Goal: Information Seeking & Learning: Learn about a topic

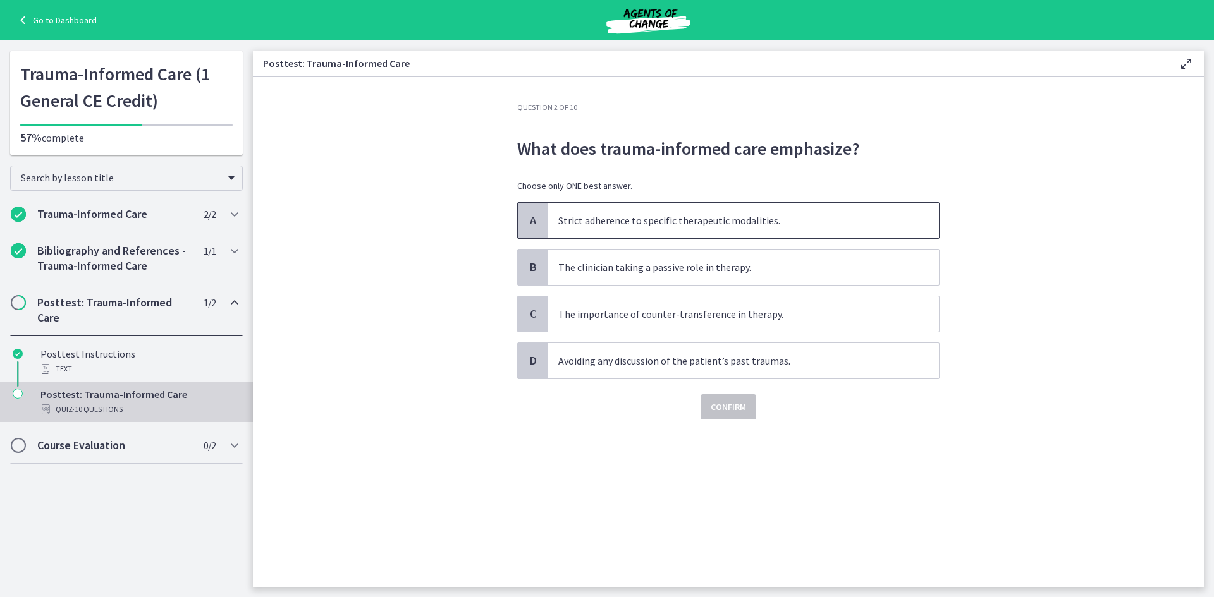
click at [677, 220] on p "Strict adherence to specific therapeutic modalities." at bounding box center [730, 220] width 345 height 15
click at [722, 396] on button "Confirm" at bounding box center [728, 406] width 56 height 25
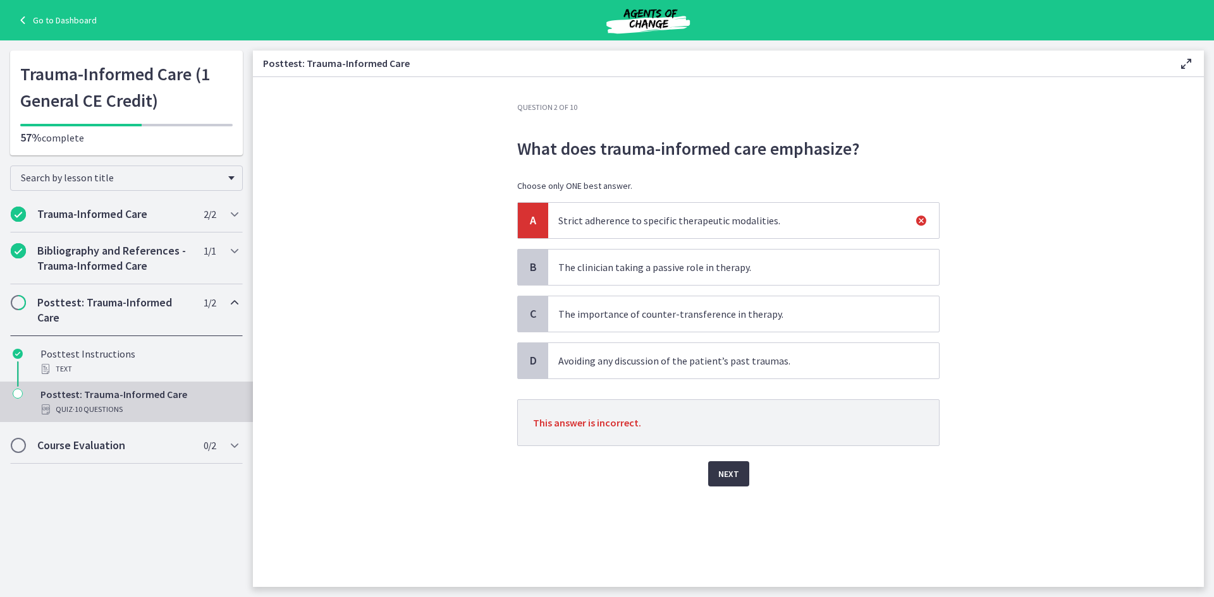
click at [734, 467] on span "Next" at bounding box center [728, 473] width 21 height 15
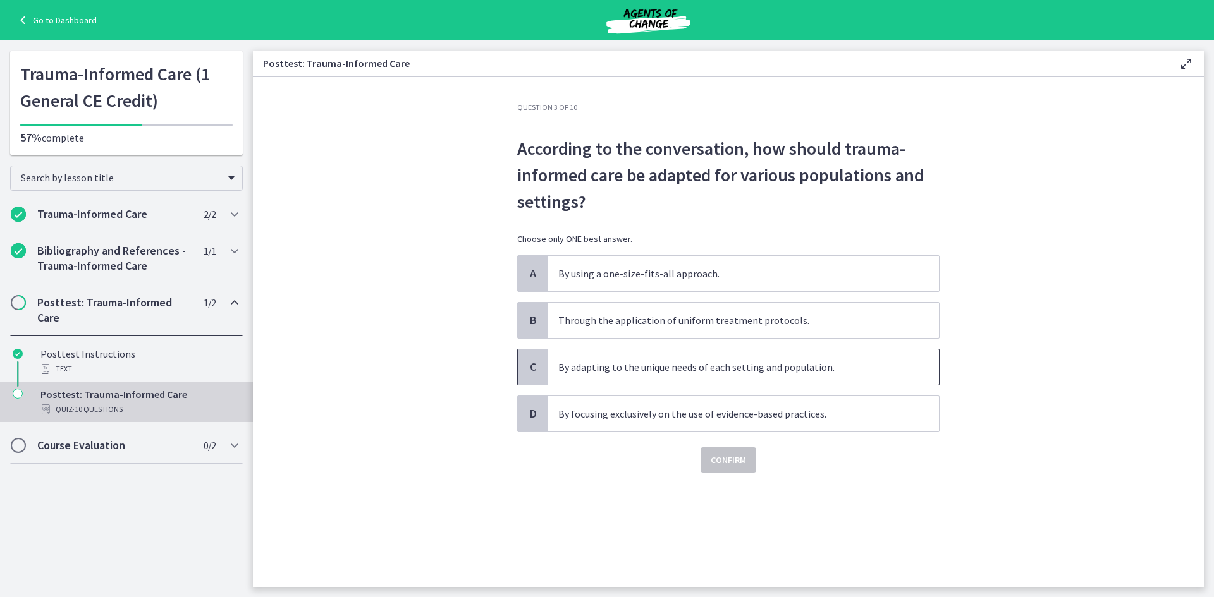
click at [616, 370] on p "By adapting to the unique needs of each setting and population." at bounding box center [730, 367] width 345 height 15
click at [738, 461] on span "Confirm" at bounding box center [727, 460] width 35 height 15
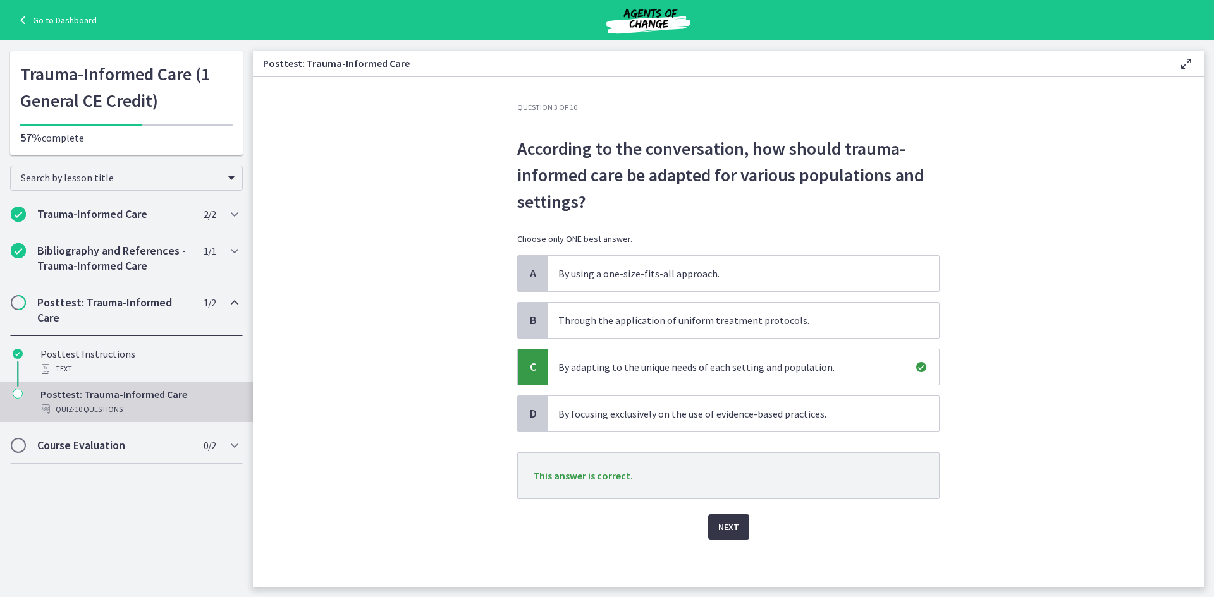
click at [734, 521] on button "Next" at bounding box center [728, 527] width 41 height 25
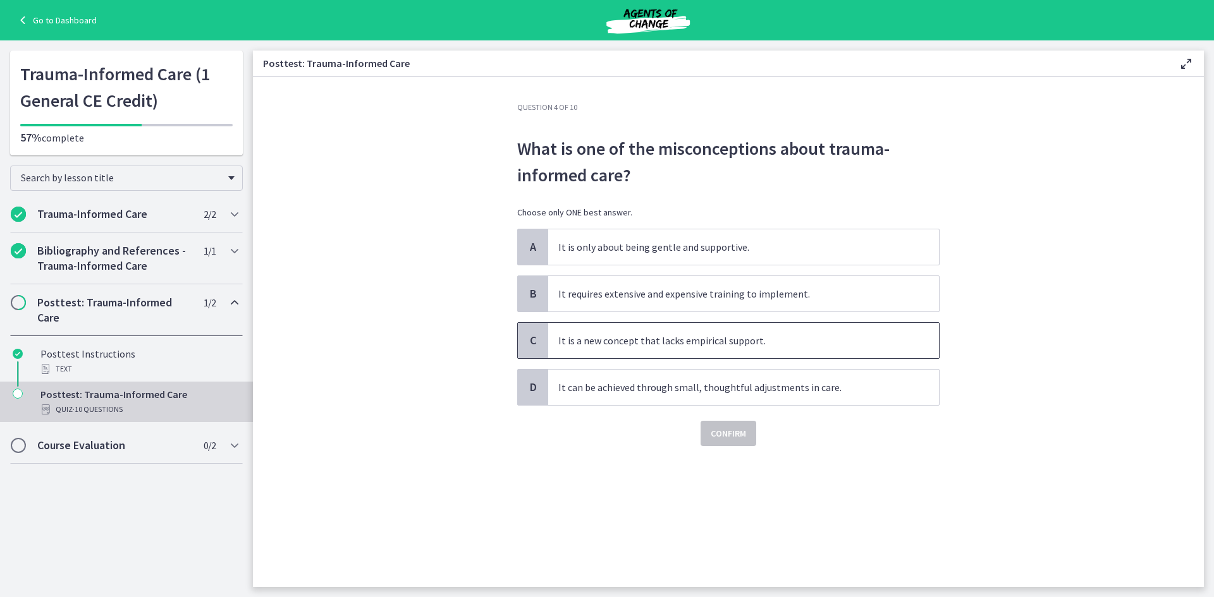
click at [719, 344] on p "It is a new concept that lacks empirical support." at bounding box center [730, 340] width 345 height 15
click at [739, 431] on span "Confirm" at bounding box center [727, 433] width 35 height 15
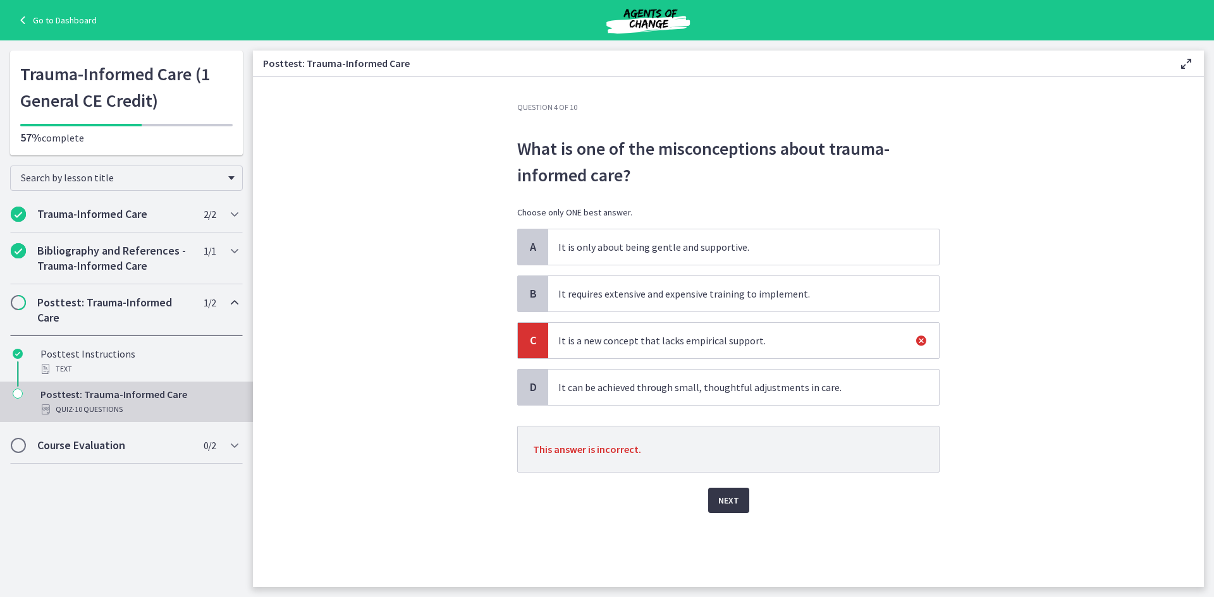
click at [731, 504] on span "Next" at bounding box center [728, 500] width 21 height 15
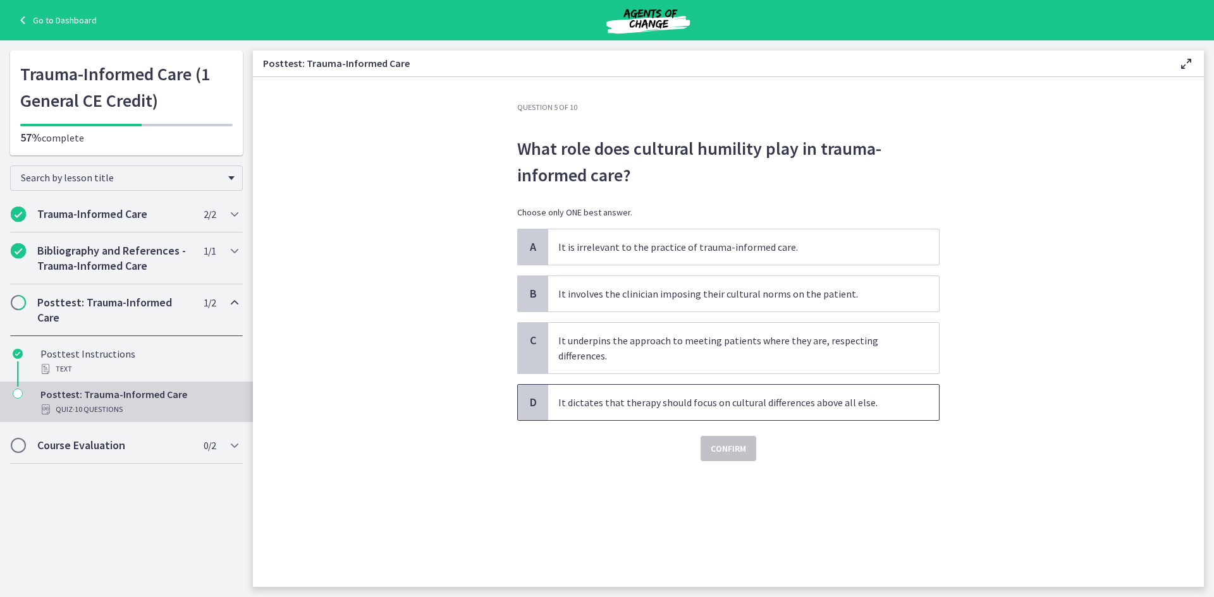
click at [705, 405] on p "It dictates that therapy should focus on cultural differences above all else." at bounding box center [730, 402] width 345 height 15
click at [724, 453] on span "Confirm" at bounding box center [727, 448] width 35 height 15
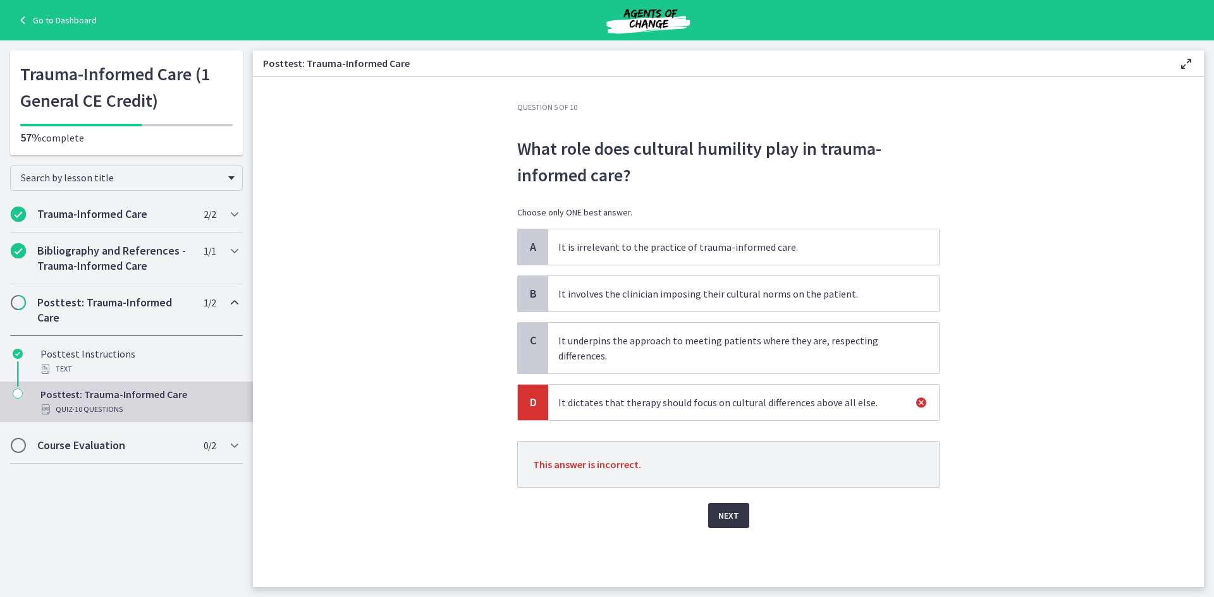
click at [740, 513] on button "Next" at bounding box center [728, 515] width 41 height 25
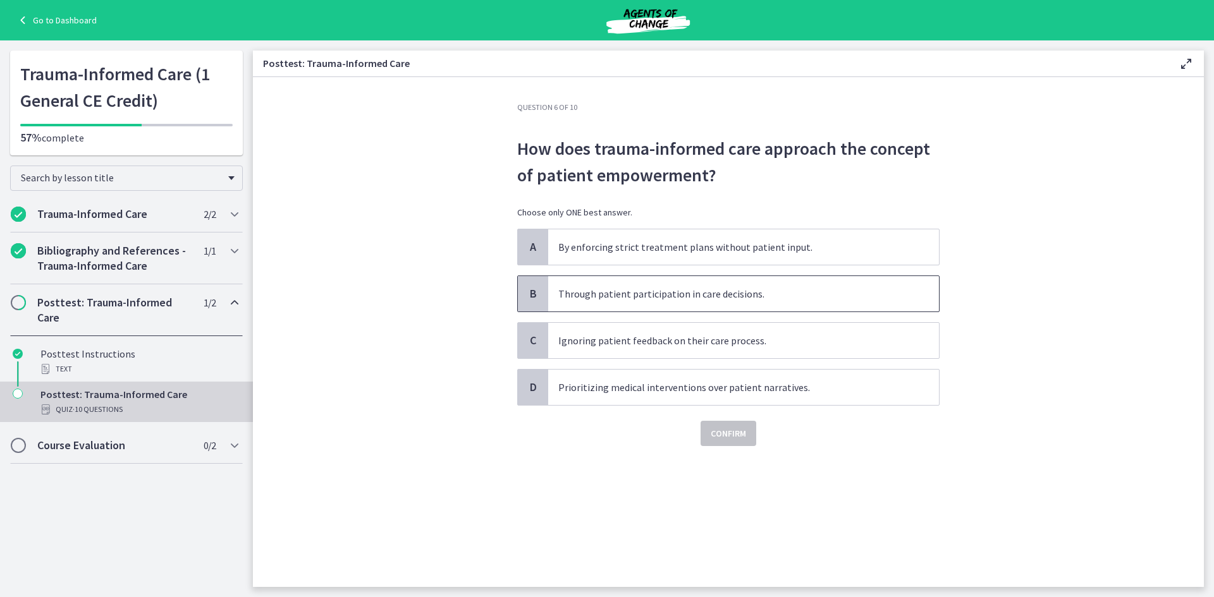
click at [667, 293] on p "Through patient participation in care decisions." at bounding box center [730, 293] width 345 height 15
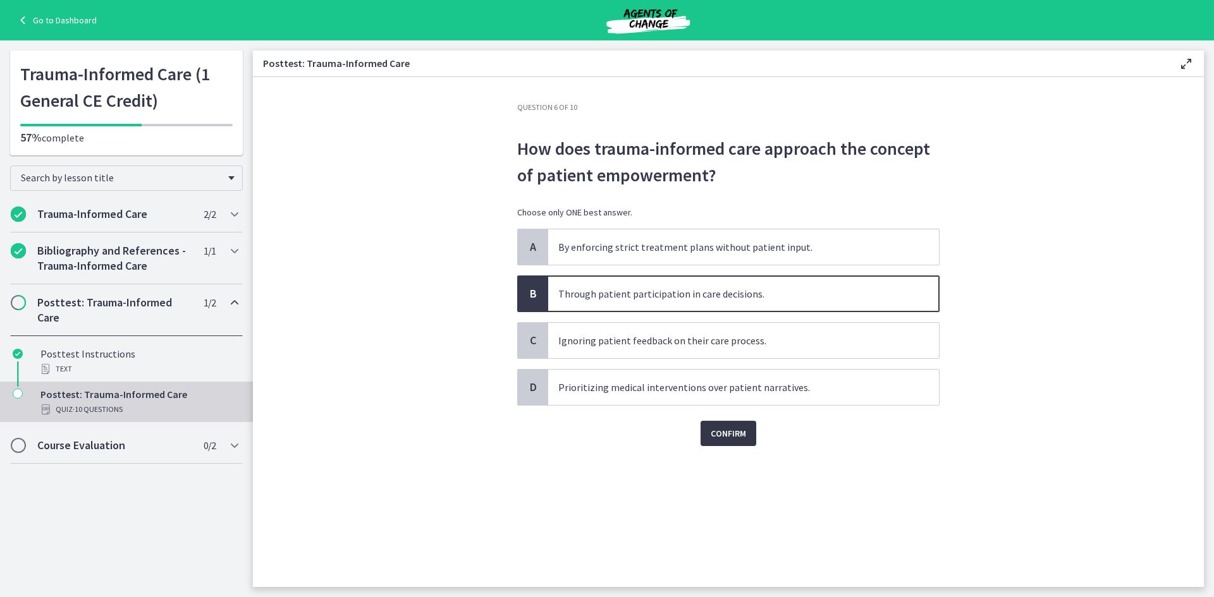
click at [734, 434] on span "Confirm" at bounding box center [727, 433] width 35 height 15
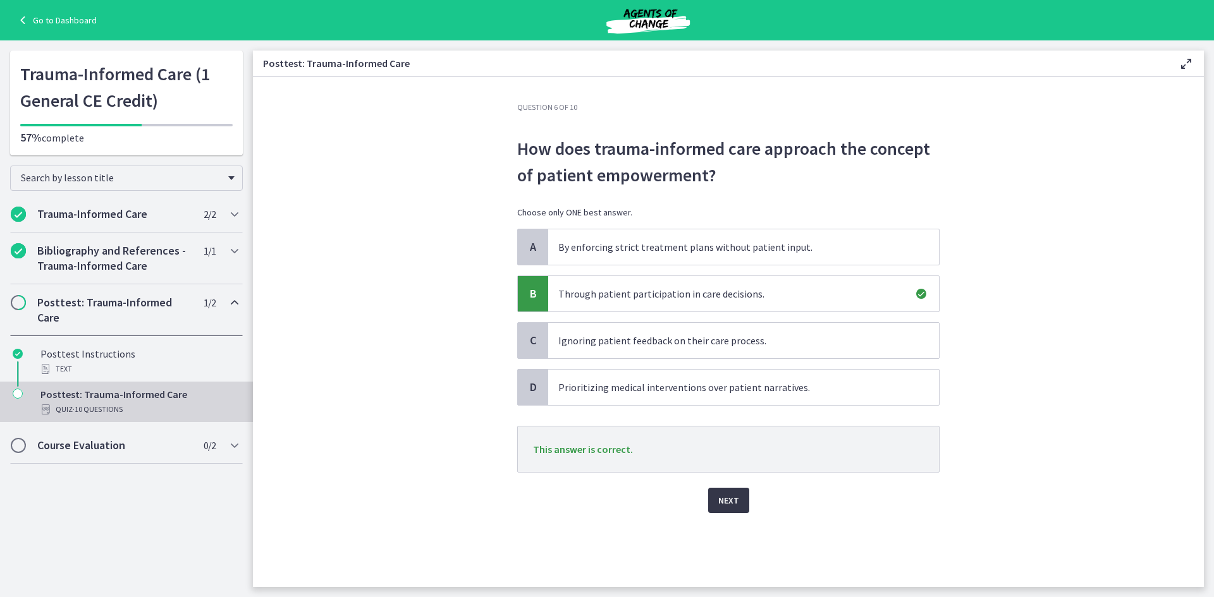
click at [726, 507] on span "Next" at bounding box center [728, 500] width 21 height 15
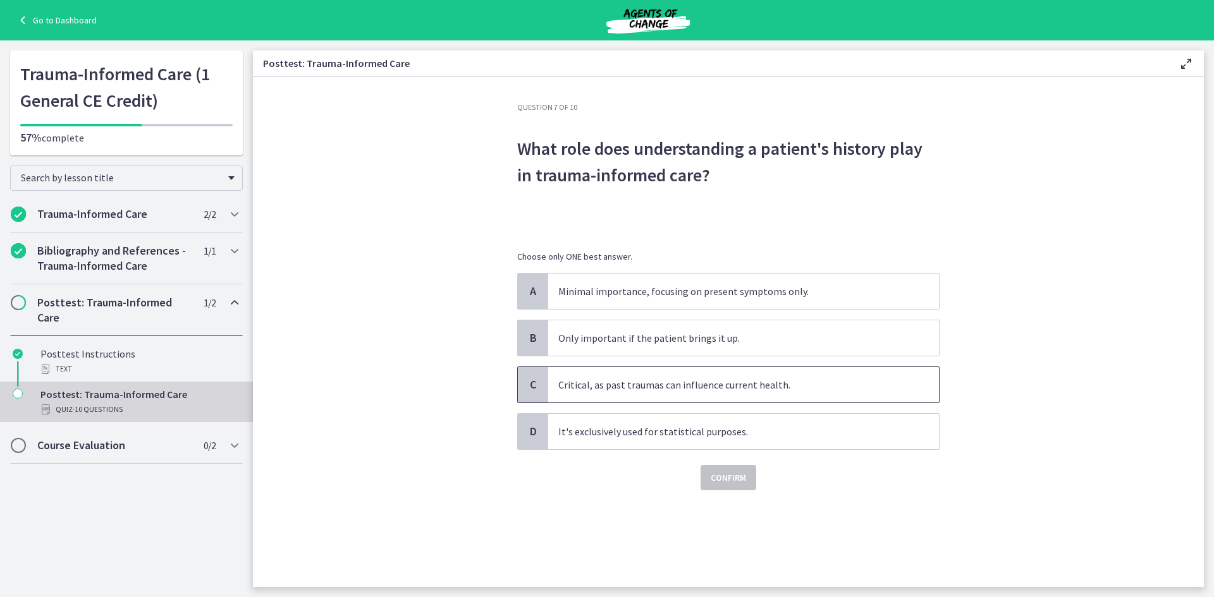
click at [685, 396] on span "Critical, as past traumas can influence current health." at bounding box center [743, 384] width 391 height 35
click at [729, 472] on span "Confirm" at bounding box center [727, 477] width 35 height 15
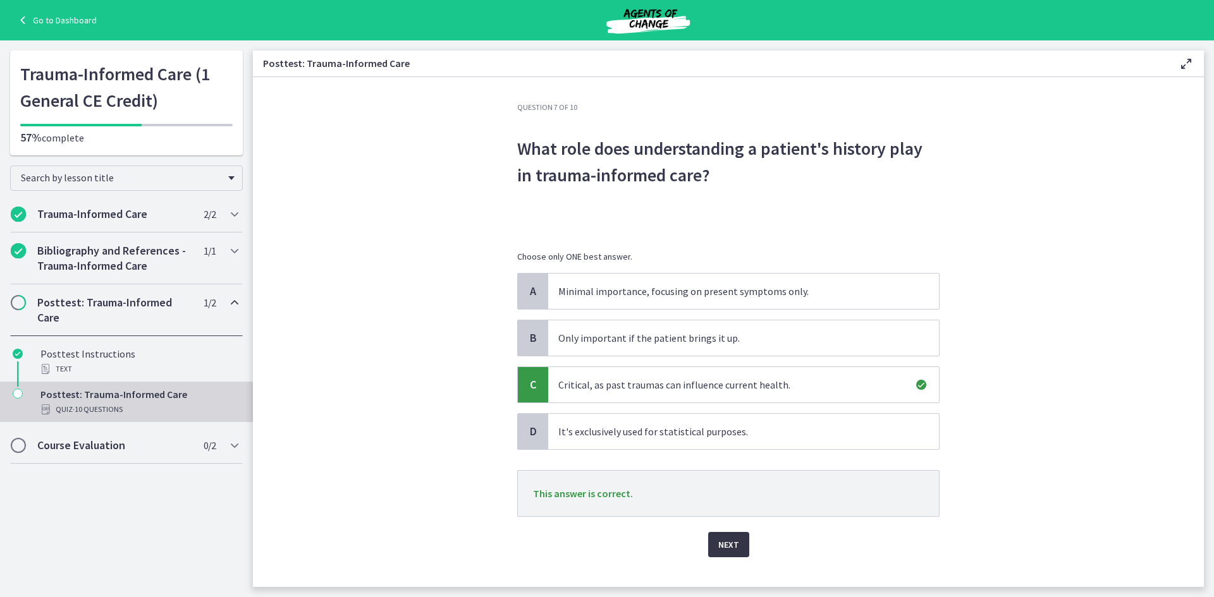
click at [712, 539] on button "Next" at bounding box center [728, 544] width 41 height 25
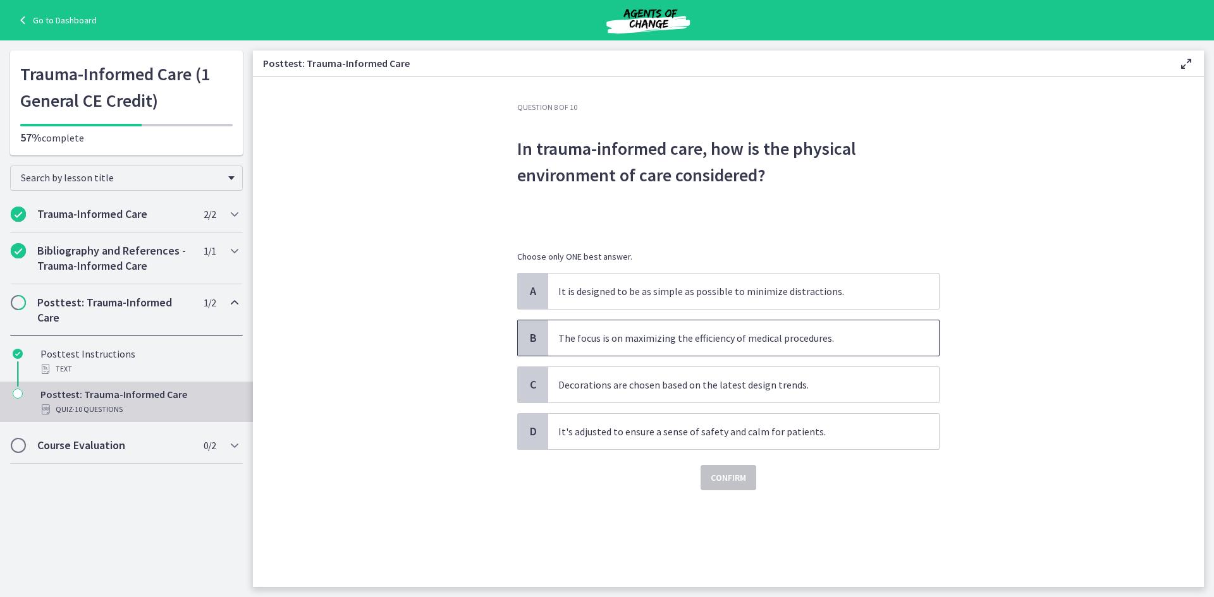
click at [674, 335] on p "The focus is on maximizing the efficiency of medical procedures." at bounding box center [730, 338] width 345 height 15
click at [685, 428] on p "It's adjusted to ensure a sense of safety and calm for patients." at bounding box center [730, 431] width 345 height 15
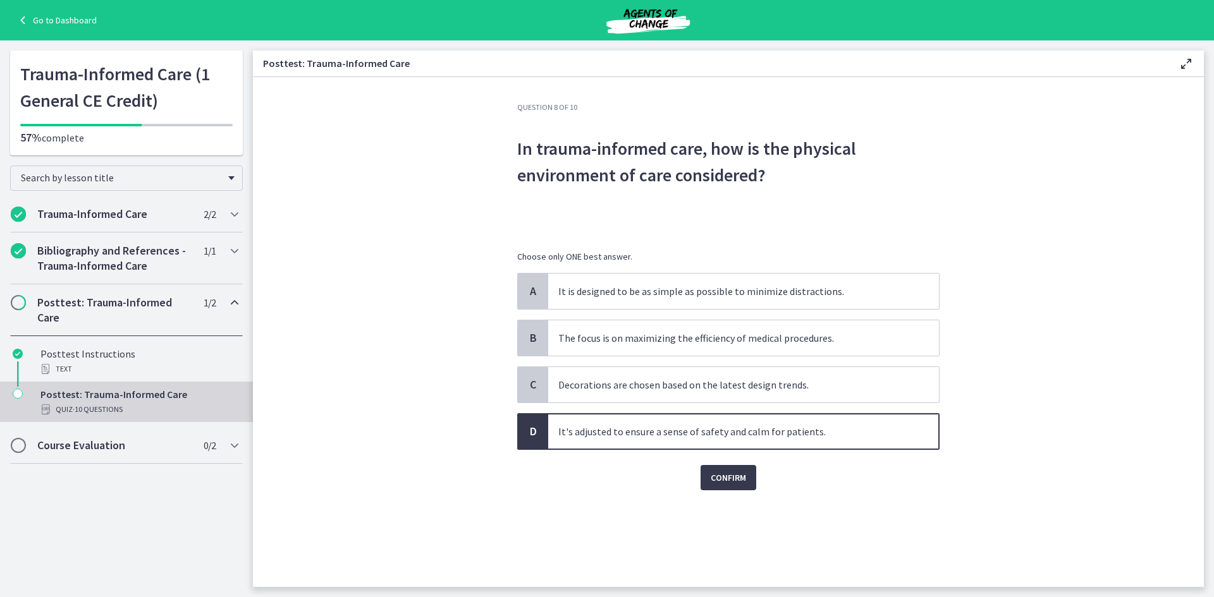
click at [740, 494] on div "Question 8 of 10 In trauma-informed care, how is the physical environment of ca…" at bounding box center [728, 344] width 442 height 485
click at [734, 484] on span "Confirm" at bounding box center [727, 477] width 35 height 15
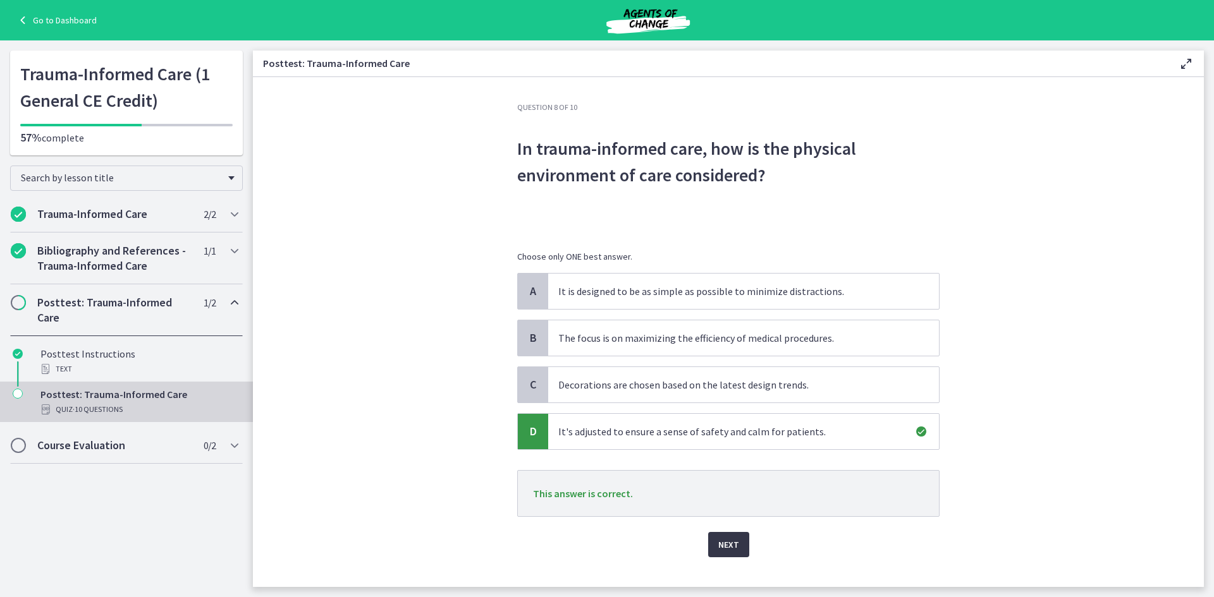
click at [719, 544] on span "Next" at bounding box center [728, 544] width 21 height 15
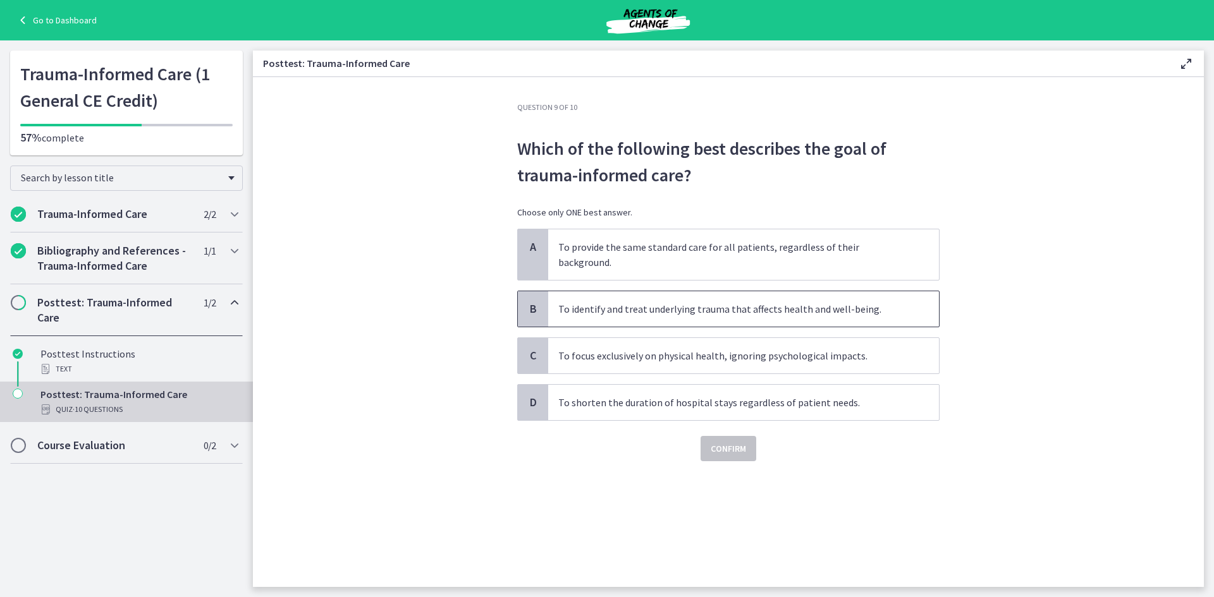
click at [646, 301] on p "To identify and treat underlying trauma that affects health and well-being." at bounding box center [730, 308] width 345 height 15
click at [719, 441] on span "Confirm" at bounding box center [727, 448] width 35 height 15
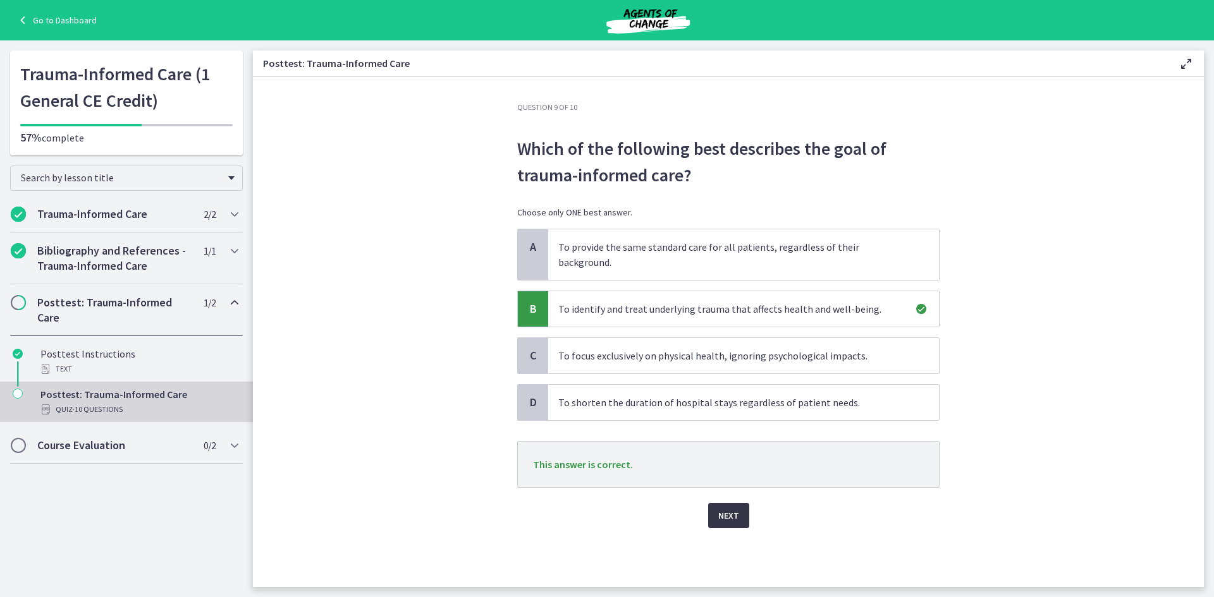
click at [719, 508] on span "Next" at bounding box center [728, 515] width 21 height 15
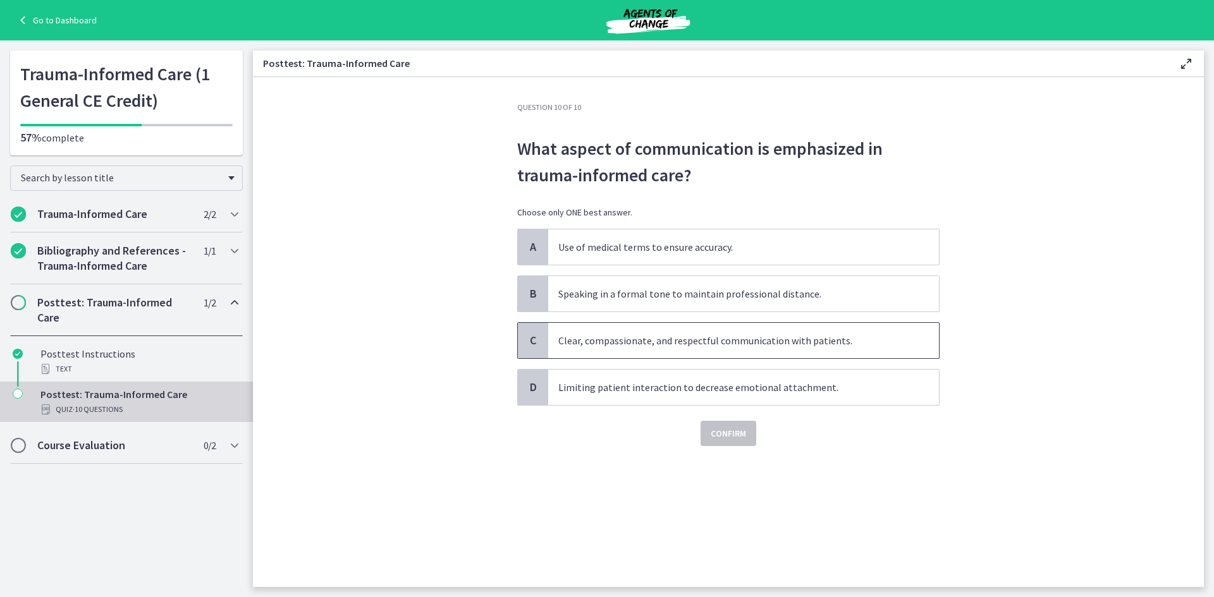
click at [688, 348] on p "Clear, compassionate, and respectful communication with patients." at bounding box center [730, 340] width 345 height 15
click at [729, 427] on span "Confirm" at bounding box center [727, 433] width 35 height 15
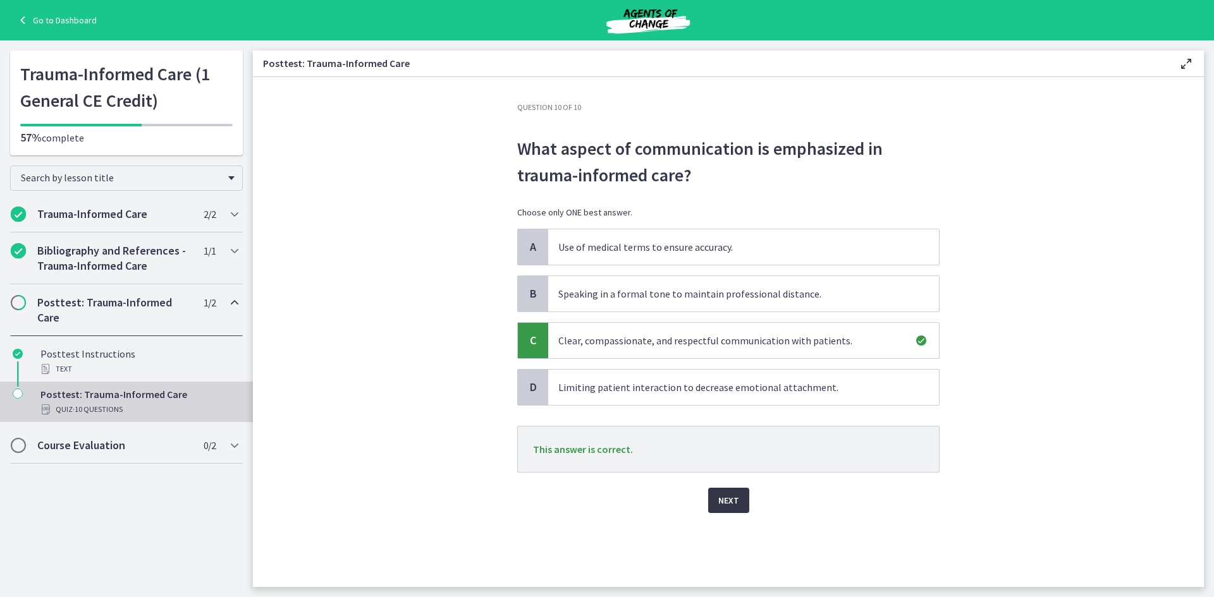
click at [723, 502] on span "Next" at bounding box center [728, 500] width 21 height 15
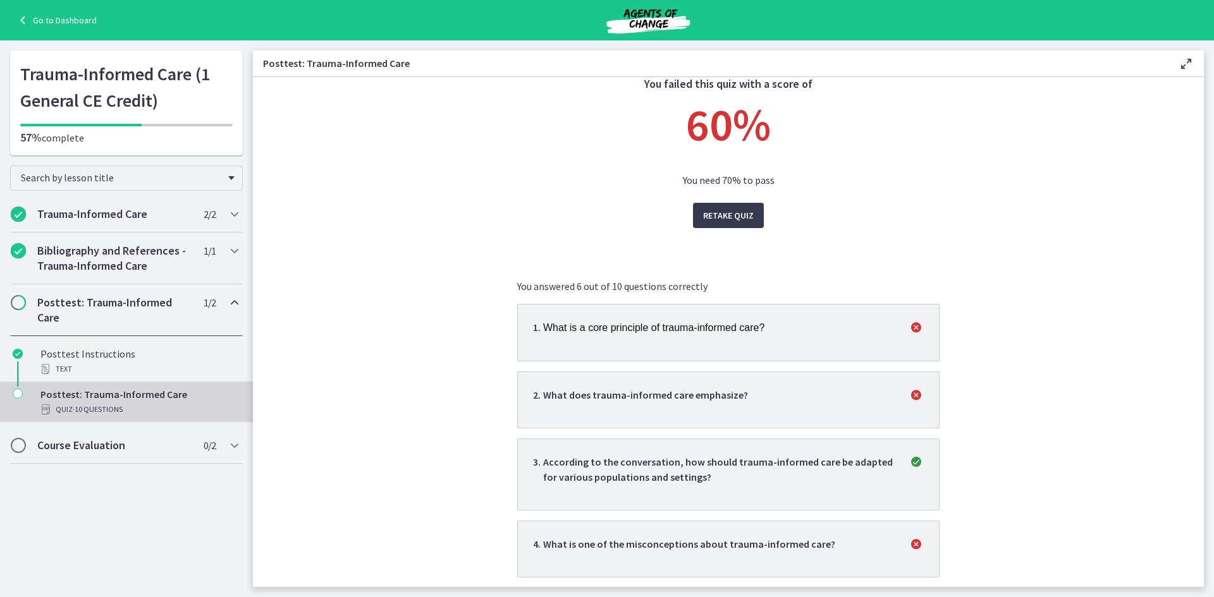
scroll to position [63, 0]
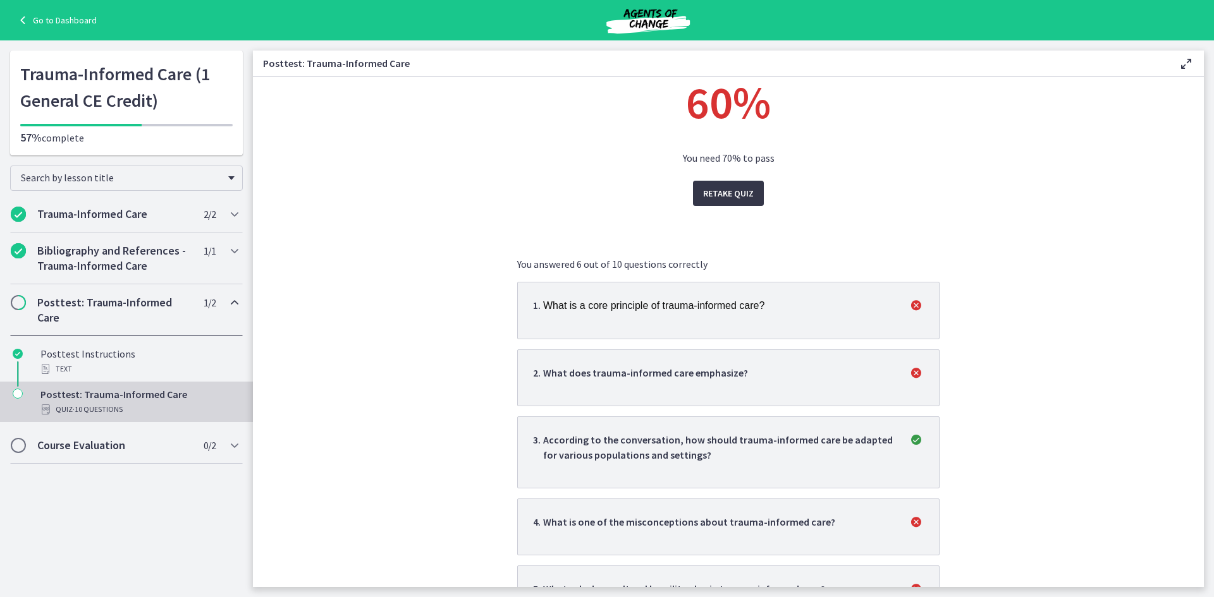
click at [743, 196] on span "Retake Quiz" at bounding box center [728, 193] width 51 height 15
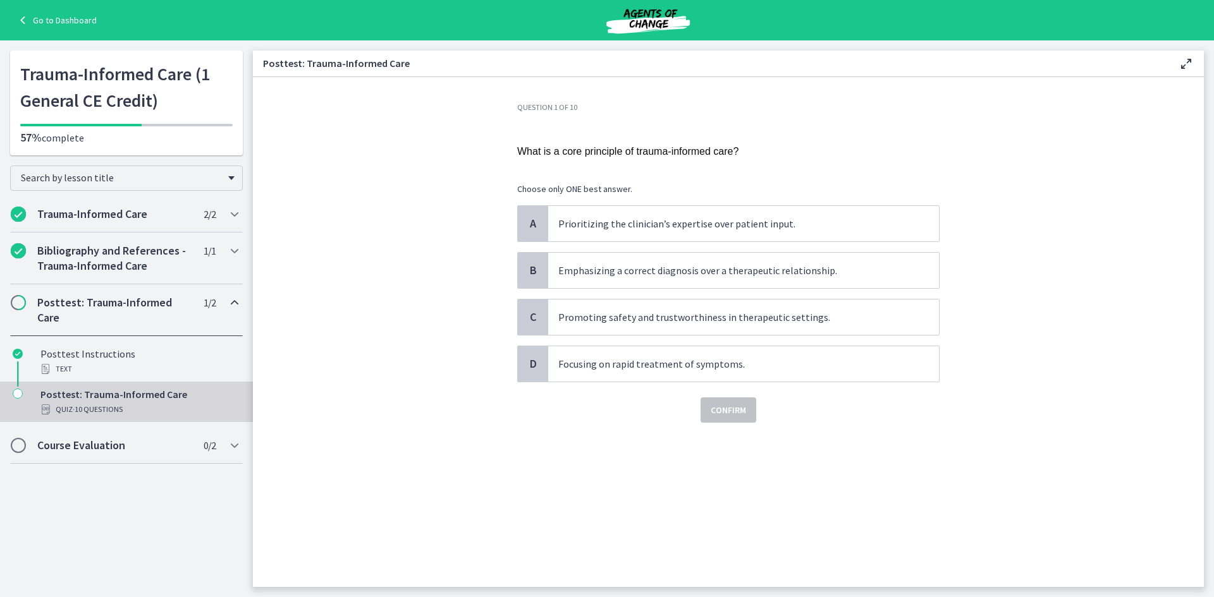
scroll to position [0, 0]
click at [632, 274] on p "Emphasizing a correct diagnosis over a therapeutic relationship." at bounding box center [730, 270] width 345 height 15
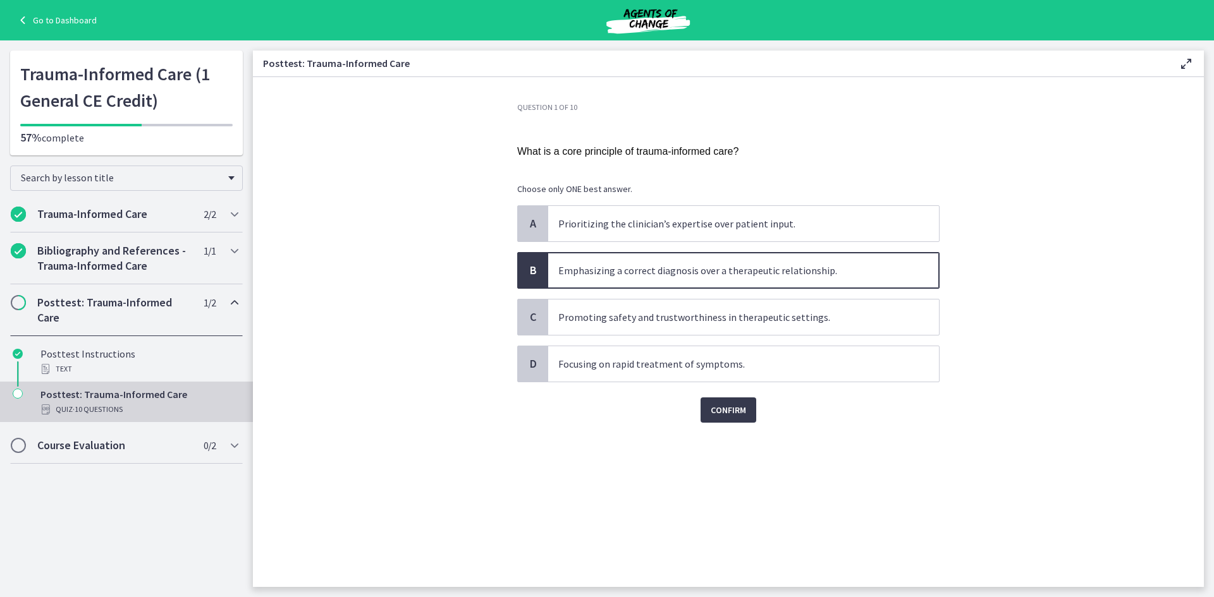
click at [748, 423] on div "Question 1 of 10 What is a core principle of trauma-informed care? Choose only …" at bounding box center [728, 344] width 442 height 485
click at [742, 402] on button "Confirm" at bounding box center [728, 410] width 56 height 25
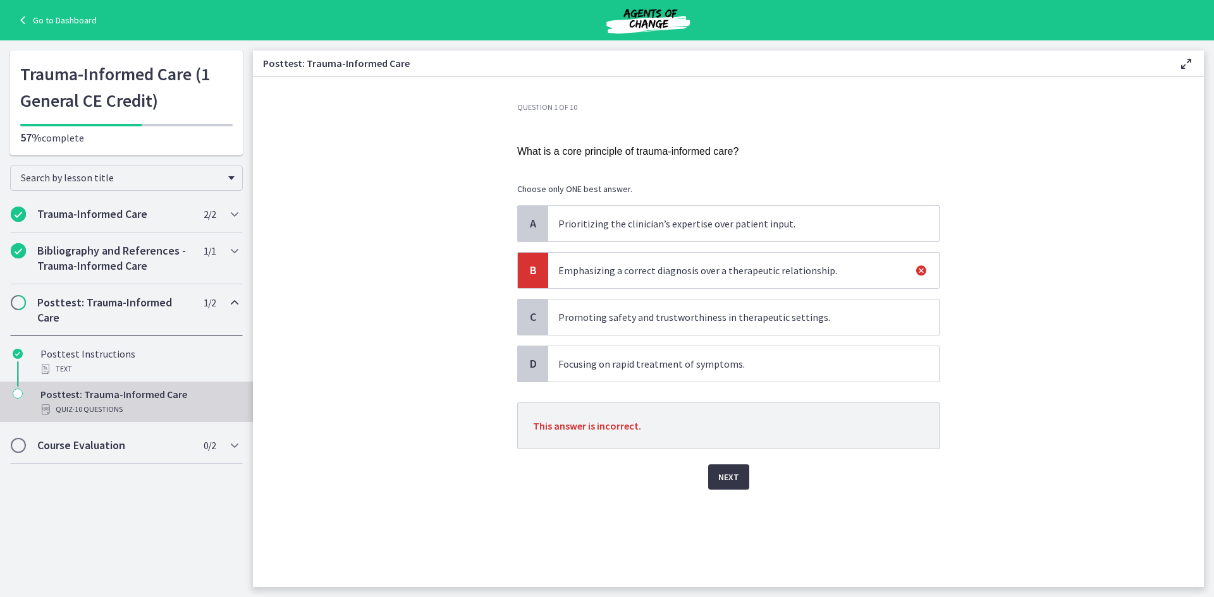
click at [722, 487] on button "Next" at bounding box center [728, 477] width 41 height 25
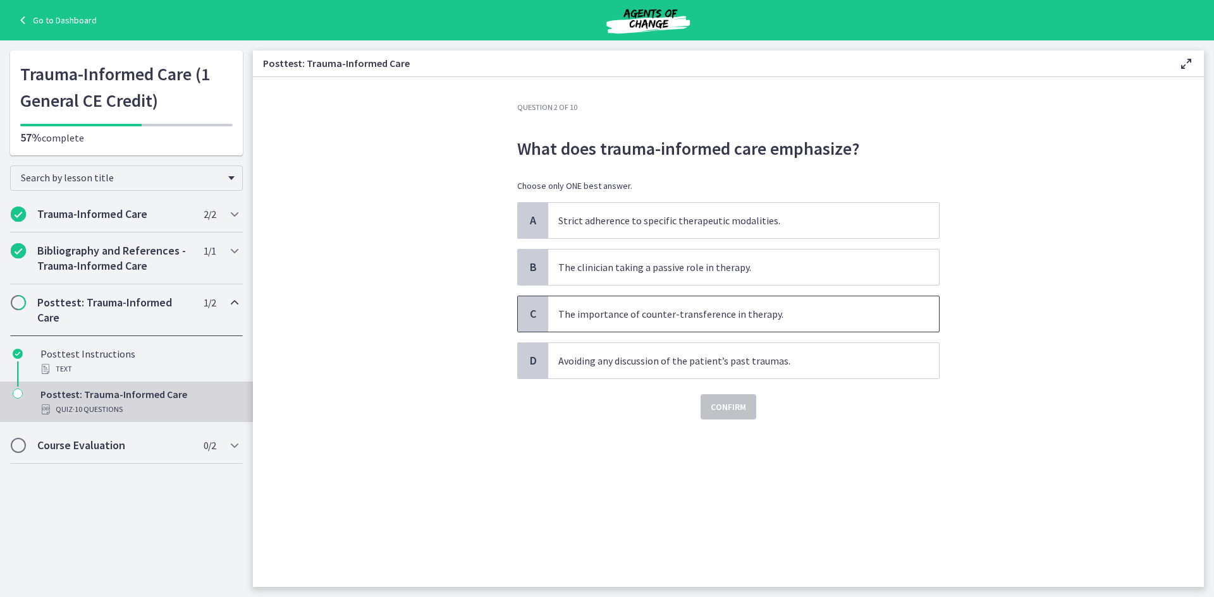
click at [653, 315] on p "The importance of counter-transference in therapy." at bounding box center [730, 314] width 345 height 15
click at [738, 412] on span "Confirm" at bounding box center [727, 406] width 35 height 15
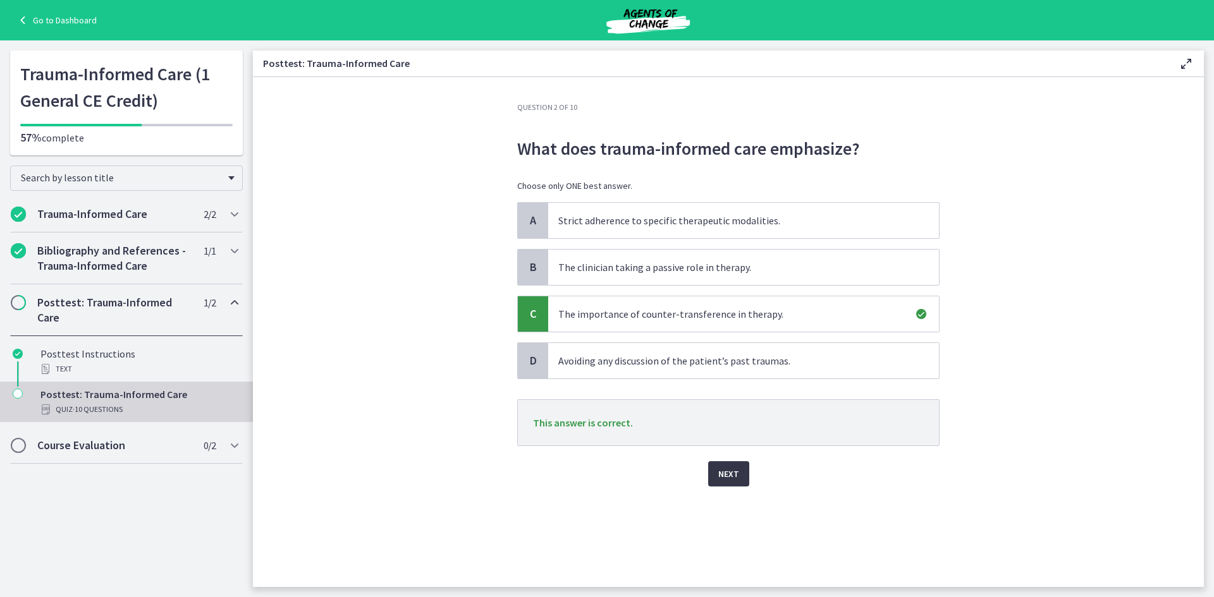
click at [730, 470] on span "Next" at bounding box center [728, 473] width 21 height 15
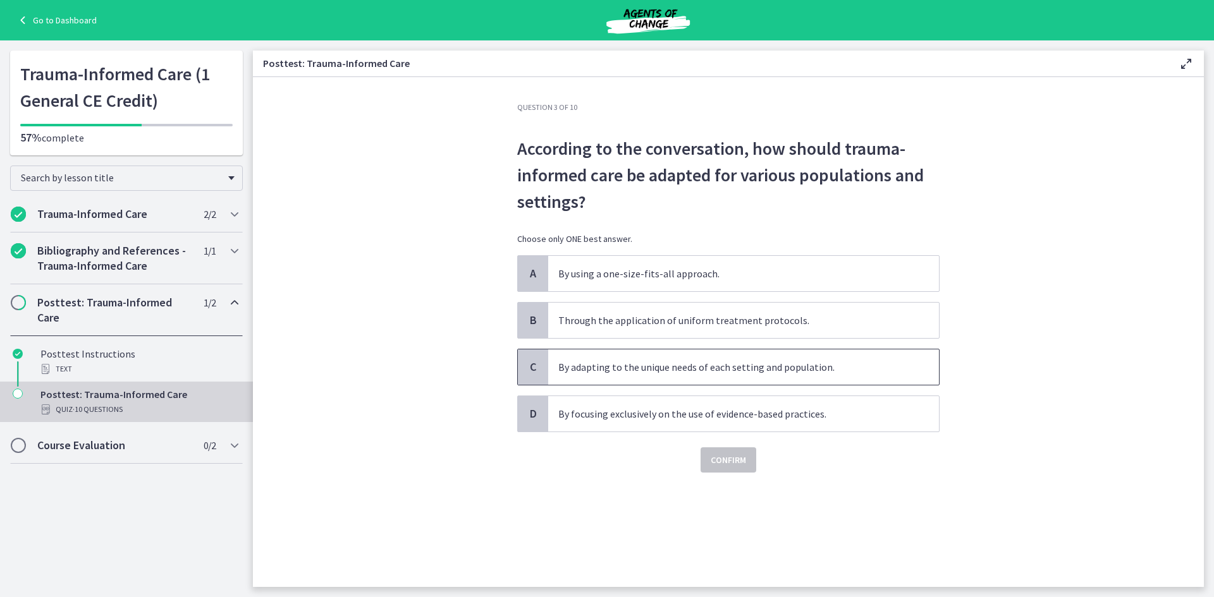
click at [670, 377] on span "By adapting to the unique needs of each setting and population." at bounding box center [743, 367] width 391 height 35
click at [736, 467] on span "Confirm" at bounding box center [727, 460] width 35 height 15
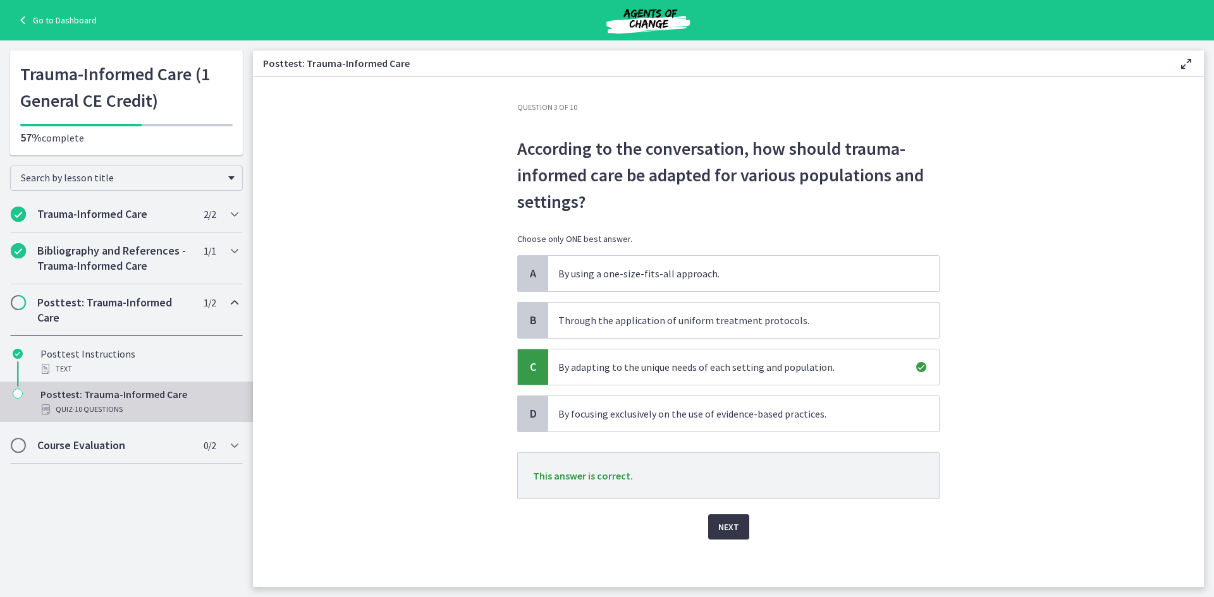
click at [731, 524] on span "Next" at bounding box center [728, 527] width 21 height 15
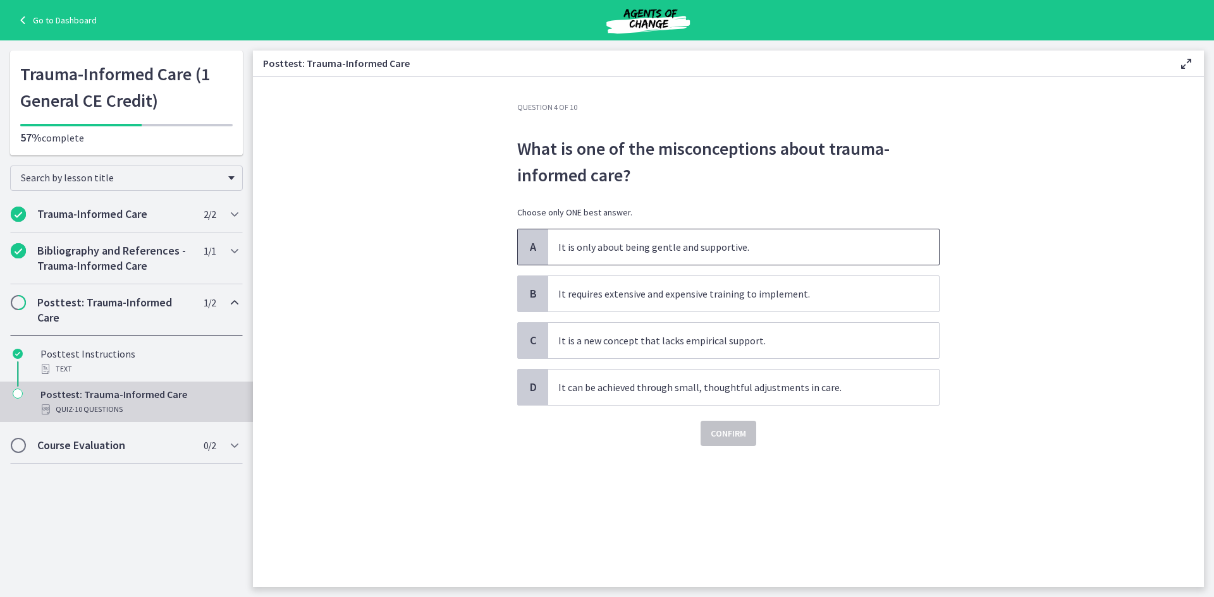
click at [666, 229] on span "It is only about being gentle and supportive." at bounding box center [743, 246] width 391 height 35
click at [734, 434] on span "Confirm" at bounding box center [727, 433] width 35 height 15
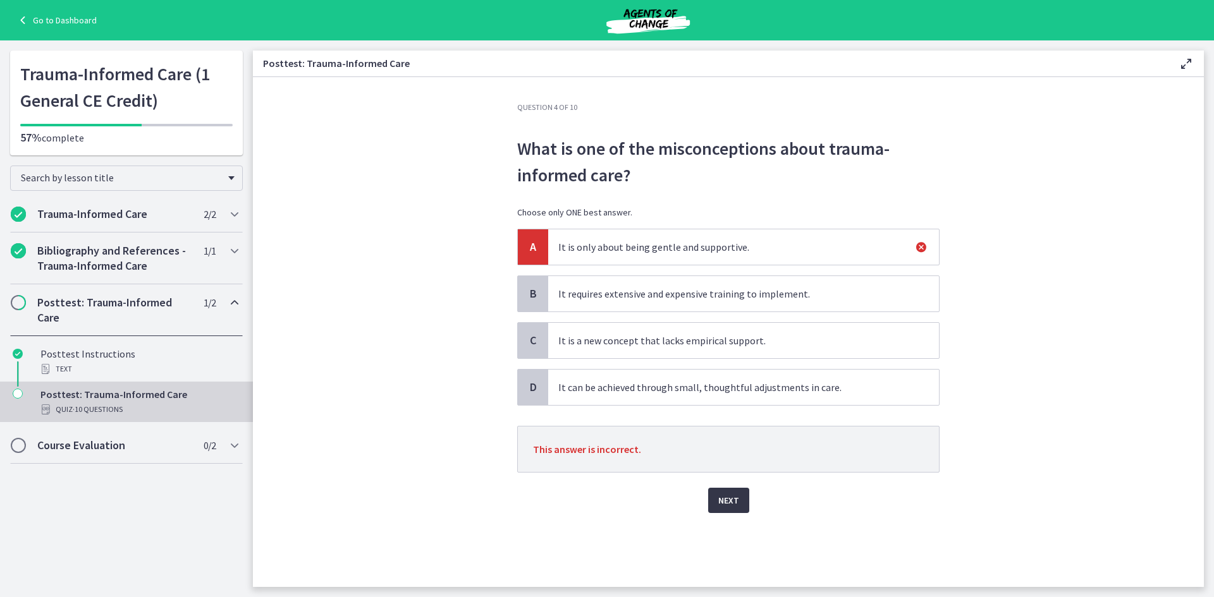
click at [720, 509] on button "Next" at bounding box center [728, 500] width 41 height 25
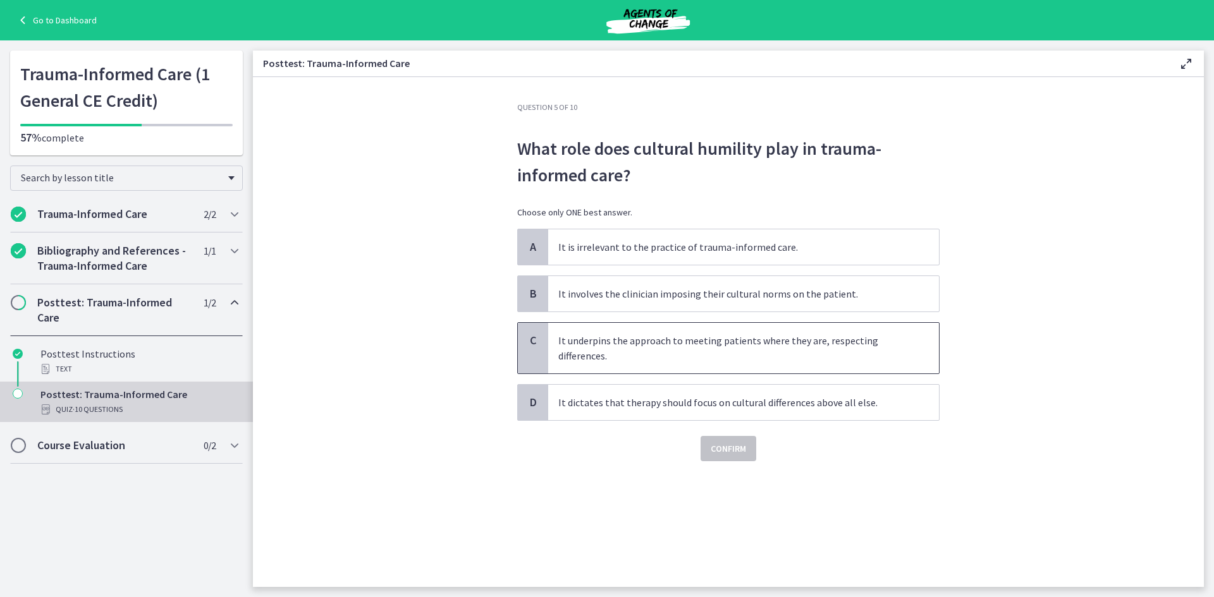
click at [649, 353] on p "It underpins the approach to meeting patients where they are, respecting differ…" at bounding box center [730, 348] width 345 height 30
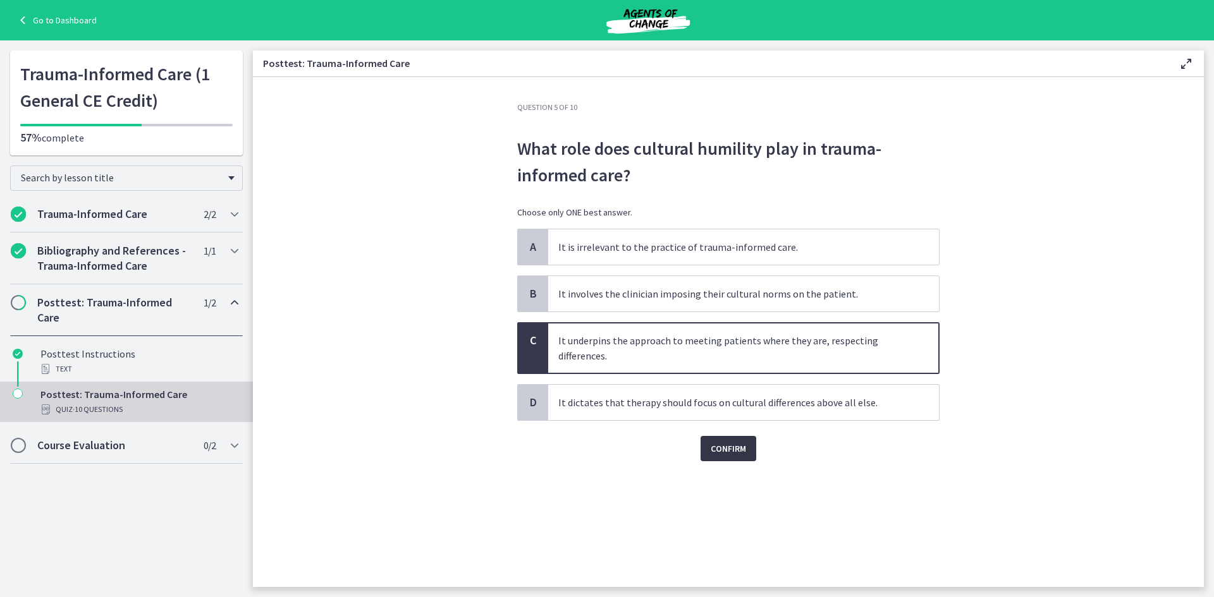
click at [729, 454] on span "Confirm" at bounding box center [727, 448] width 35 height 15
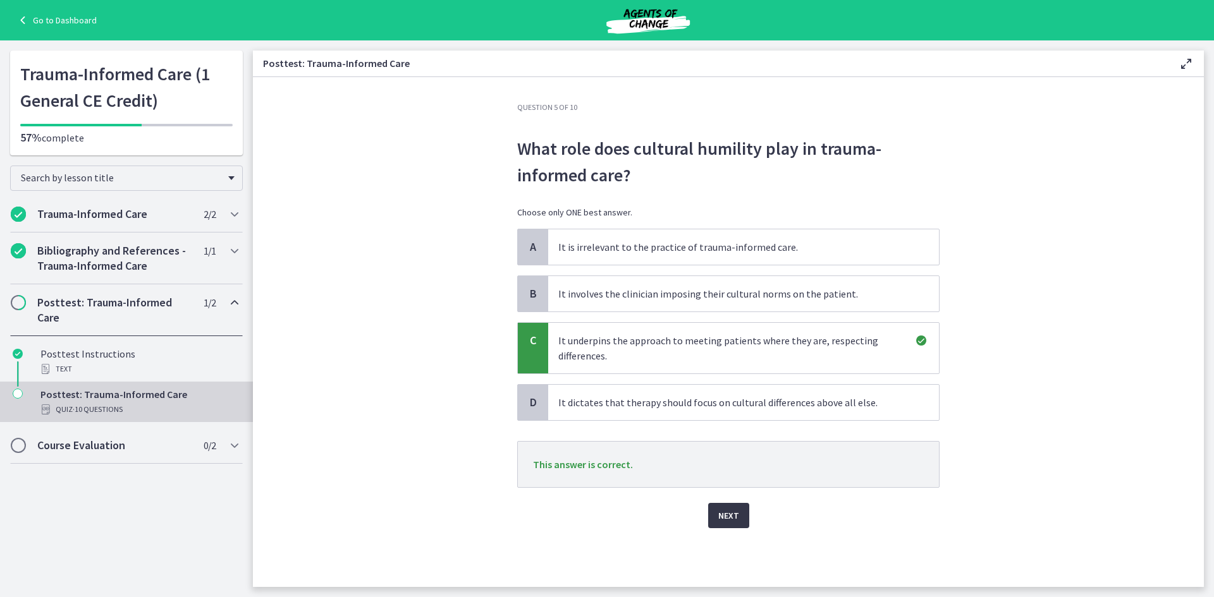
click at [728, 523] on button "Next" at bounding box center [728, 515] width 41 height 25
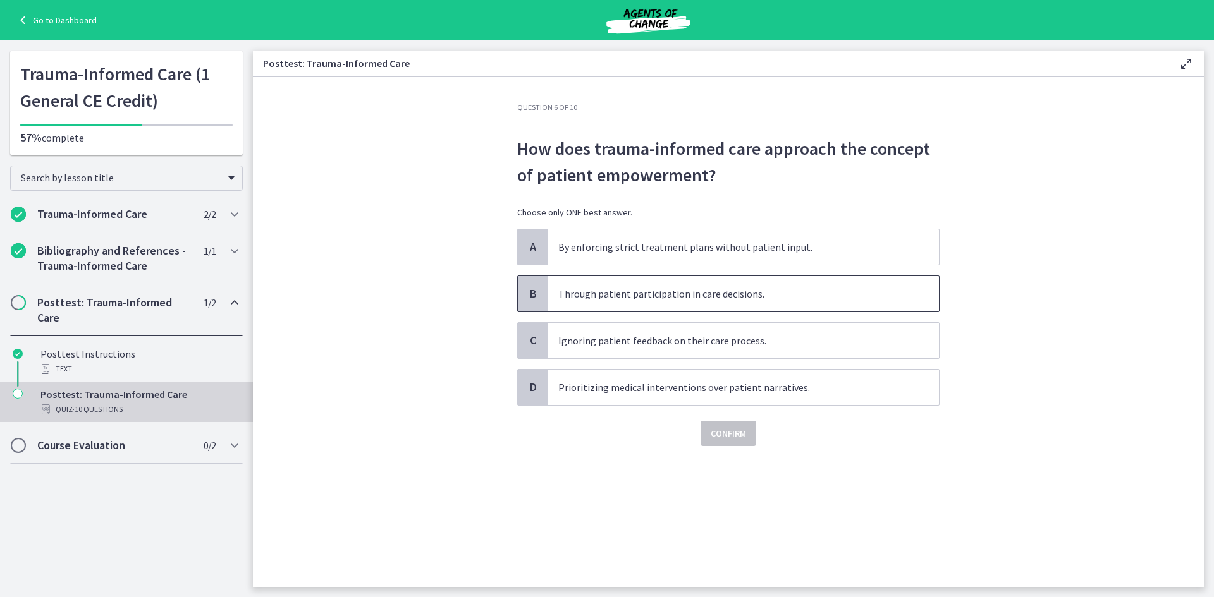
click at [758, 297] on p "Through patient participation in care decisions." at bounding box center [730, 293] width 345 height 15
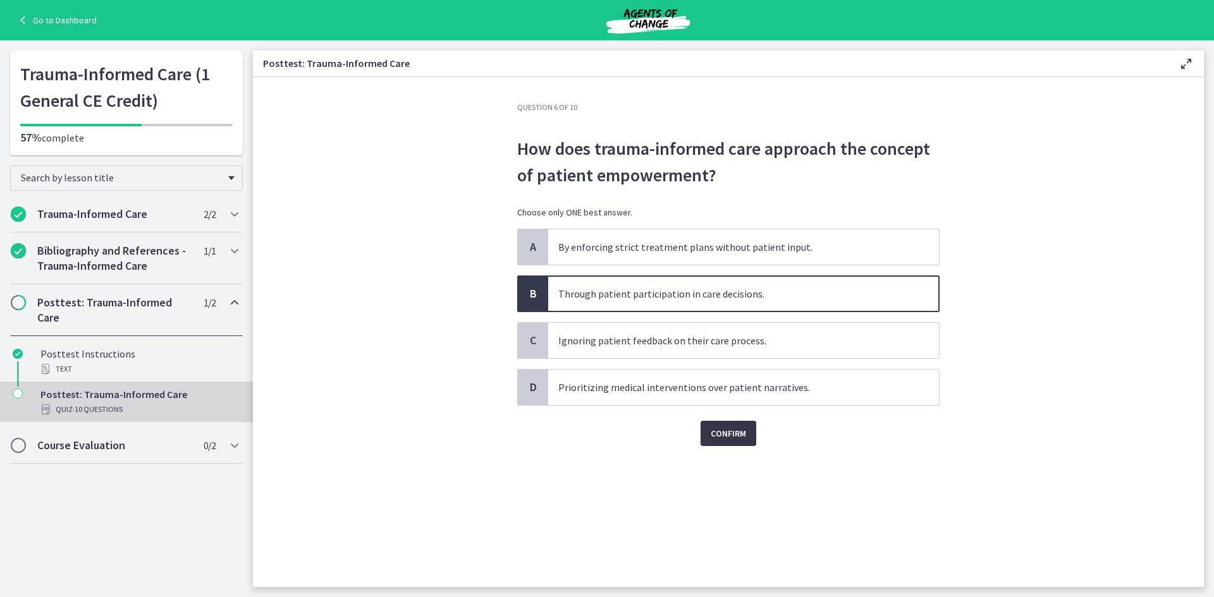
click at [741, 435] on span "Confirm" at bounding box center [727, 433] width 35 height 15
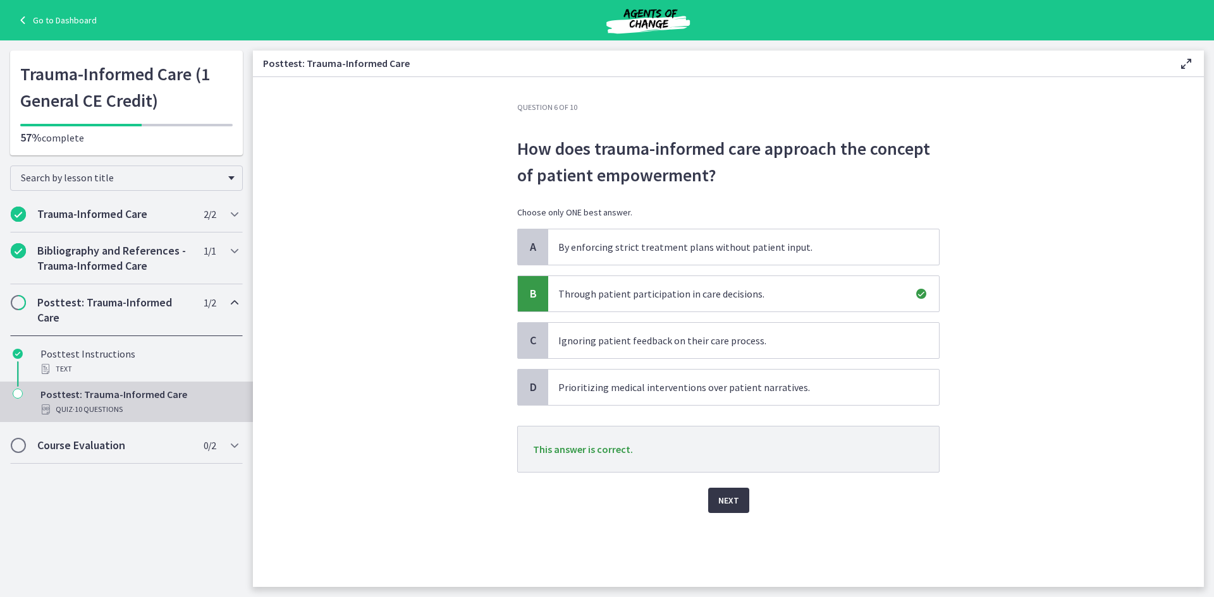
click at [725, 507] on span "Next" at bounding box center [728, 500] width 21 height 15
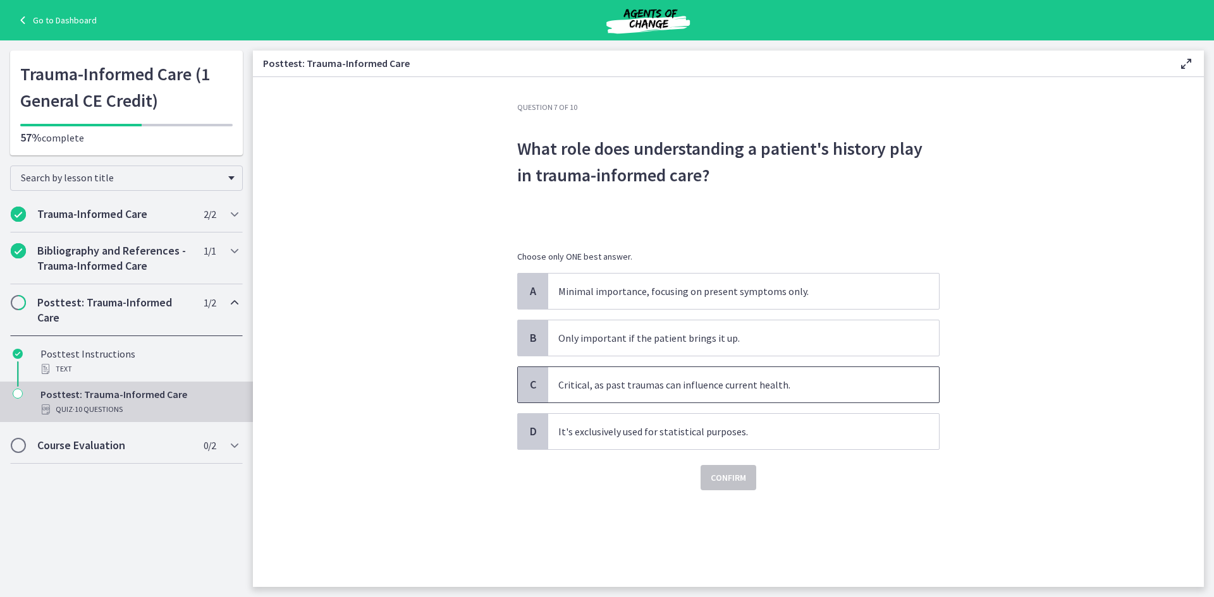
click at [759, 383] on p "Critical, as past traumas can influence current health." at bounding box center [730, 384] width 345 height 15
click at [727, 484] on span "Confirm" at bounding box center [727, 477] width 35 height 15
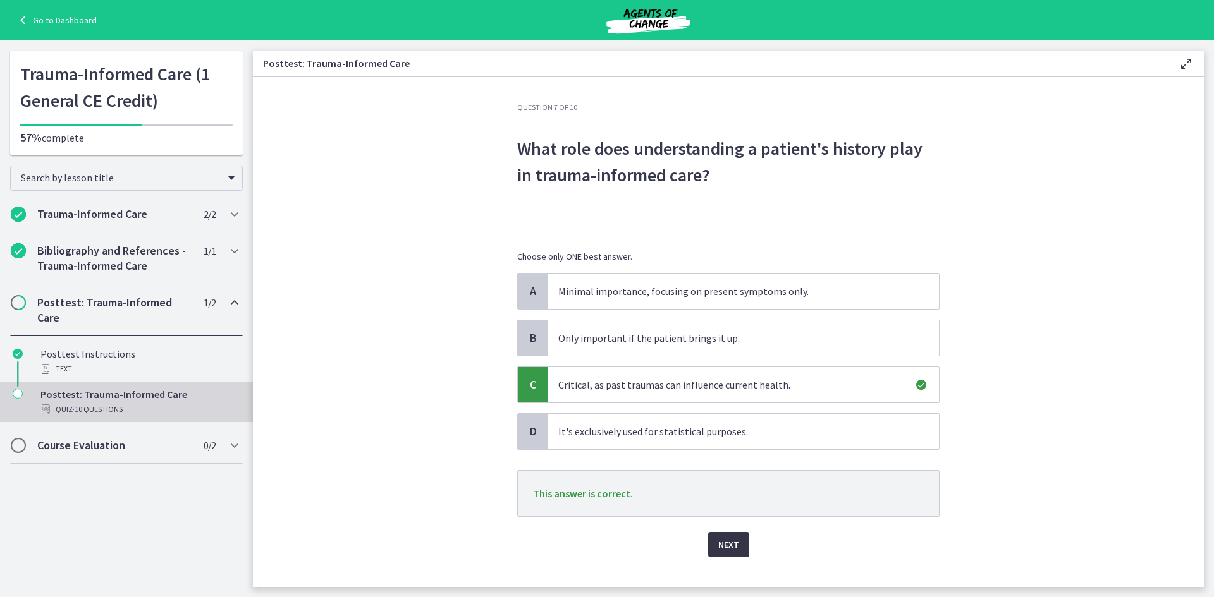
click at [725, 539] on span "Next" at bounding box center [728, 544] width 21 height 15
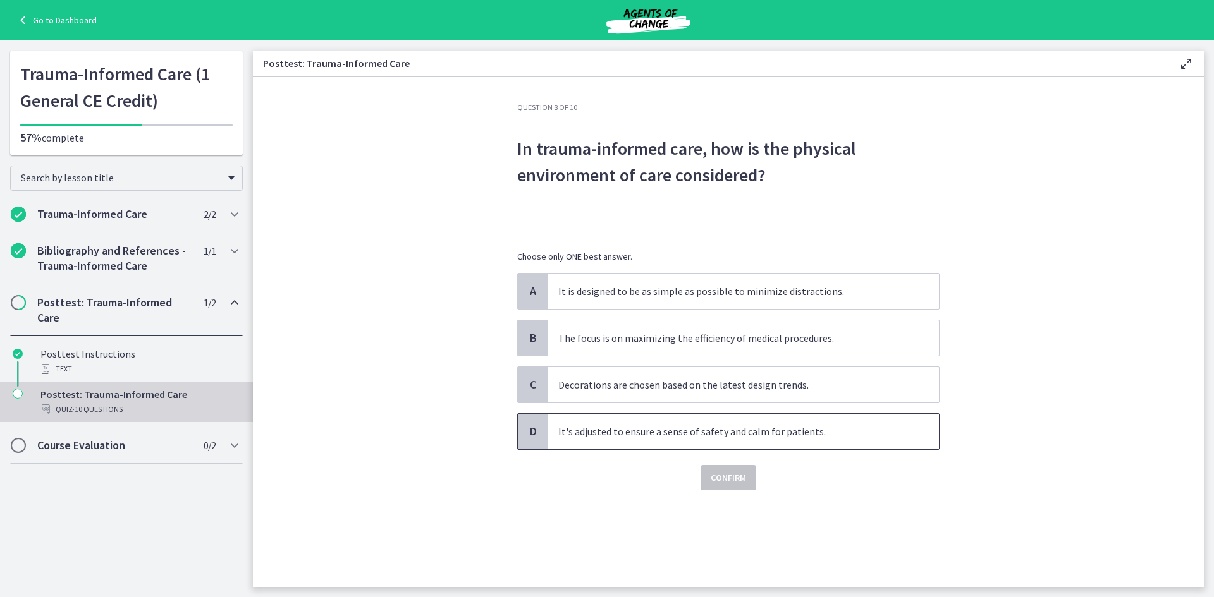
click at [764, 438] on p "It's adjusted to ensure a sense of safety and calm for patients." at bounding box center [730, 431] width 345 height 15
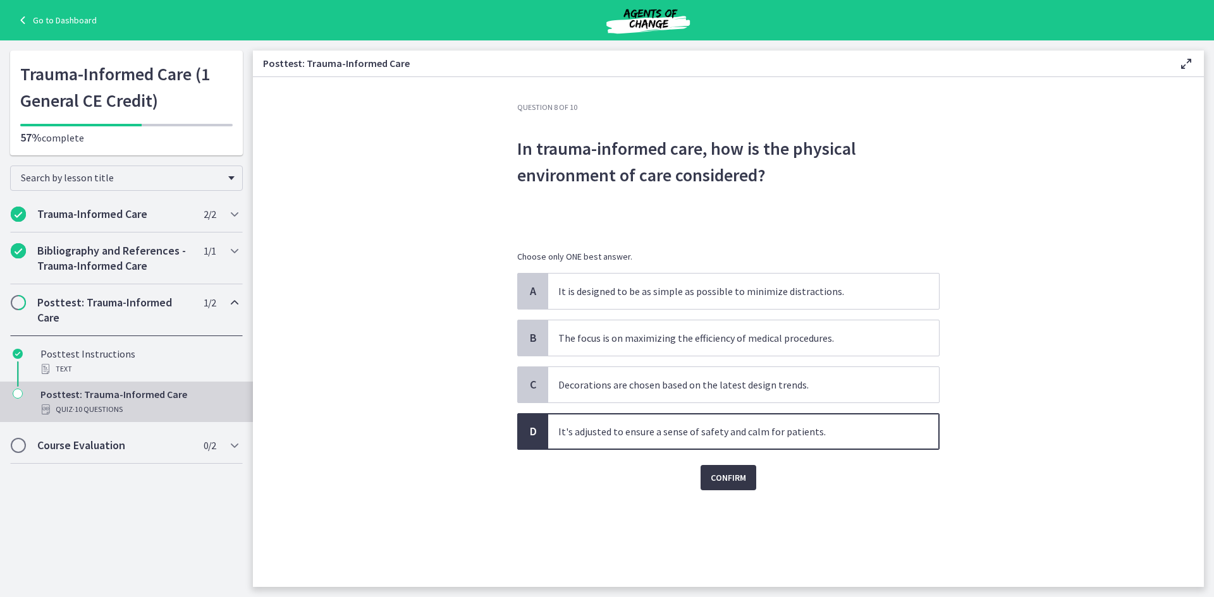
click at [741, 483] on span "Confirm" at bounding box center [727, 477] width 35 height 15
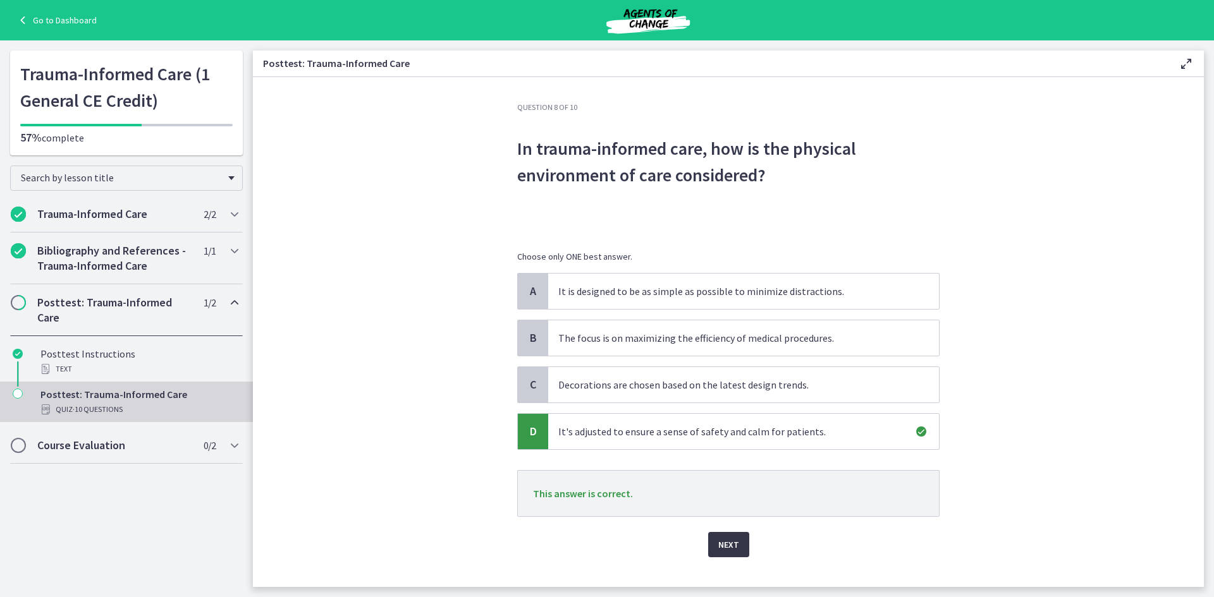
click at [718, 547] on span "Next" at bounding box center [728, 544] width 21 height 15
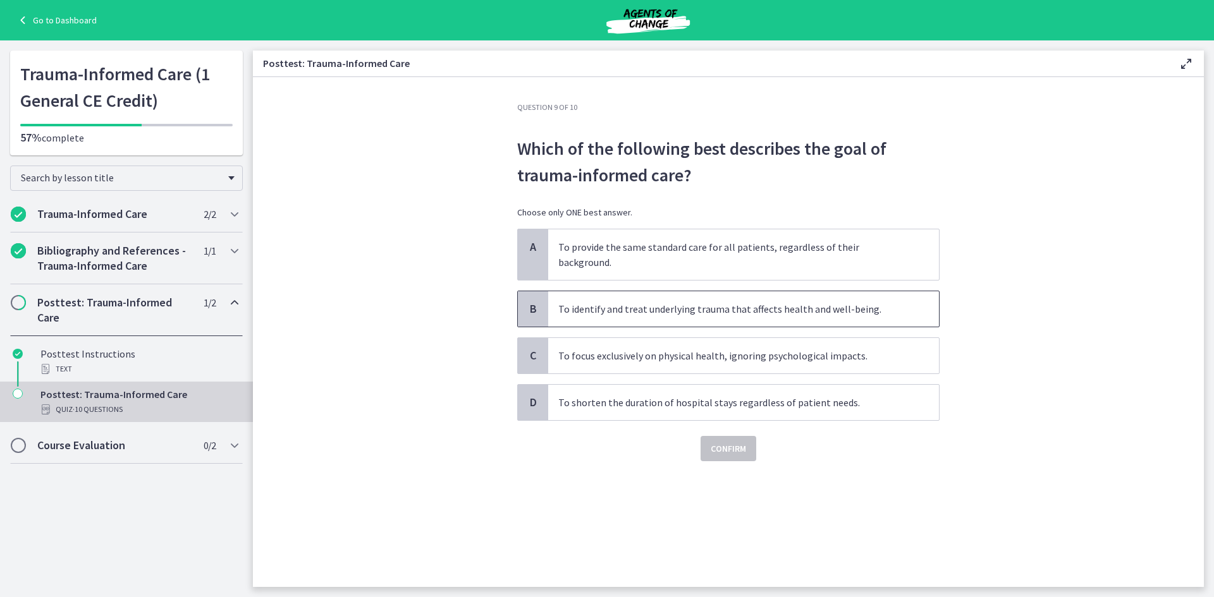
click at [671, 301] on p "To identify and treat underlying trauma that affects health and well-being." at bounding box center [730, 308] width 345 height 15
click at [715, 441] on span "Confirm" at bounding box center [727, 448] width 35 height 15
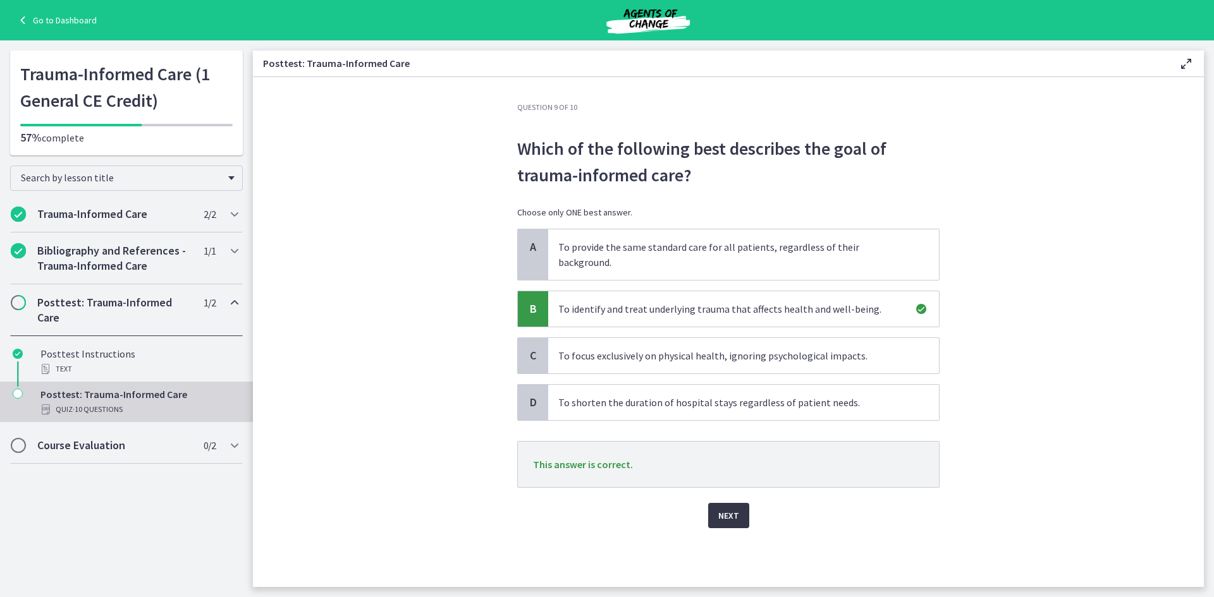
click at [737, 508] on span "Next" at bounding box center [728, 515] width 21 height 15
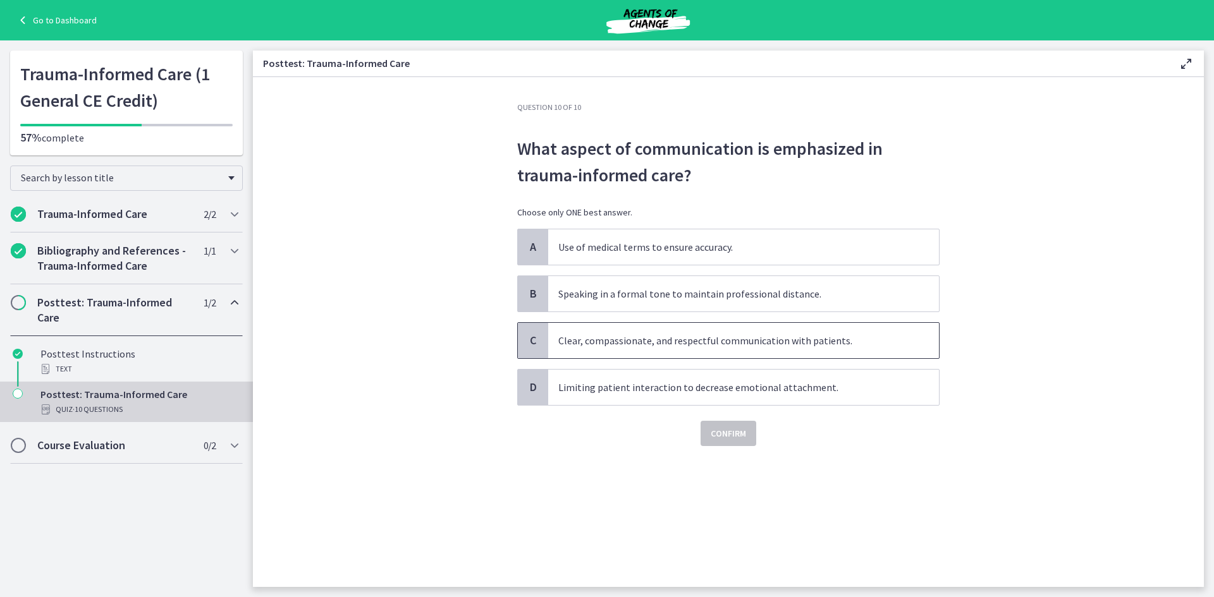
click at [615, 343] on p "Clear, compassionate, and respectful communication with patients." at bounding box center [730, 340] width 345 height 15
click at [737, 436] on span "Confirm" at bounding box center [727, 433] width 35 height 15
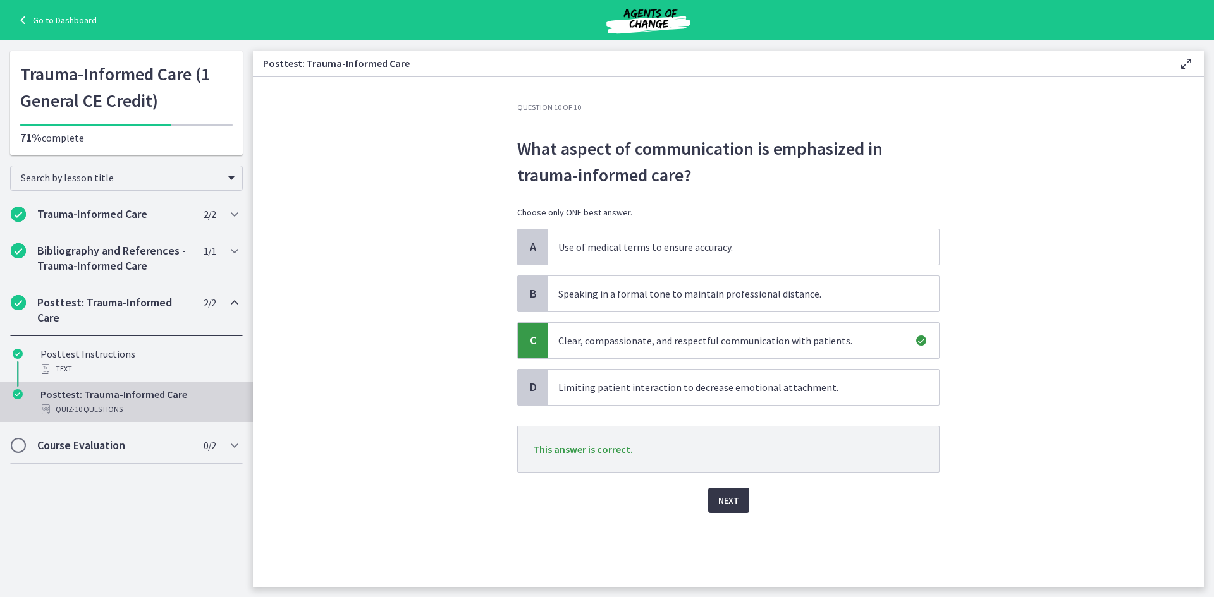
click at [728, 496] on span "Next" at bounding box center [728, 500] width 21 height 15
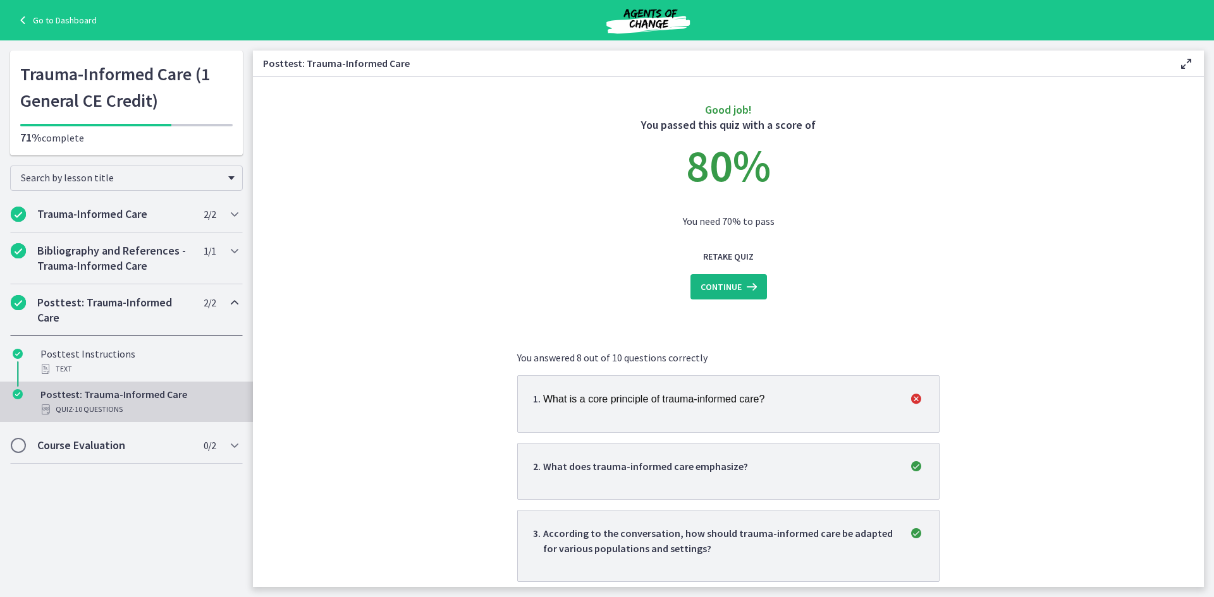
click at [712, 283] on span "Continue" at bounding box center [720, 286] width 41 height 15
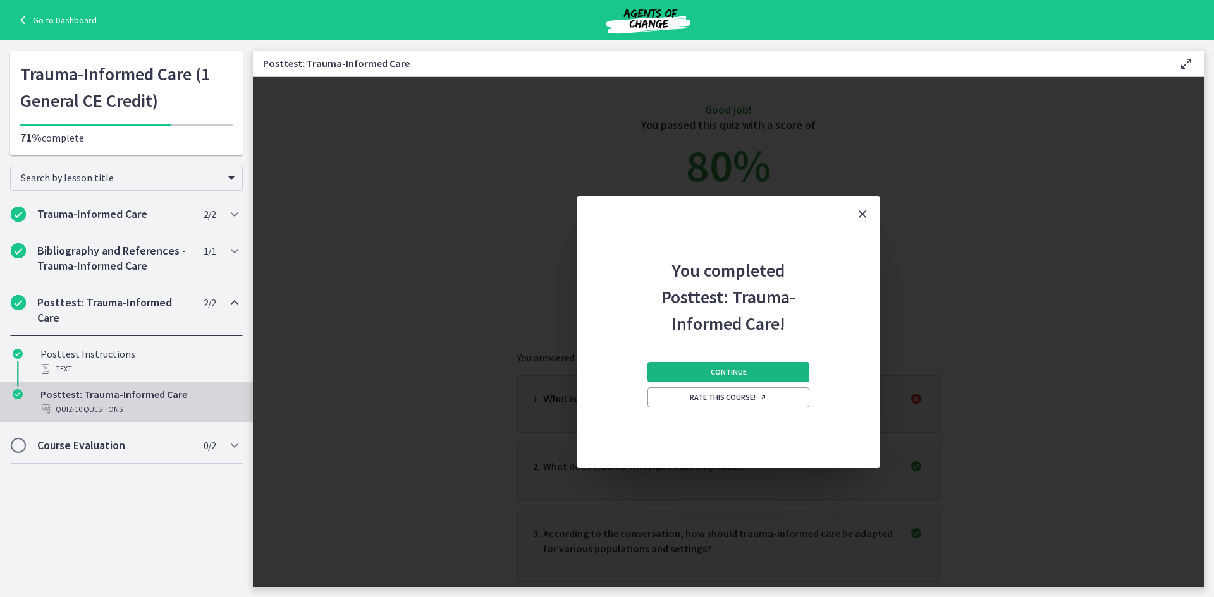
click at [741, 372] on span "Continue" at bounding box center [728, 372] width 36 height 10
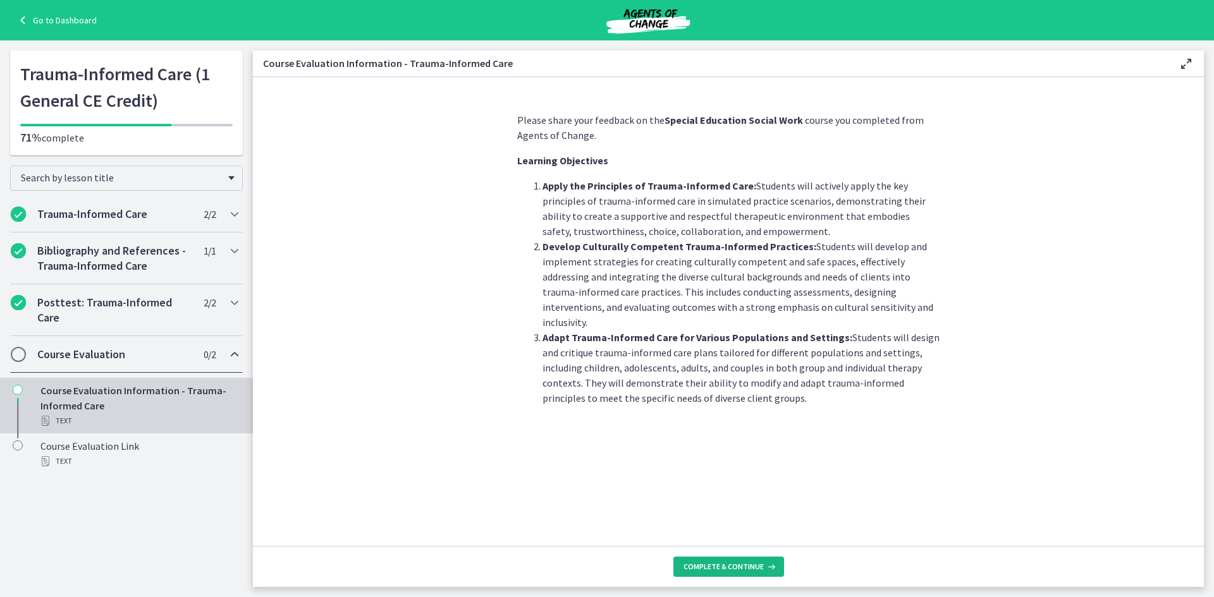
click at [736, 564] on span "Complete & continue" at bounding box center [723, 567] width 80 height 10
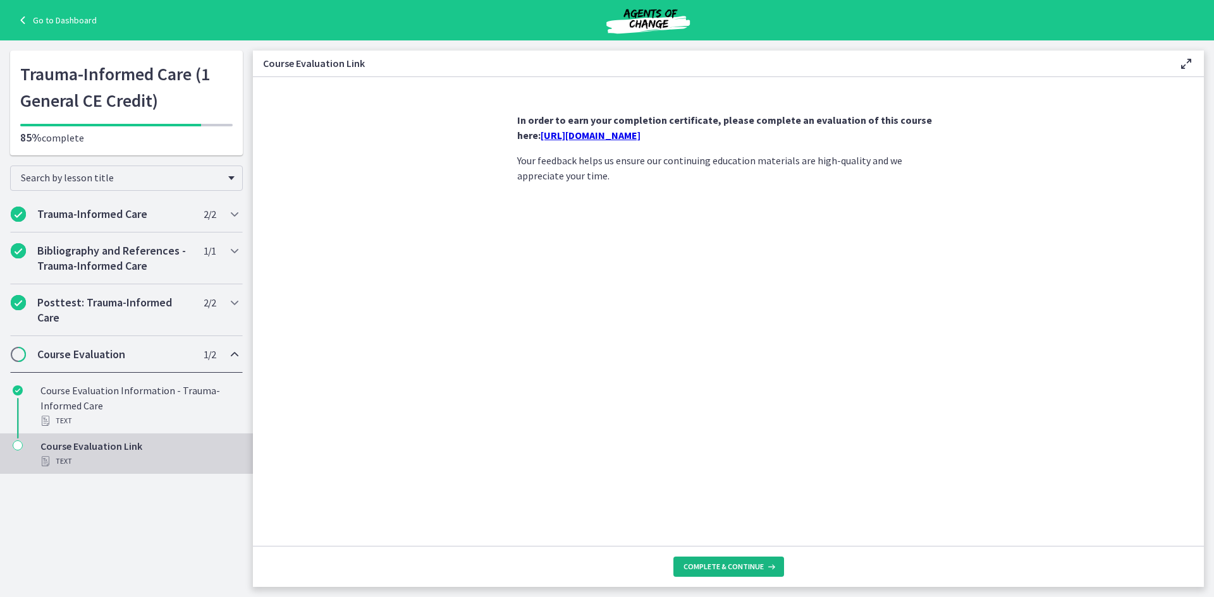
click at [736, 566] on span "Complete & continue" at bounding box center [723, 567] width 80 height 10
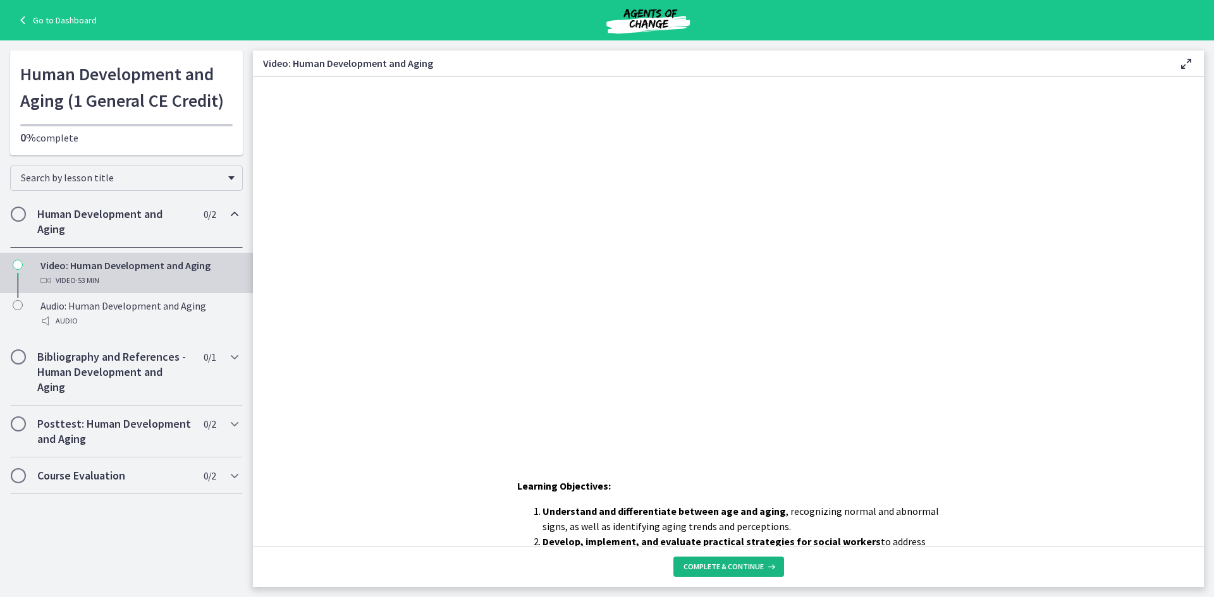
click at [734, 559] on button "Complete & continue" at bounding box center [728, 567] width 111 height 20
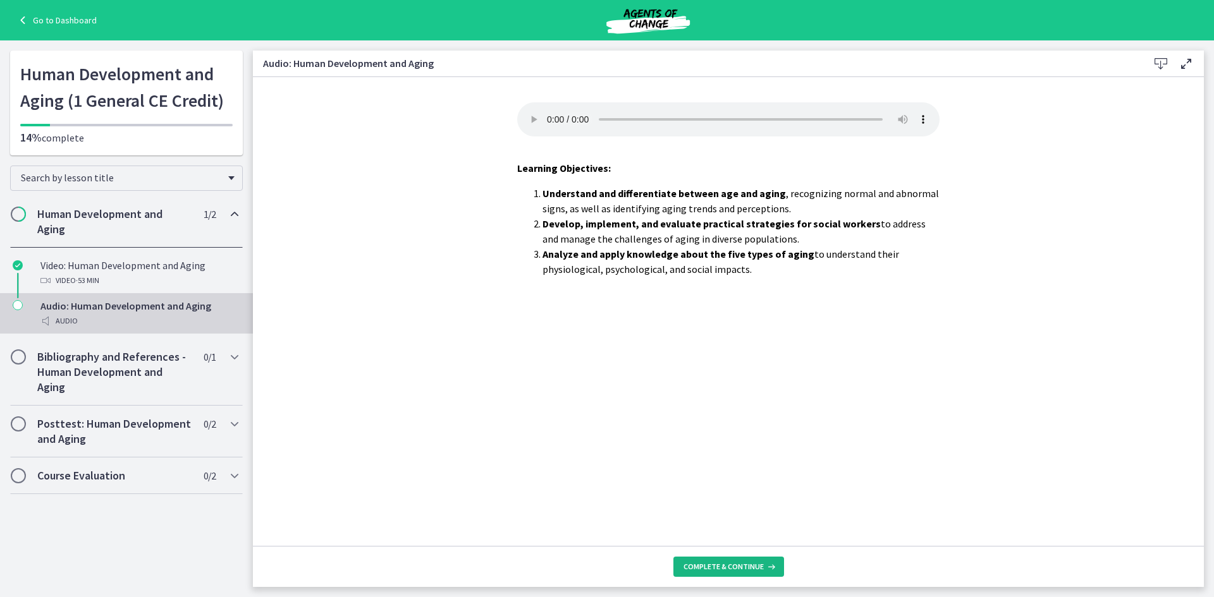
click at [752, 563] on span "Complete & continue" at bounding box center [723, 567] width 80 height 10
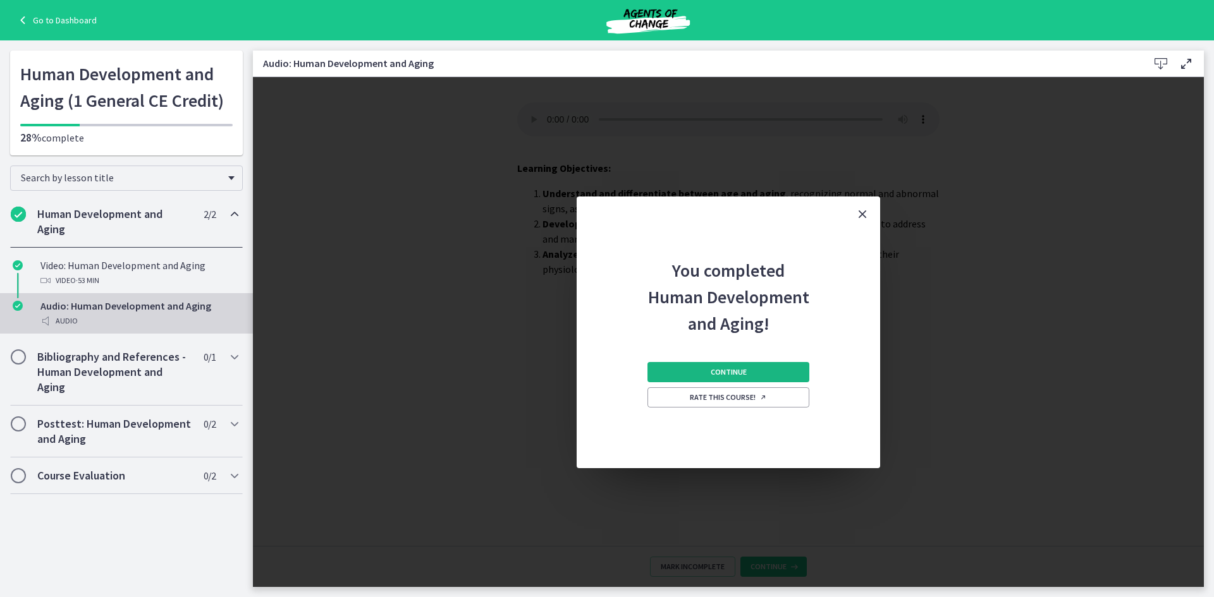
click at [726, 375] on span "Continue" at bounding box center [728, 372] width 36 height 10
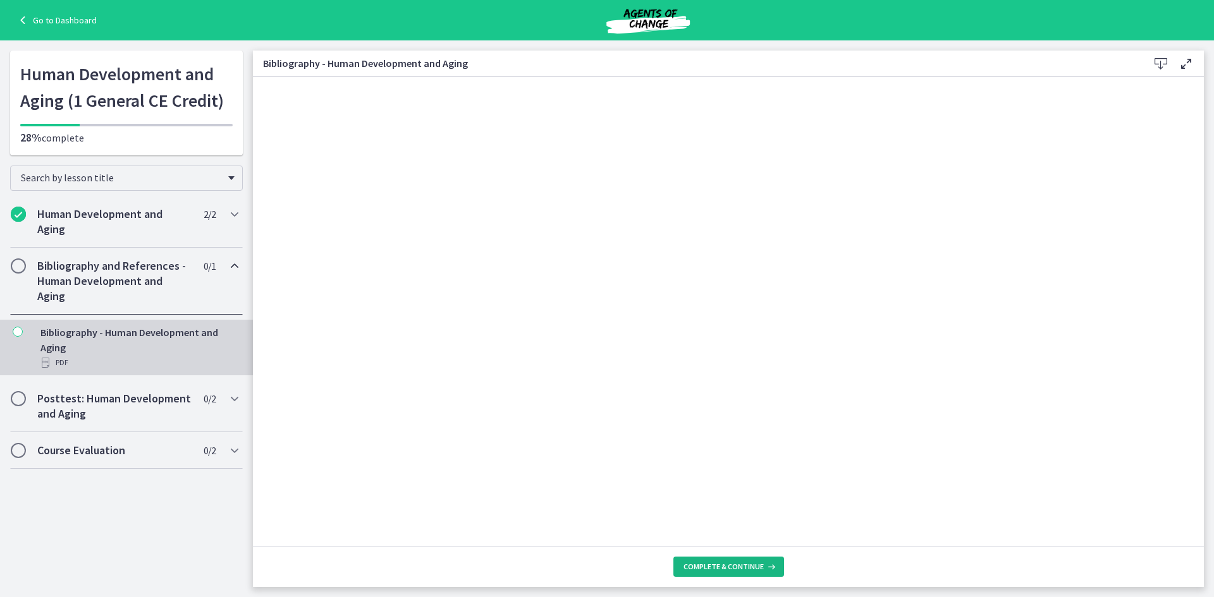
click at [748, 571] on span "Complete & continue" at bounding box center [723, 567] width 80 height 10
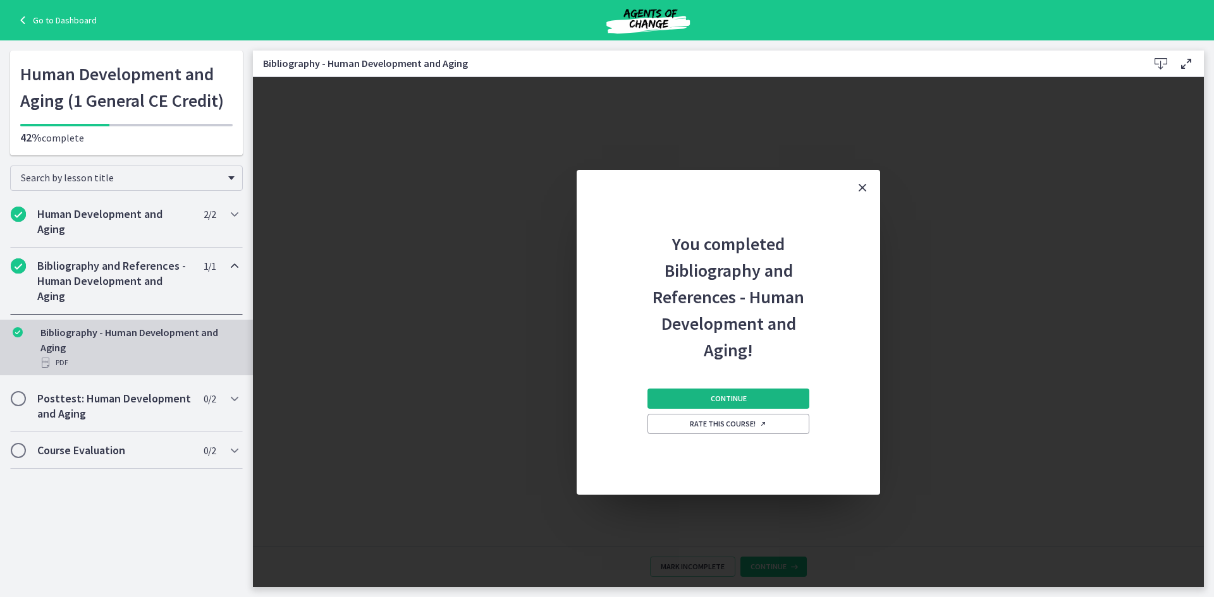
click at [728, 403] on span "Continue" at bounding box center [728, 399] width 36 height 10
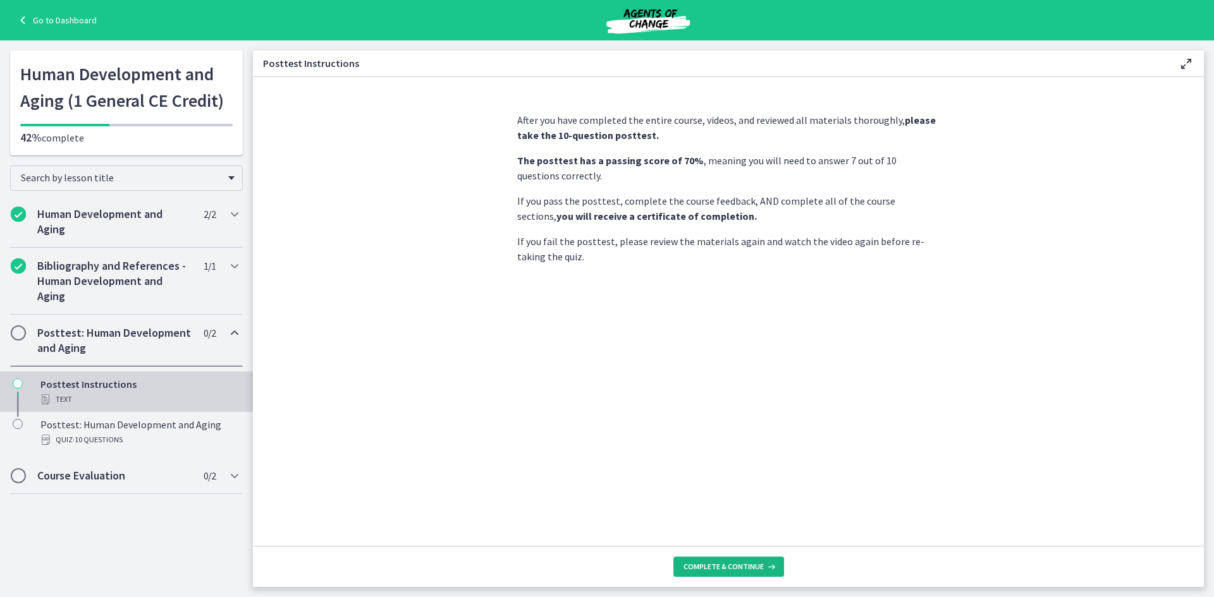
click at [740, 564] on span "Complete & continue" at bounding box center [723, 567] width 80 height 10
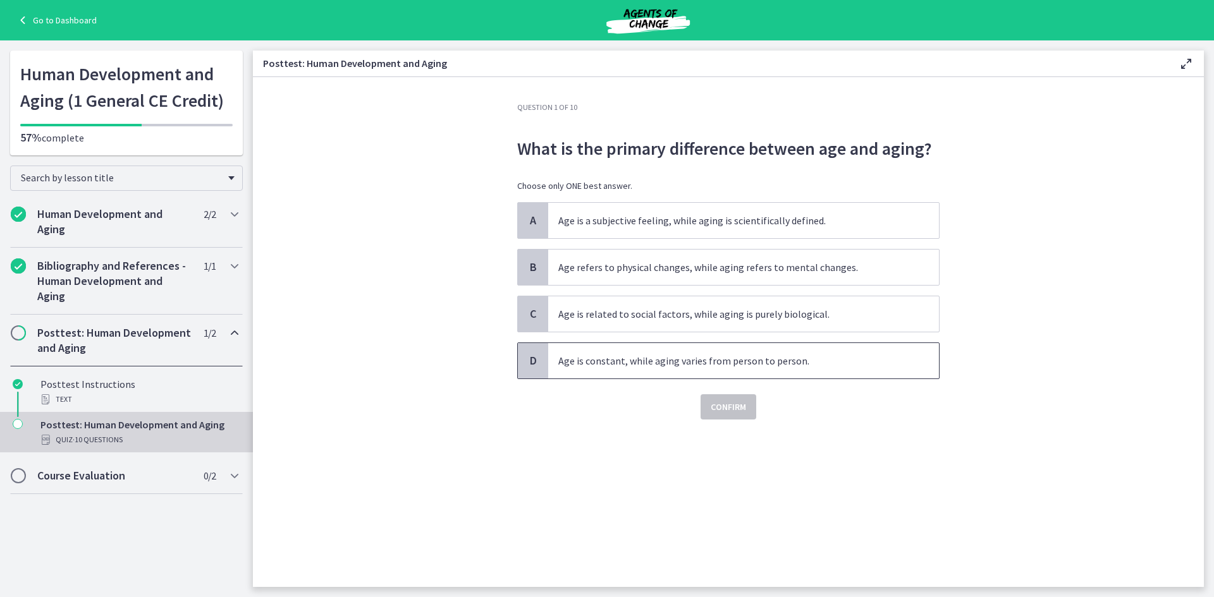
click at [760, 358] on p "Age is constant, while aging varies from person to person." at bounding box center [730, 360] width 345 height 15
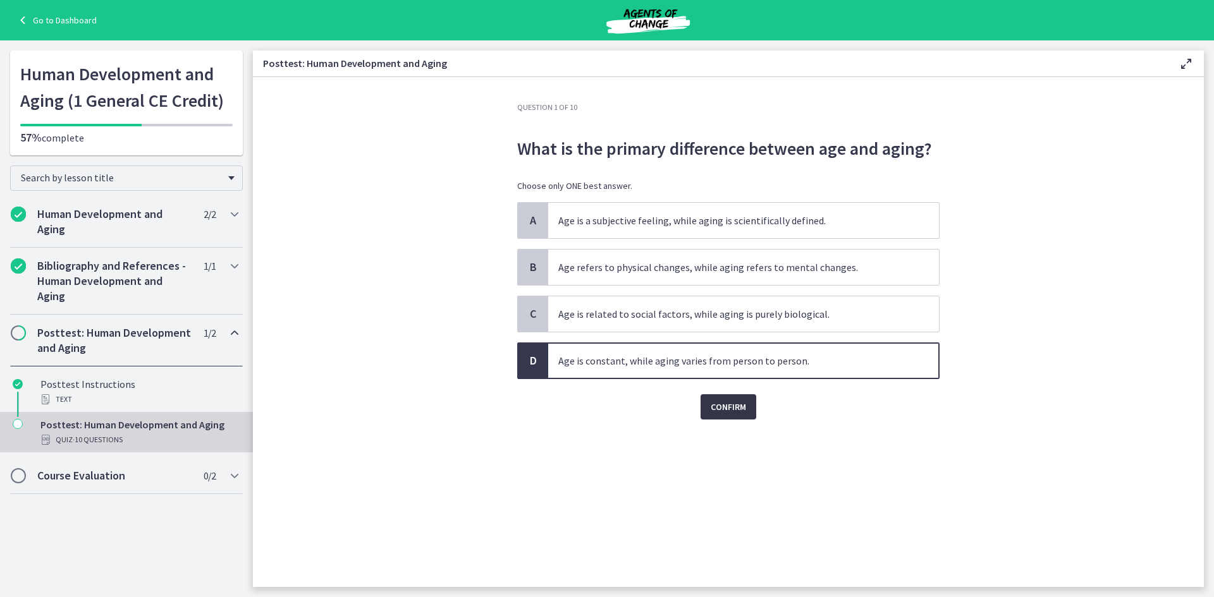
click at [729, 405] on span "Confirm" at bounding box center [727, 406] width 35 height 15
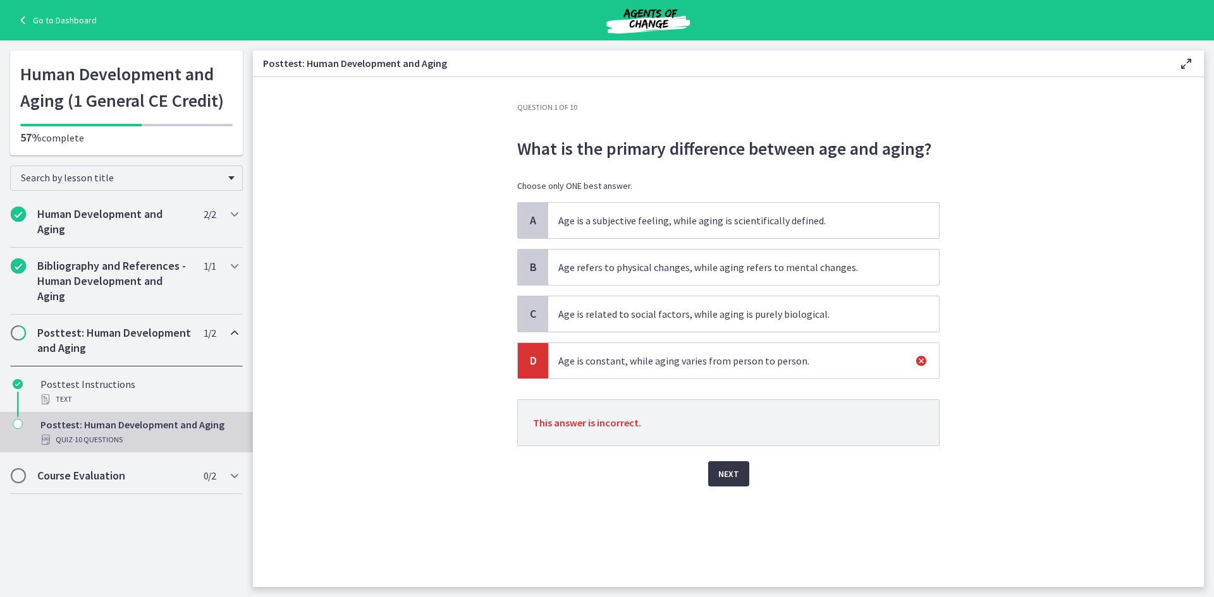
click at [729, 470] on span "Next" at bounding box center [728, 473] width 21 height 15
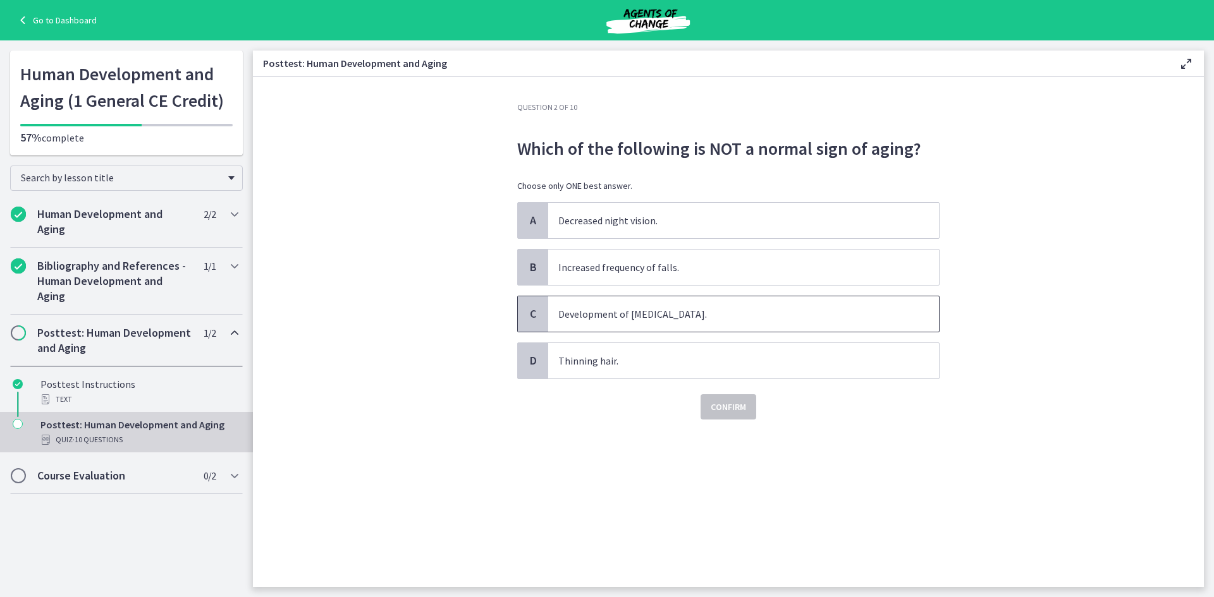
click at [640, 315] on p "Development of dementia." at bounding box center [730, 314] width 345 height 15
click at [740, 403] on span "Confirm" at bounding box center [727, 406] width 35 height 15
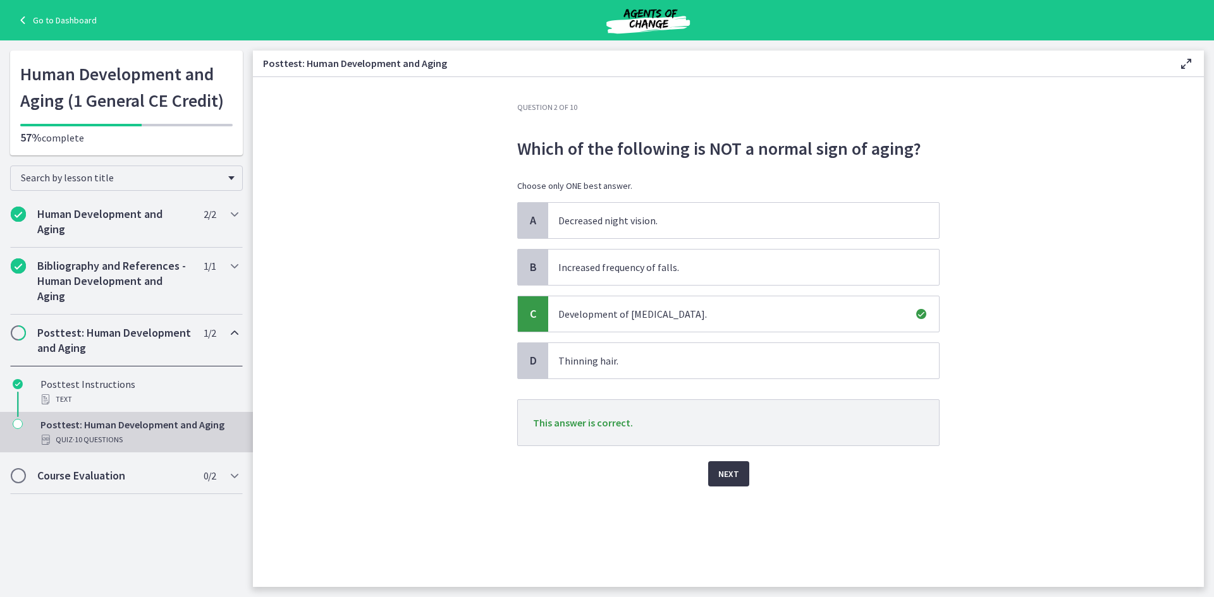
click at [724, 471] on span "Next" at bounding box center [728, 473] width 21 height 15
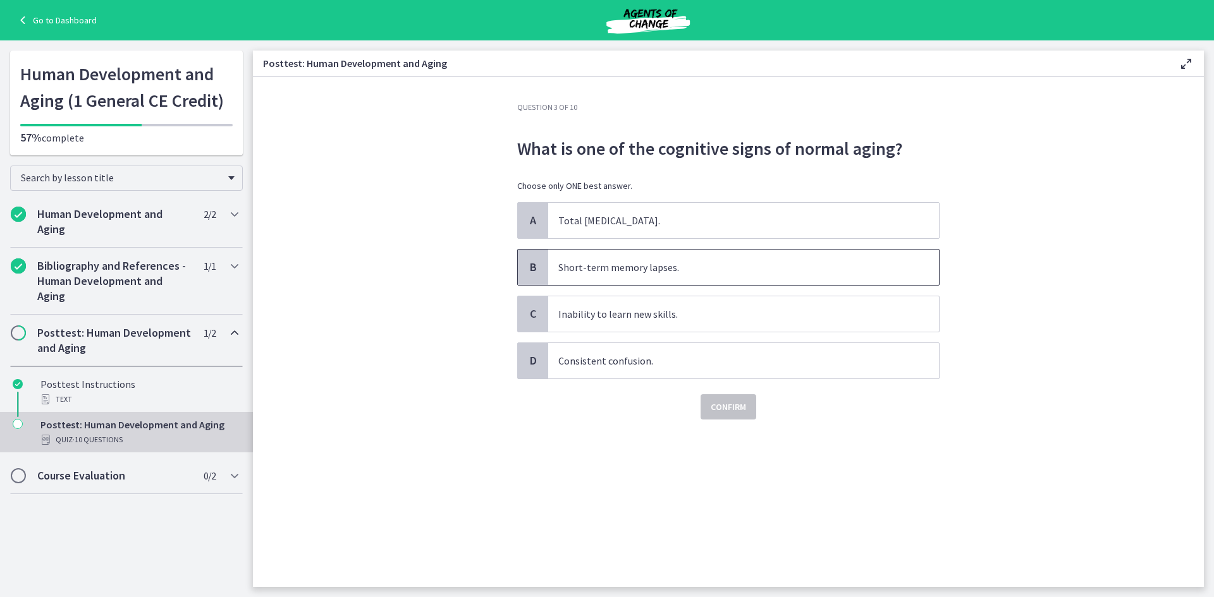
click at [679, 271] on p "Short-term memory lapses." at bounding box center [730, 267] width 345 height 15
click at [713, 408] on span "Confirm" at bounding box center [727, 406] width 35 height 15
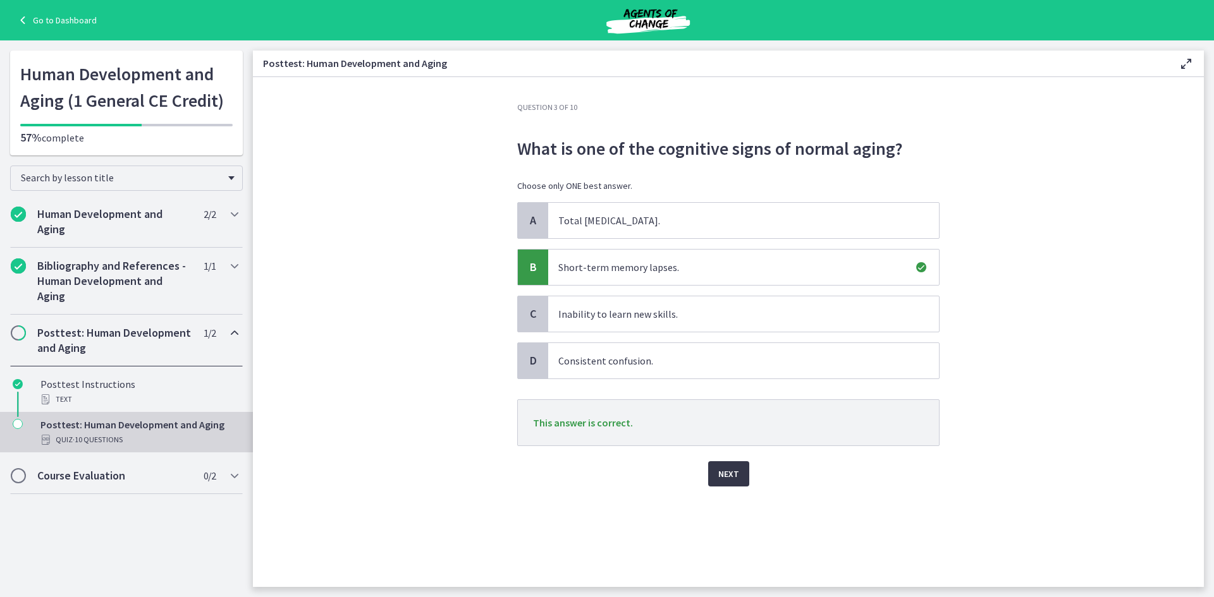
click at [736, 469] on span "Next" at bounding box center [728, 473] width 21 height 15
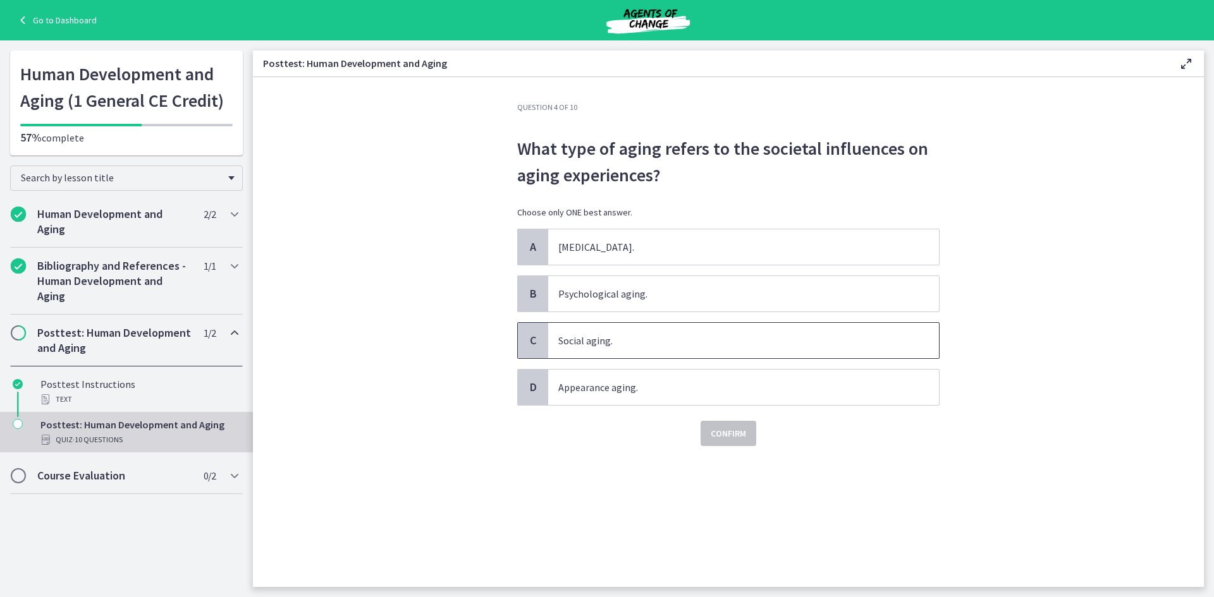
click at [718, 339] on p "Social aging." at bounding box center [730, 340] width 345 height 15
click at [723, 435] on span "Confirm" at bounding box center [727, 433] width 35 height 15
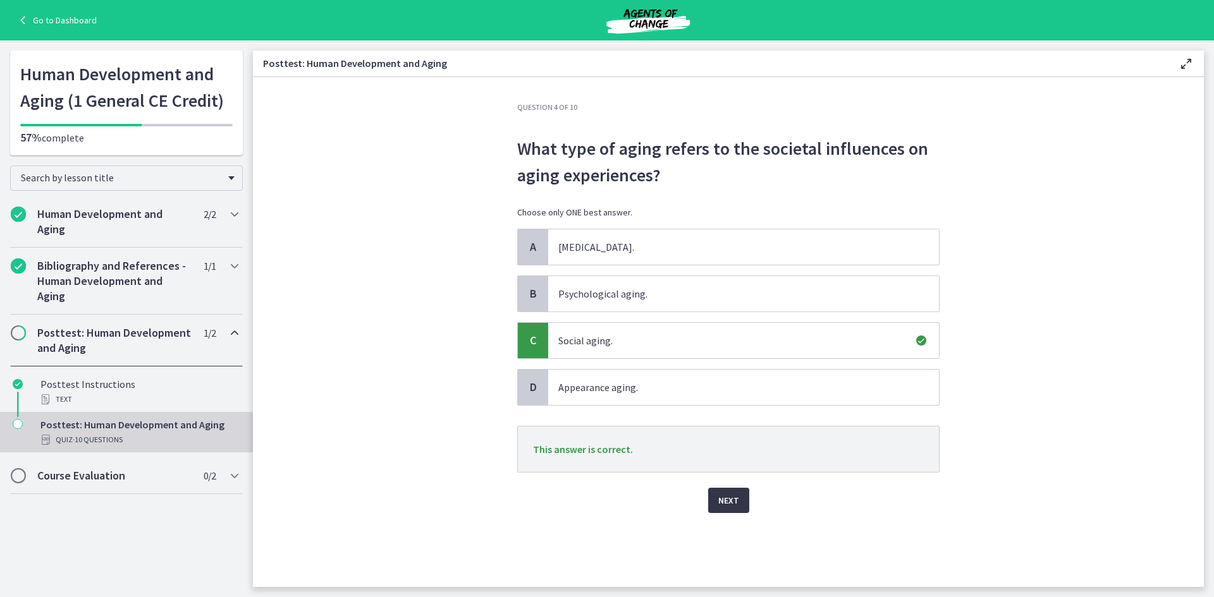
click at [736, 501] on span "Next" at bounding box center [728, 500] width 21 height 15
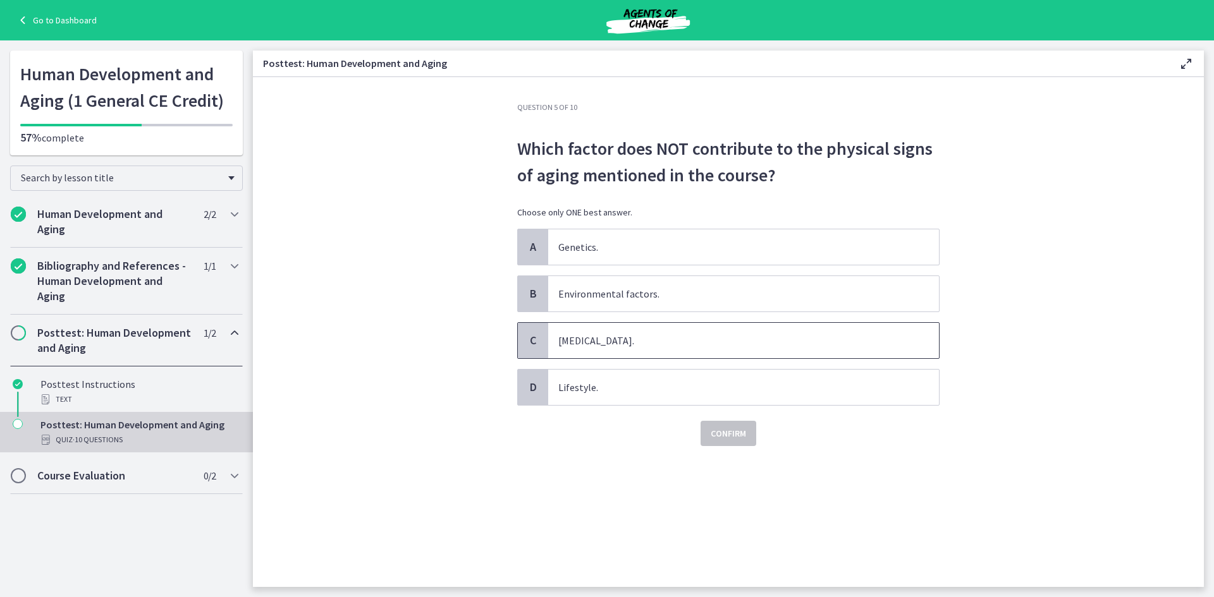
click at [633, 344] on p "Social isolation." at bounding box center [730, 340] width 345 height 15
click at [712, 435] on span "Confirm" at bounding box center [727, 433] width 35 height 15
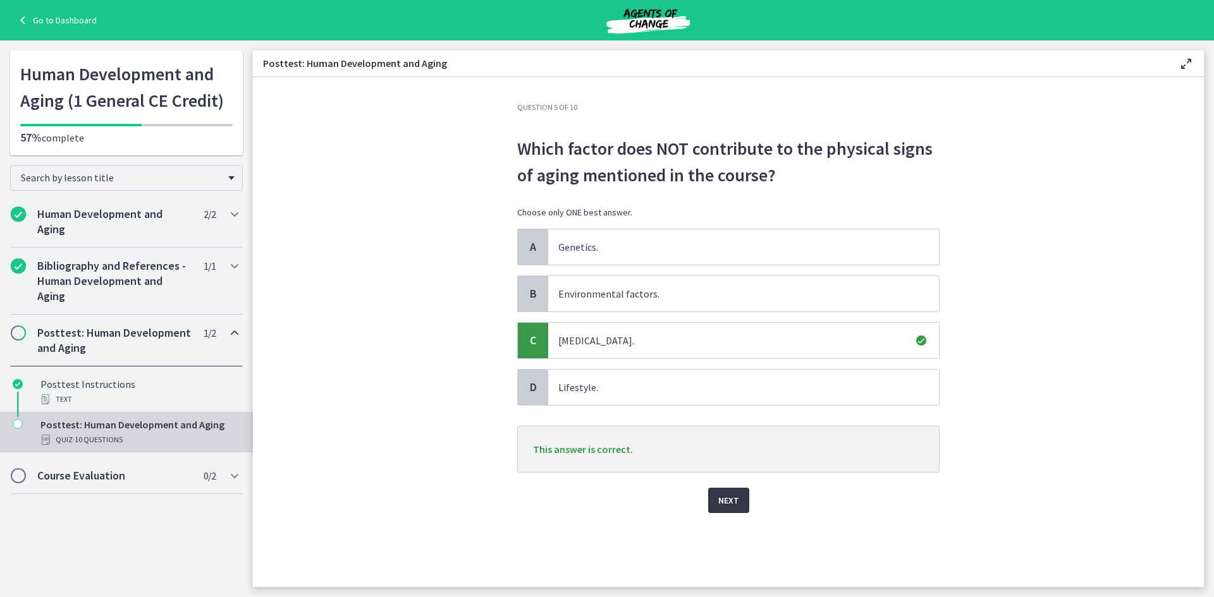
click at [736, 504] on span "Next" at bounding box center [728, 500] width 21 height 15
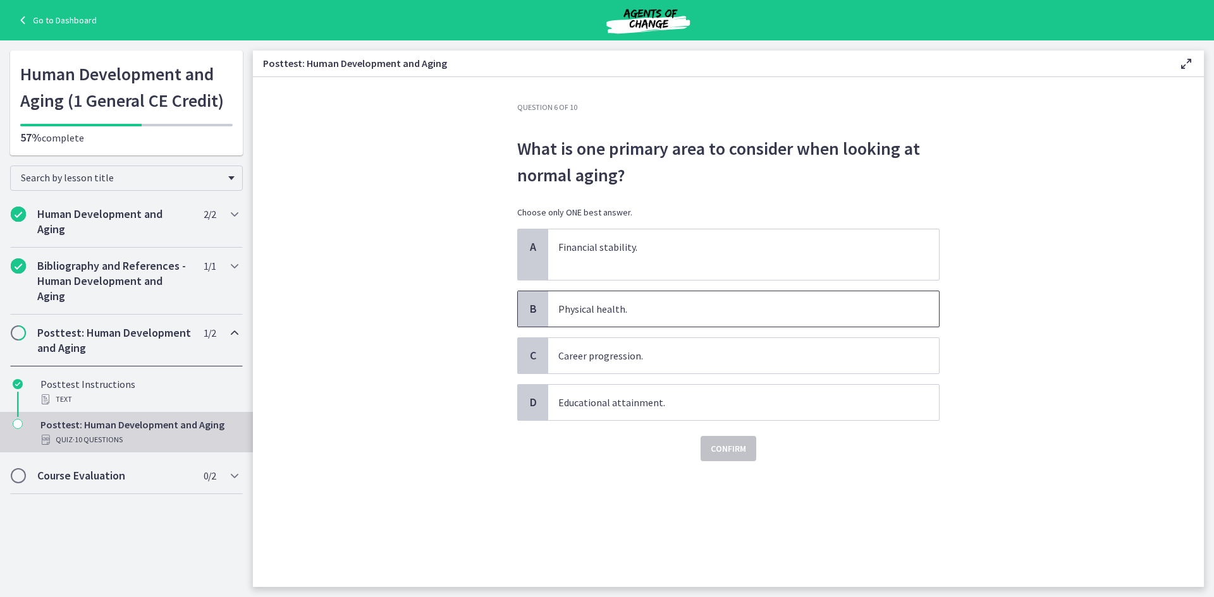
click at [646, 310] on p "Physical health." at bounding box center [730, 308] width 345 height 15
click at [732, 453] on span "Confirm" at bounding box center [727, 448] width 35 height 15
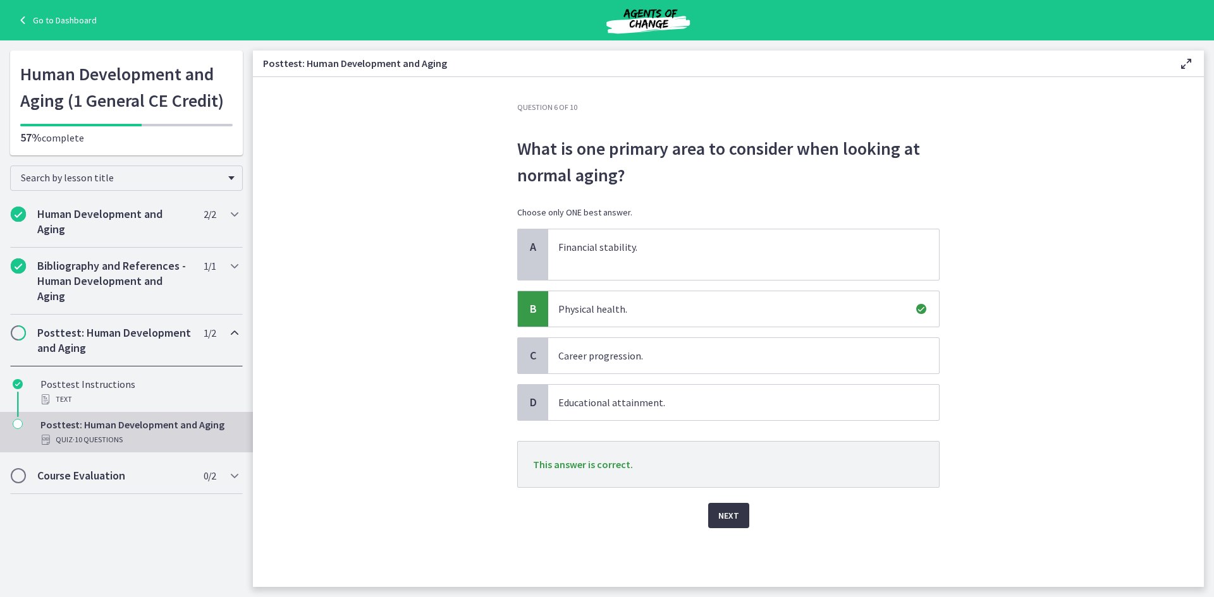
click at [735, 512] on span "Next" at bounding box center [728, 515] width 21 height 15
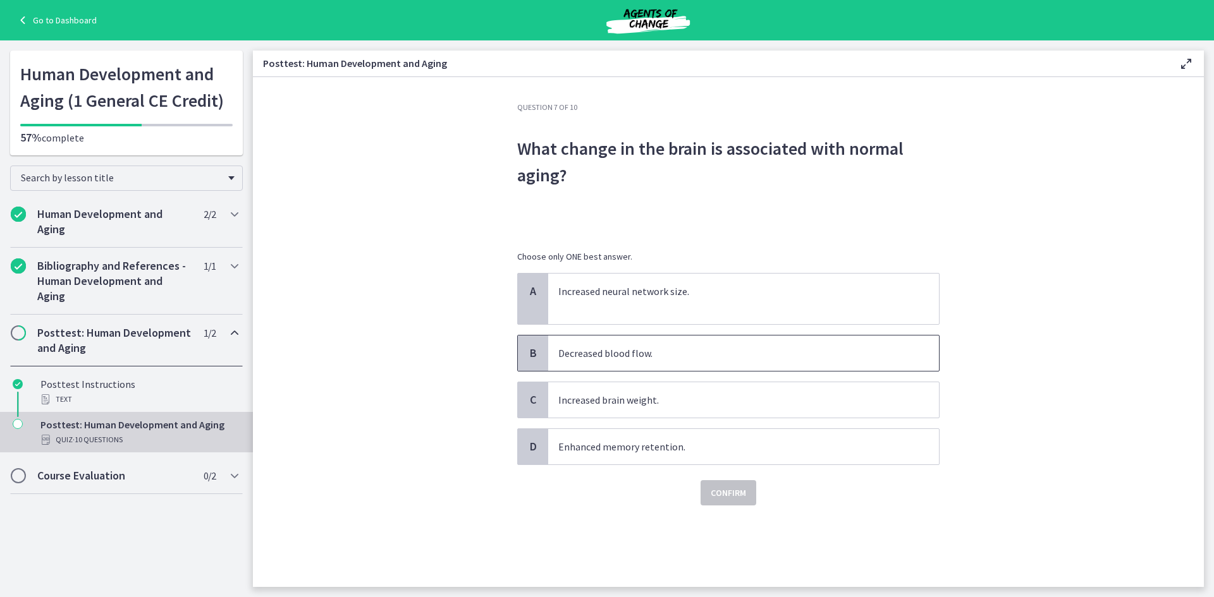
click at [670, 353] on p "Decreased blood flow." at bounding box center [730, 353] width 345 height 15
click at [730, 498] on span "Confirm" at bounding box center [727, 492] width 35 height 15
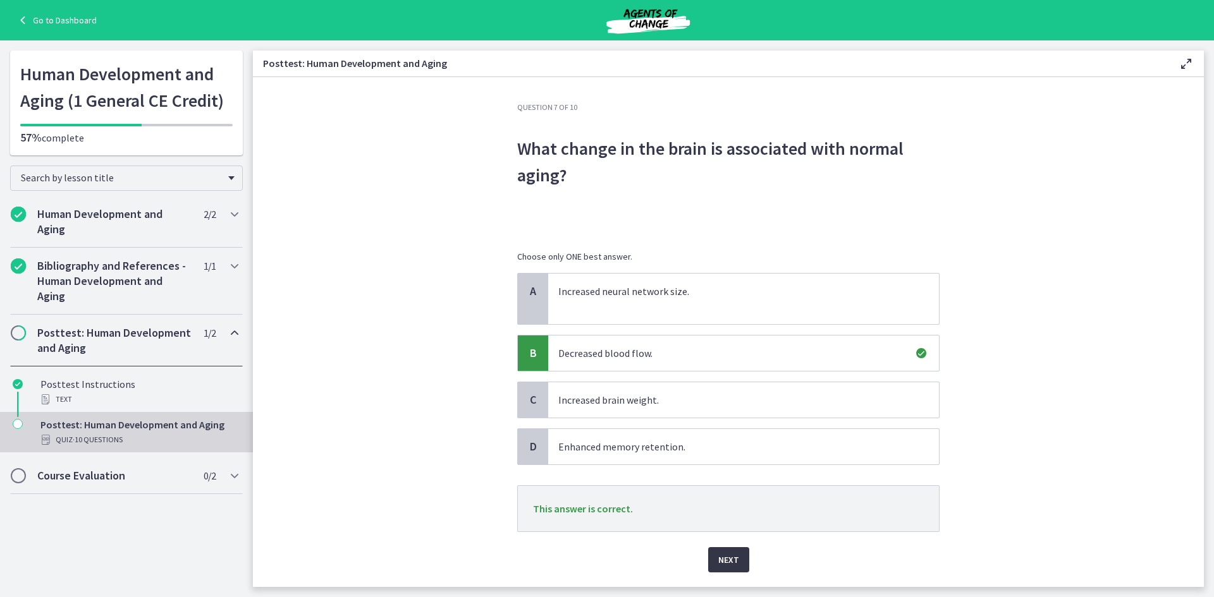
click at [738, 558] on button "Next" at bounding box center [728, 559] width 41 height 25
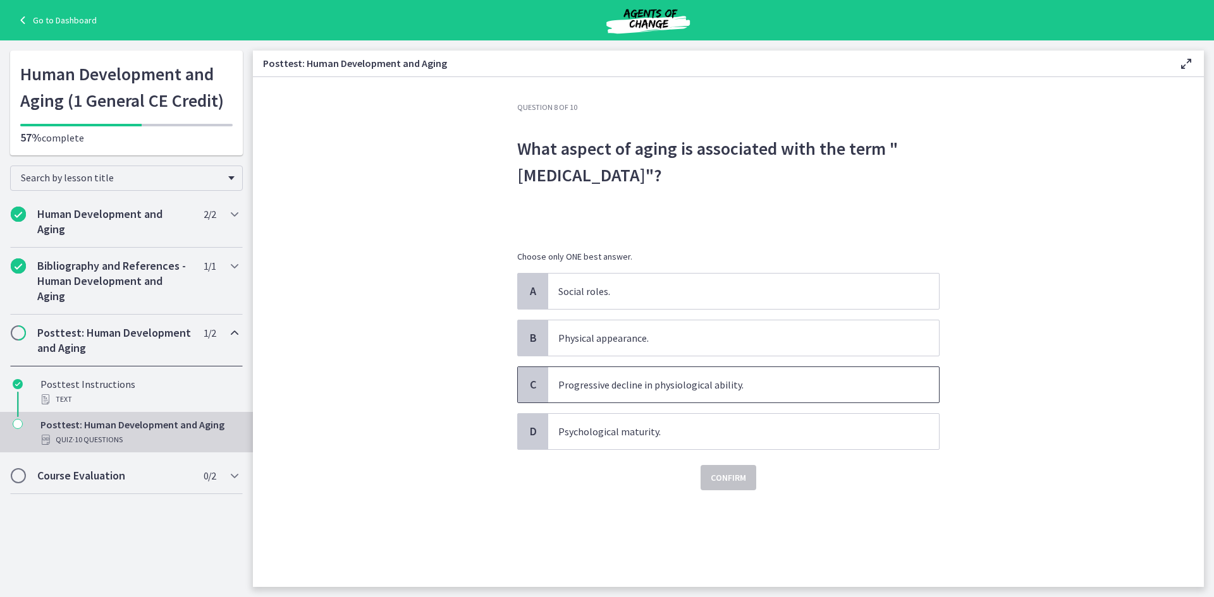
drag, startPoint x: 677, startPoint y: 382, endPoint x: 685, endPoint y: 390, distance: 10.7
click at [678, 383] on p "Progressive decline in physiological ability." at bounding box center [730, 384] width 345 height 15
click at [725, 477] on span "Confirm" at bounding box center [727, 477] width 35 height 15
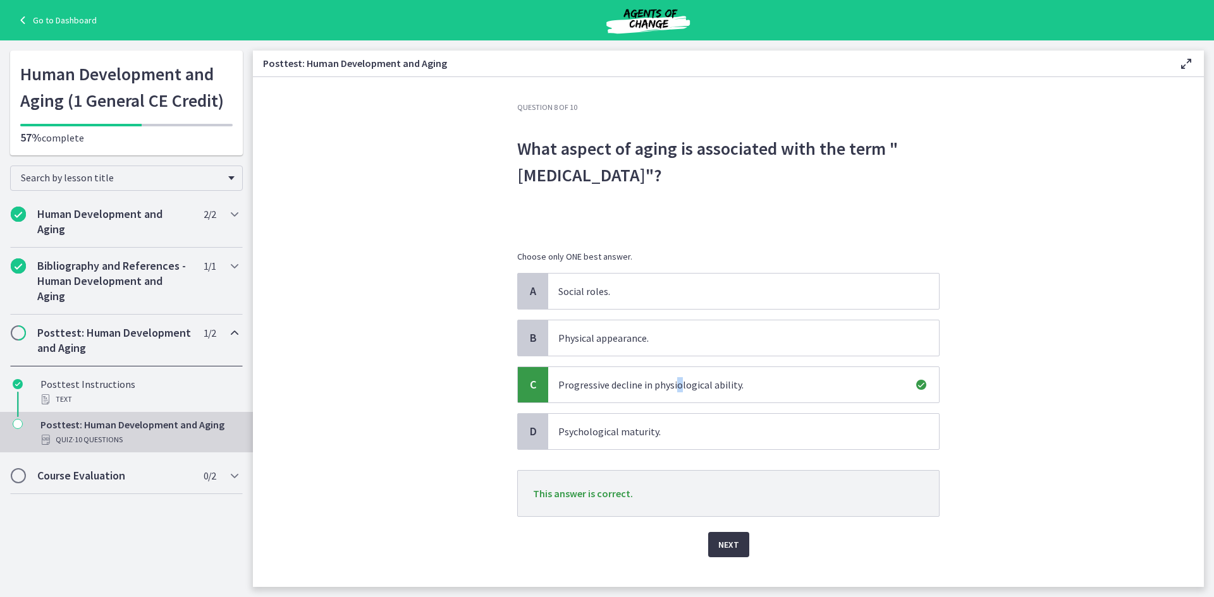
click at [724, 537] on button "Next" at bounding box center [728, 544] width 41 height 25
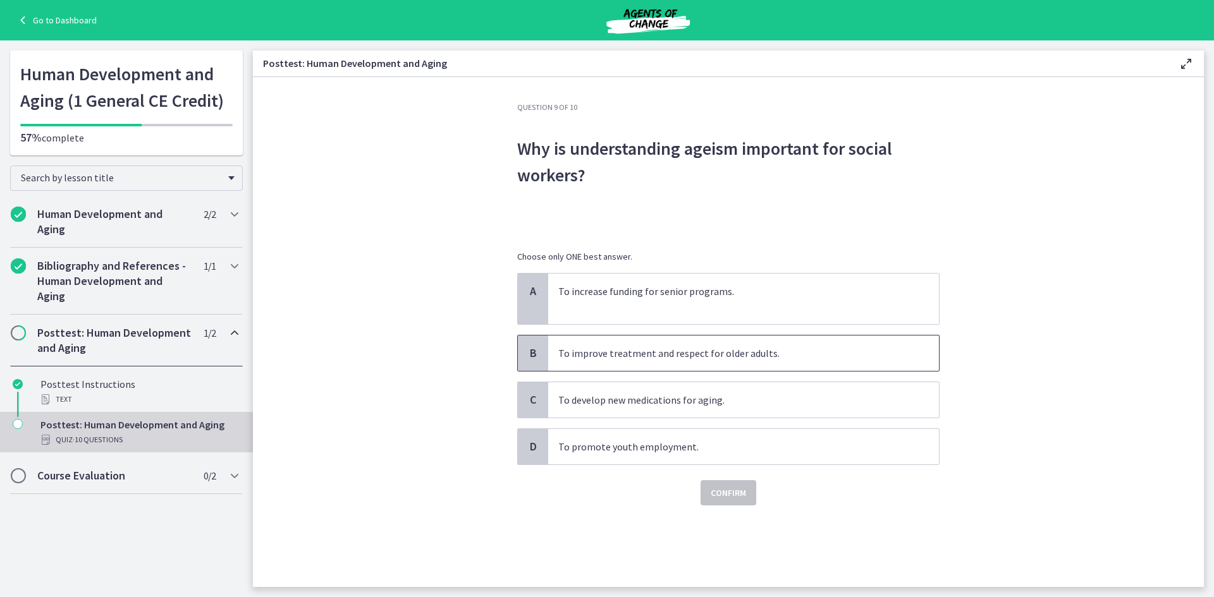
click at [704, 350] on p "To improve treatment and respect for older adults." at bounding box center [730, 353] width 345 height 15
click at [729, 489] on span "Confirm" at bounding box center [727, 492] width 35 height 15
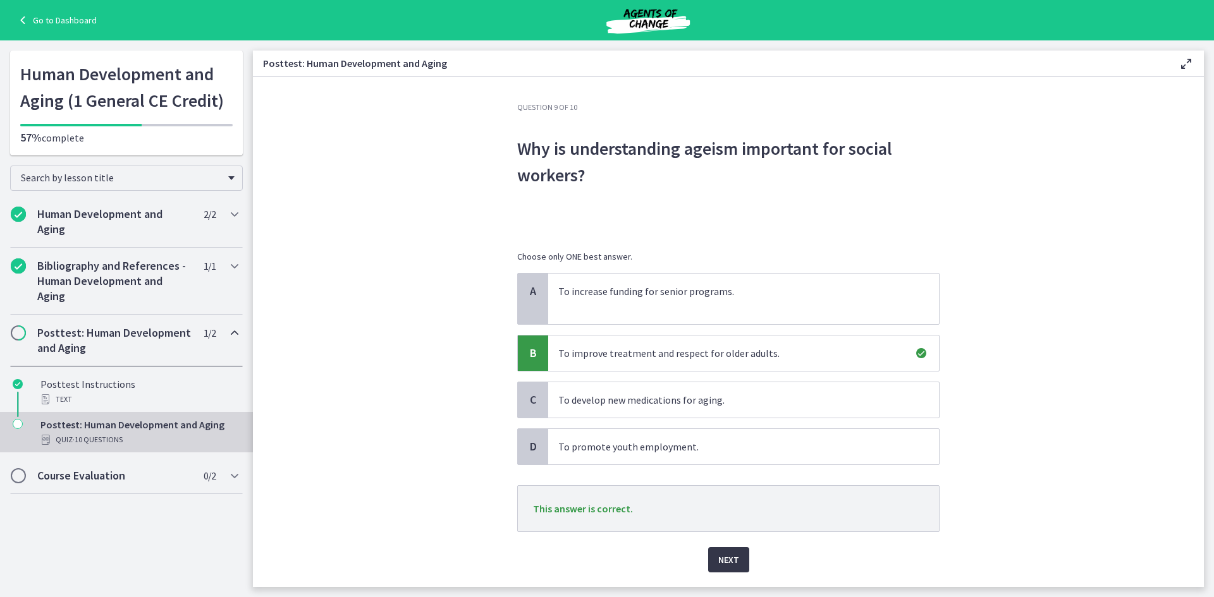
click at [725, 552] on span "Next" at bounding box center [728, 559] width 21 height 15
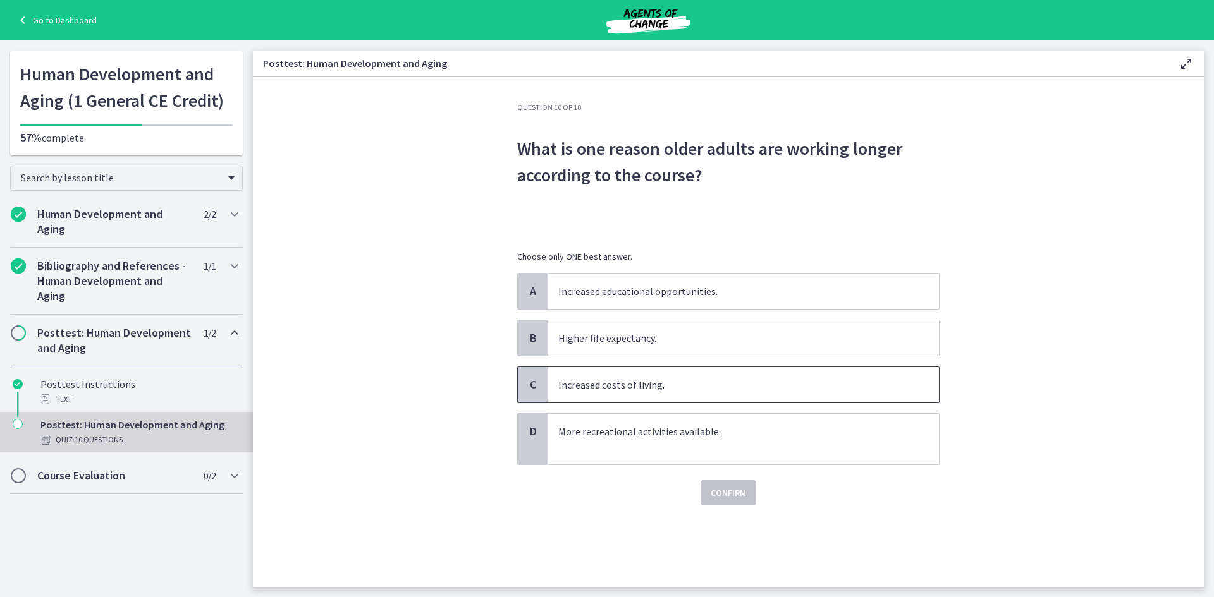
click at [710, 389] on p "Increased costs of living." at bounding box center [730, 384] width 345 height 15
click at [727, 494] on span "Confirm" at bounding box center [727, 492] width 35 height 15
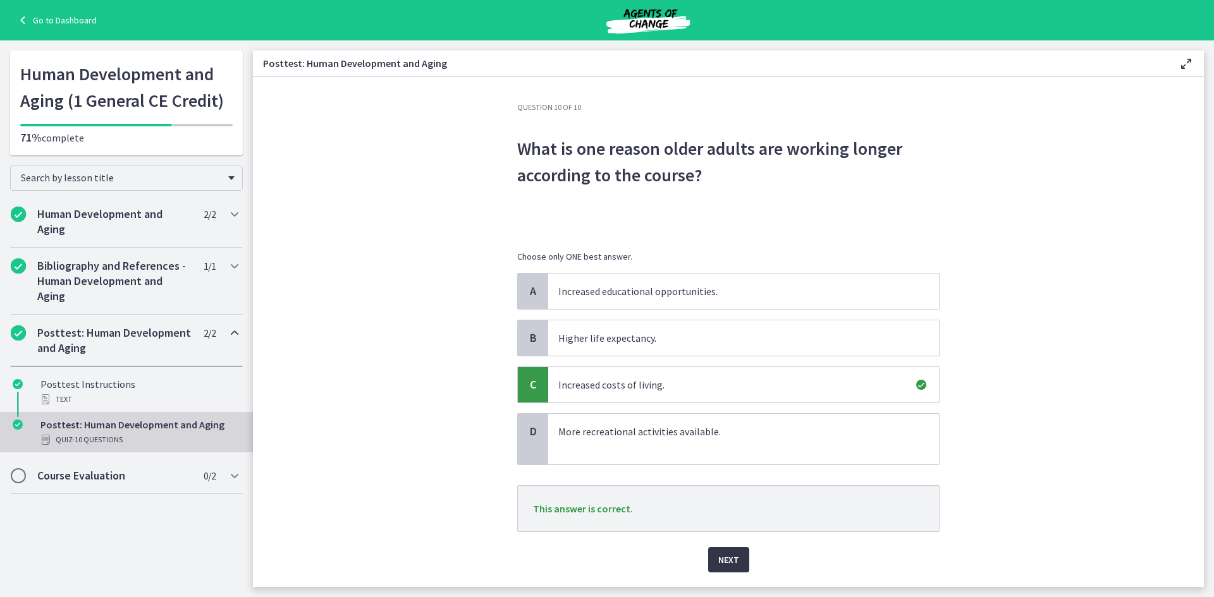
click at [734, 561] on button "Next" at bounding box center [728, 559] width 41 height 25
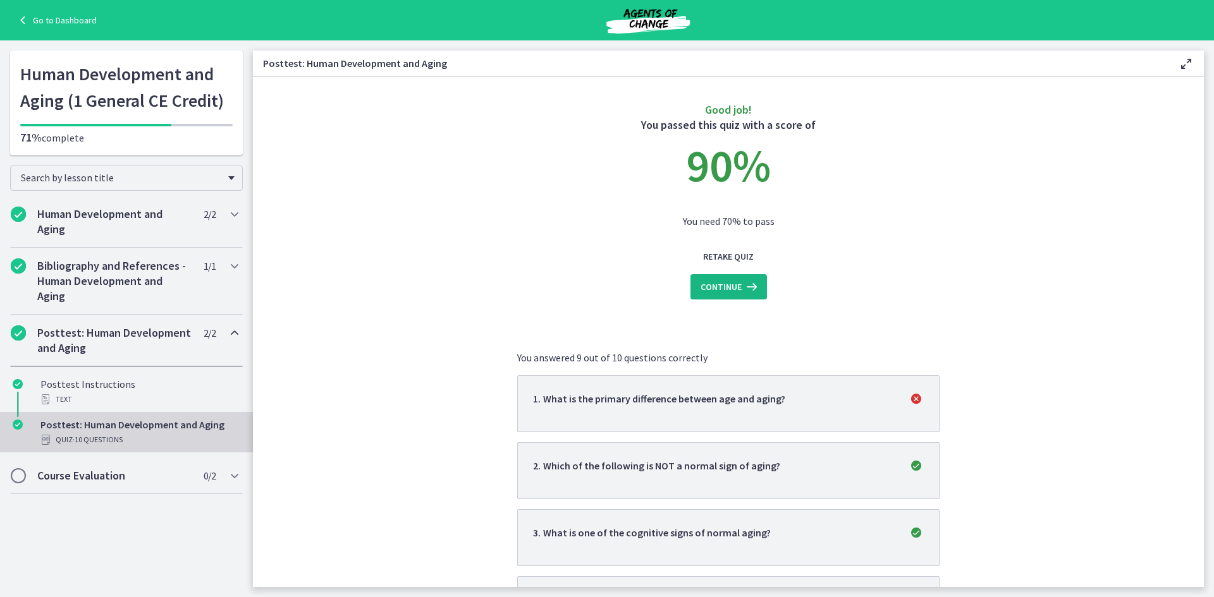
click at [727, 286] on span "Continue" at bounding box center [720, 286] width 41 height 15
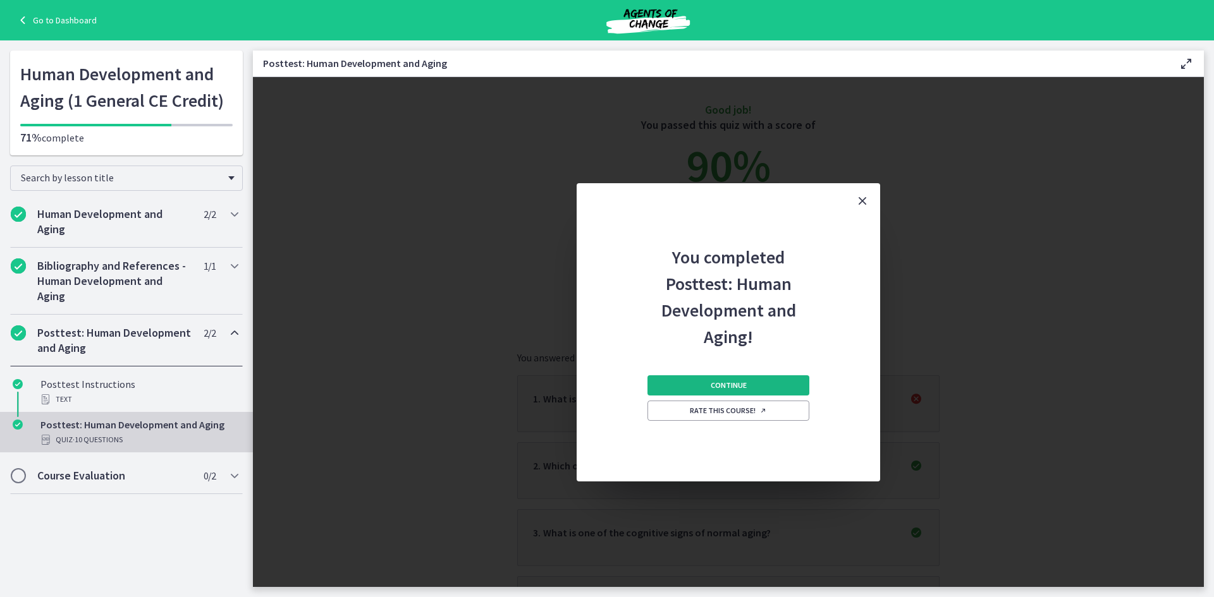
click at [745, 382] on span "Continue" at bounding box center [728, 386] width 36 height 10
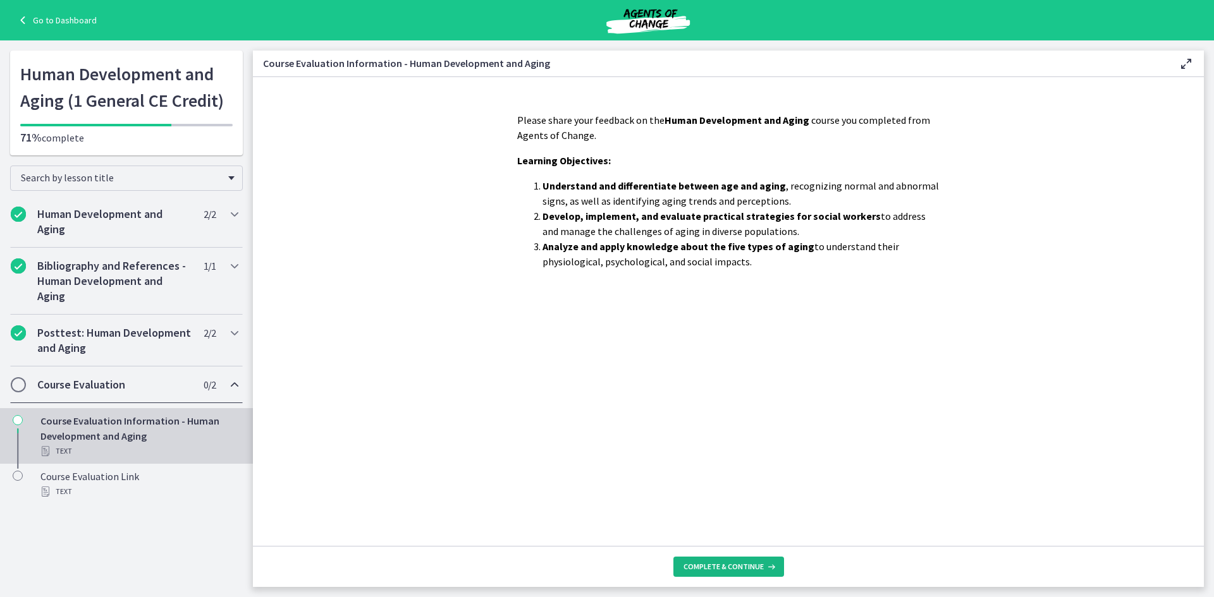
click at [735, 563] on span "Complete & continue" at bounding box center [723, 567] width 80 height 10
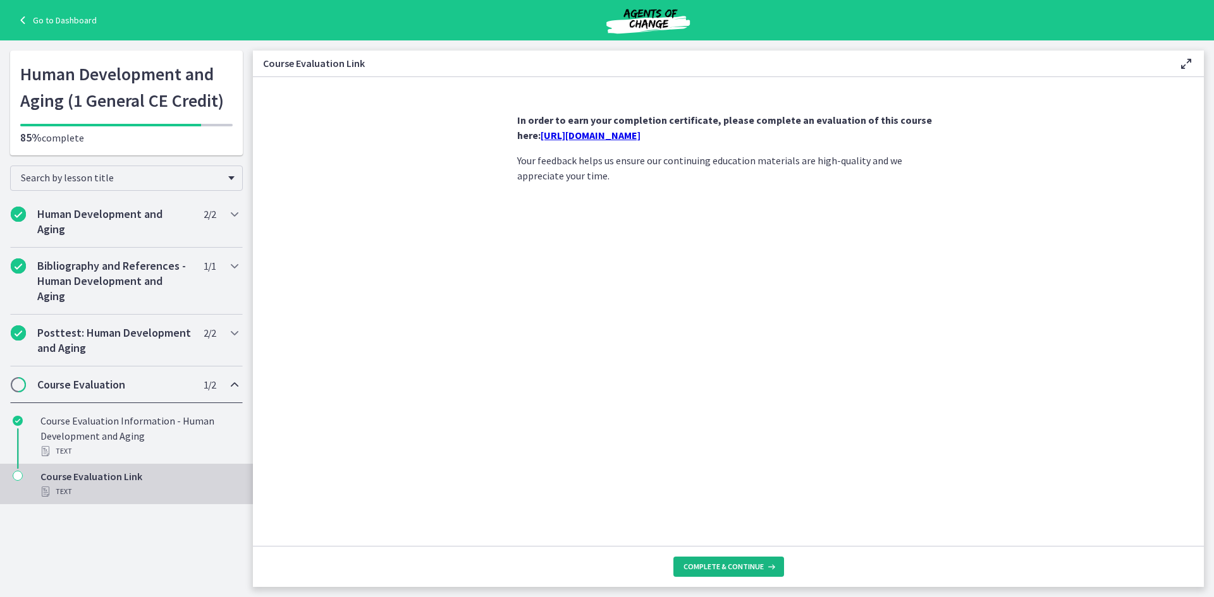
click at [752, 563] on span "Complete & continue" at bounding box center [723, 567] width 80 height 10
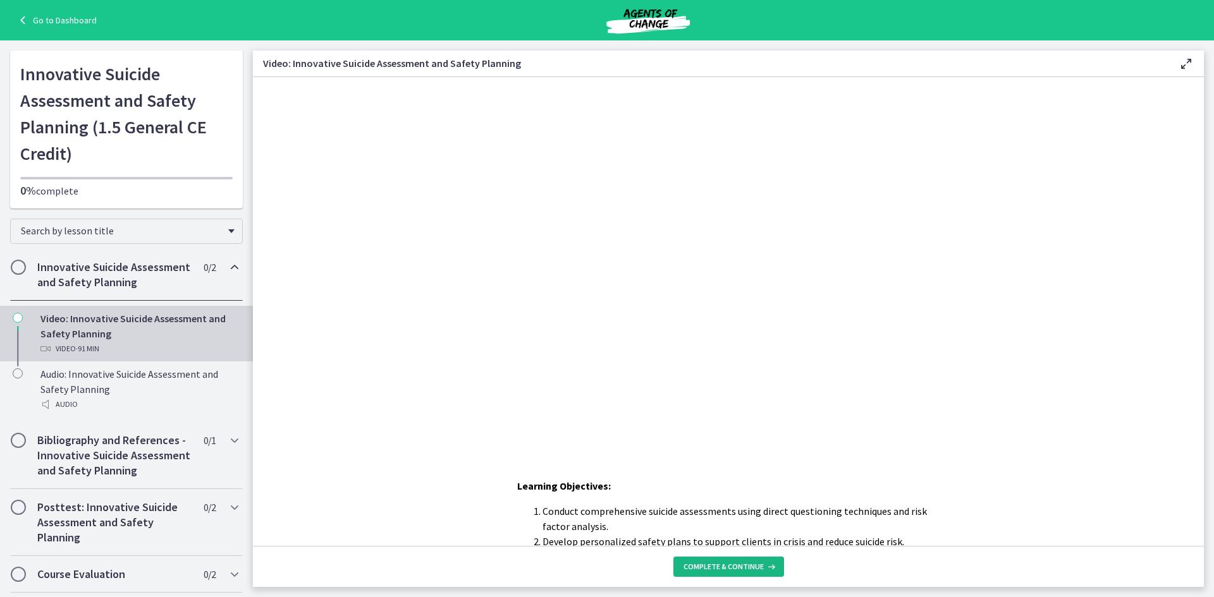
click at [731, 571] on span "Complete & continue" at bounding box center [723, 567] width 80 height 10
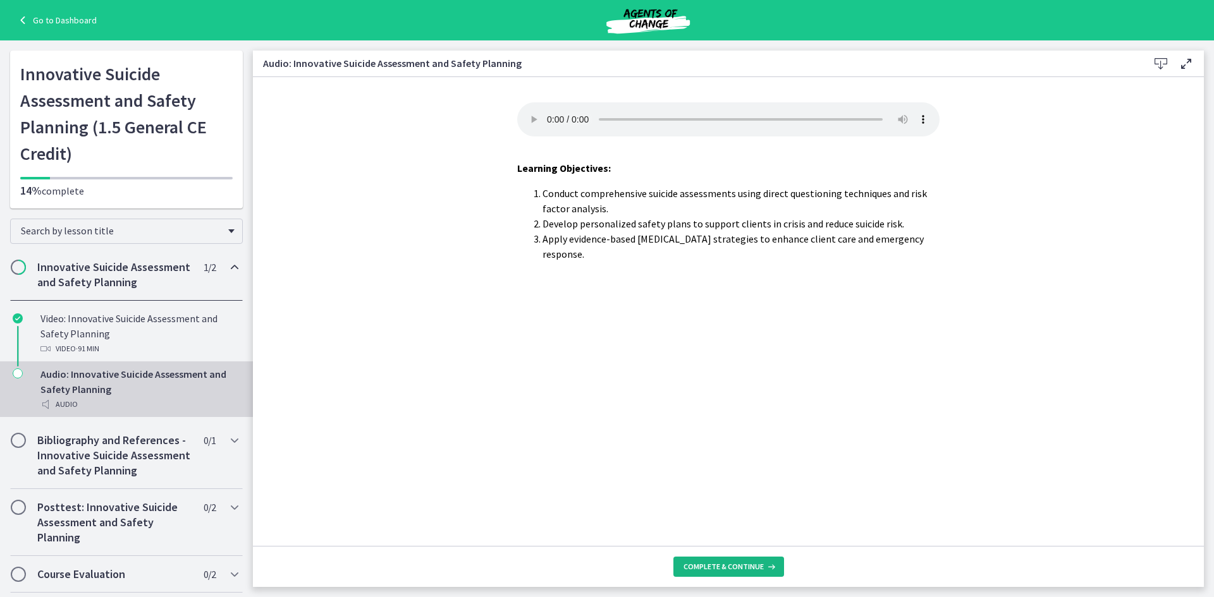
click at [731, 571] on span "Complete & continue" at bounding box center [723, 567] width 80 height 10
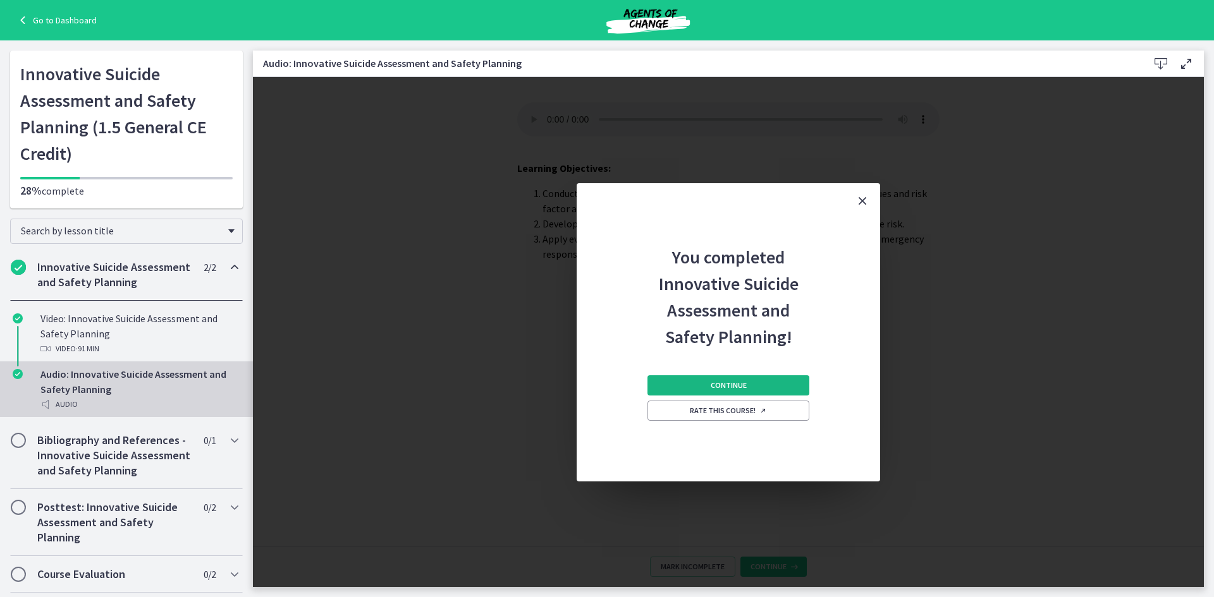
click at [714, 385] on span "Continue" at bounding box center [728, 386] width 36 height 10
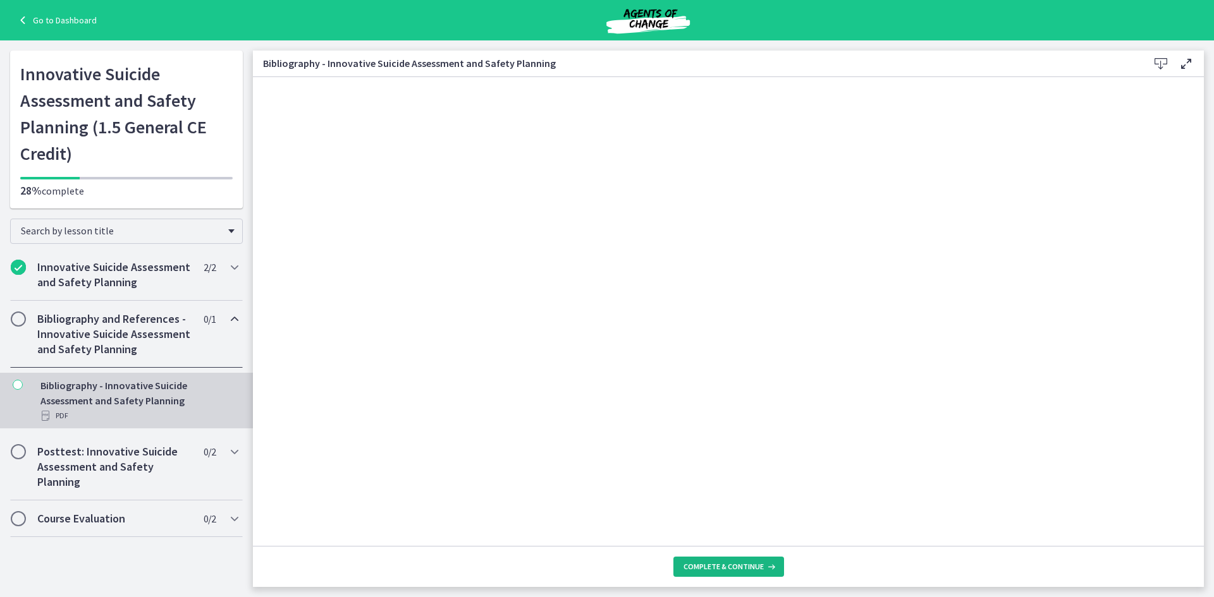
click at [714, 571] on span "Complete & continue" at bounding box center [723, 567] width 80 height 10
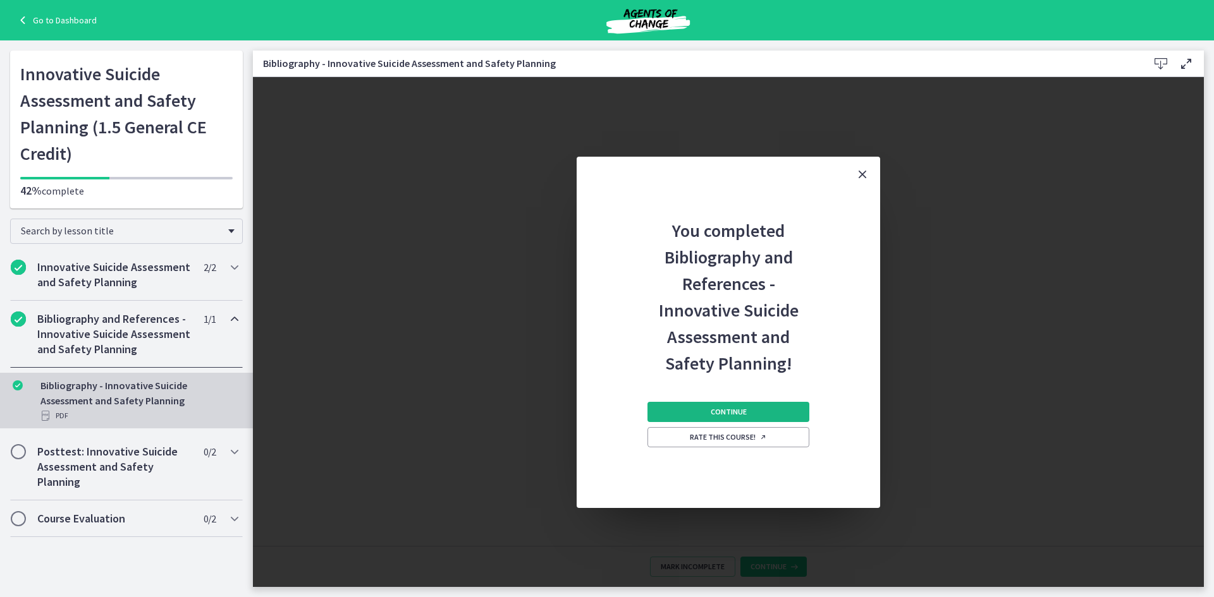
click at [742, 410] on span "Continue" at bounding box center [728, 412] width 36 height 10
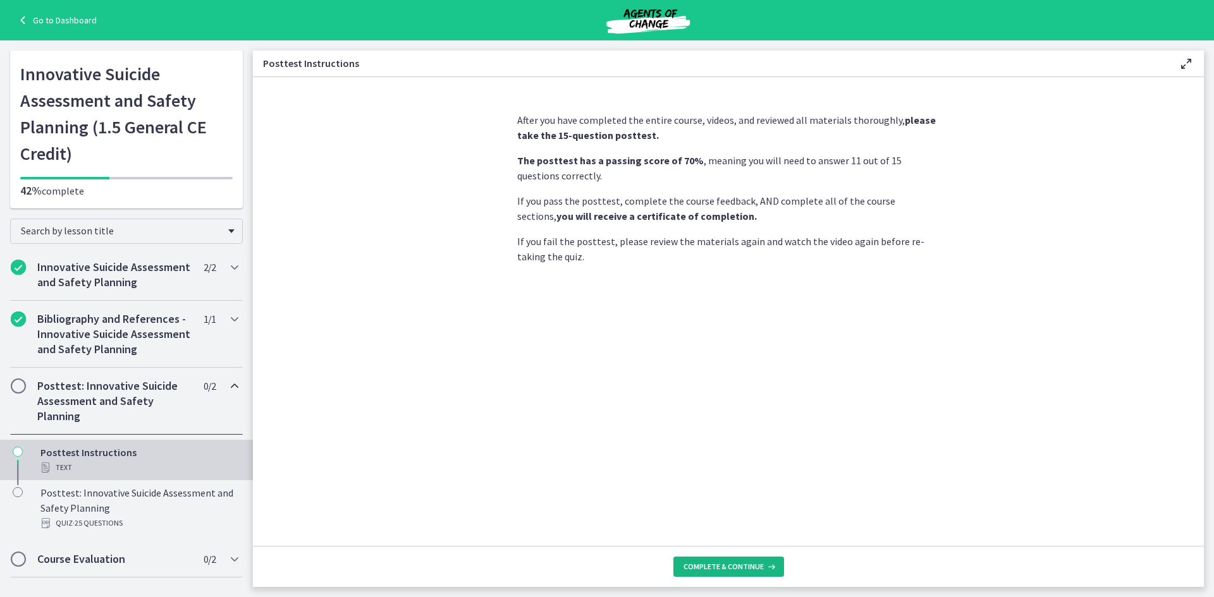
click at [728, 567] on span "Complete & continue" at bounding box center [723, 567] width 80 height 10
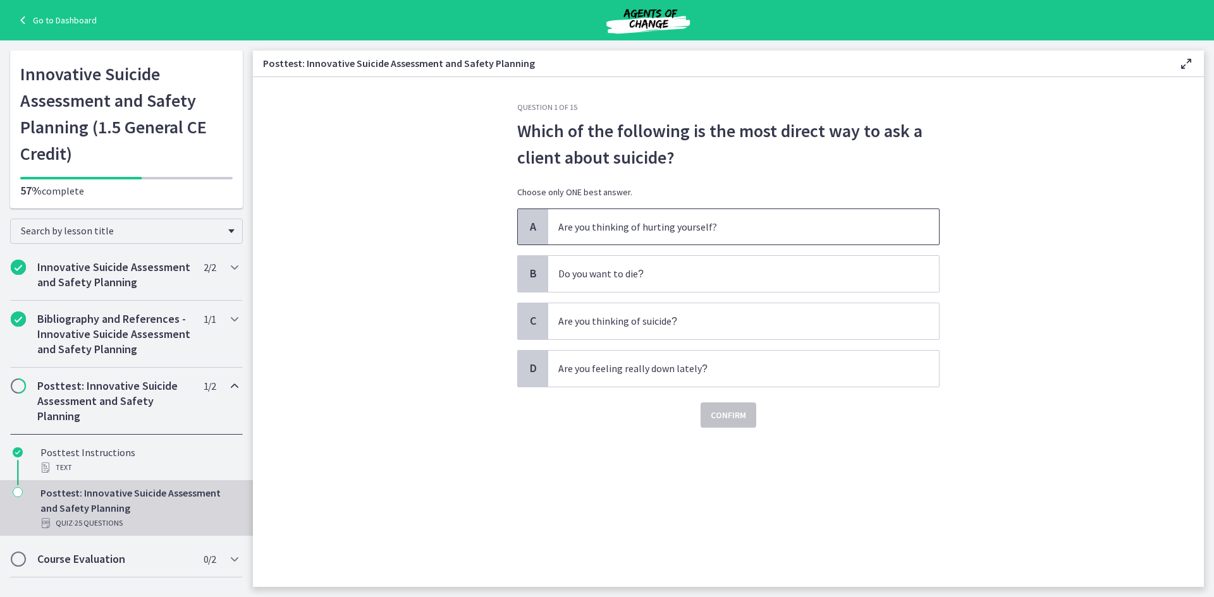
click at [695, 240] on span "Are you thinking of hurting yourself?" at bounding box center [743, 226] width 391 height 35
click at [714, 415] on span "Confirm" at bounding box center [727, 415] width 35 height 15
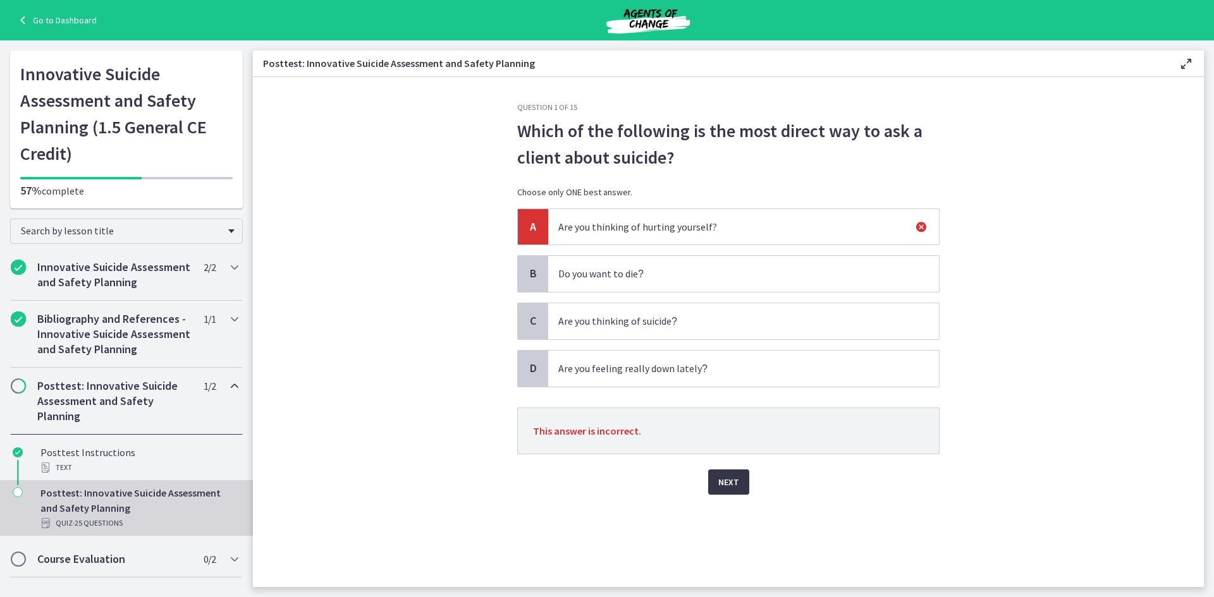
click at [737, 479] on span "Next" at bounding box center [728, 482] width 21 height 15
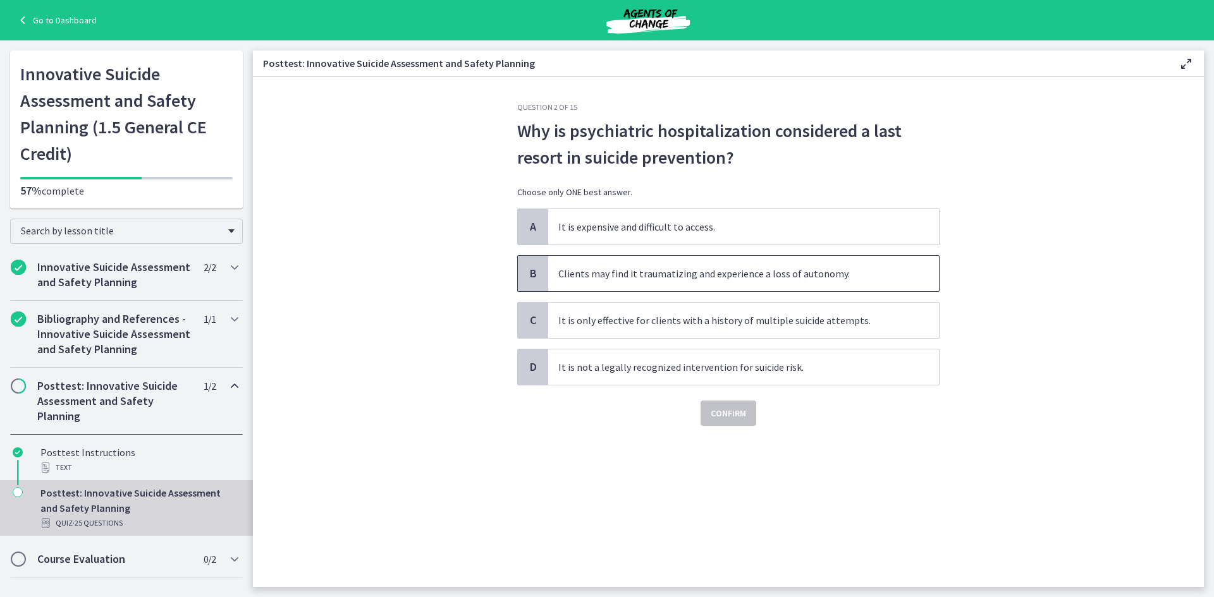
click at [609, 271] on span "Clients may find it traumatizing and experience a loss of autonomy." at bounding box center [743, 273] width 391 height 35
click at [716, 413] on span "Confirm" at bounding box center [727, 413] width 35 height 15
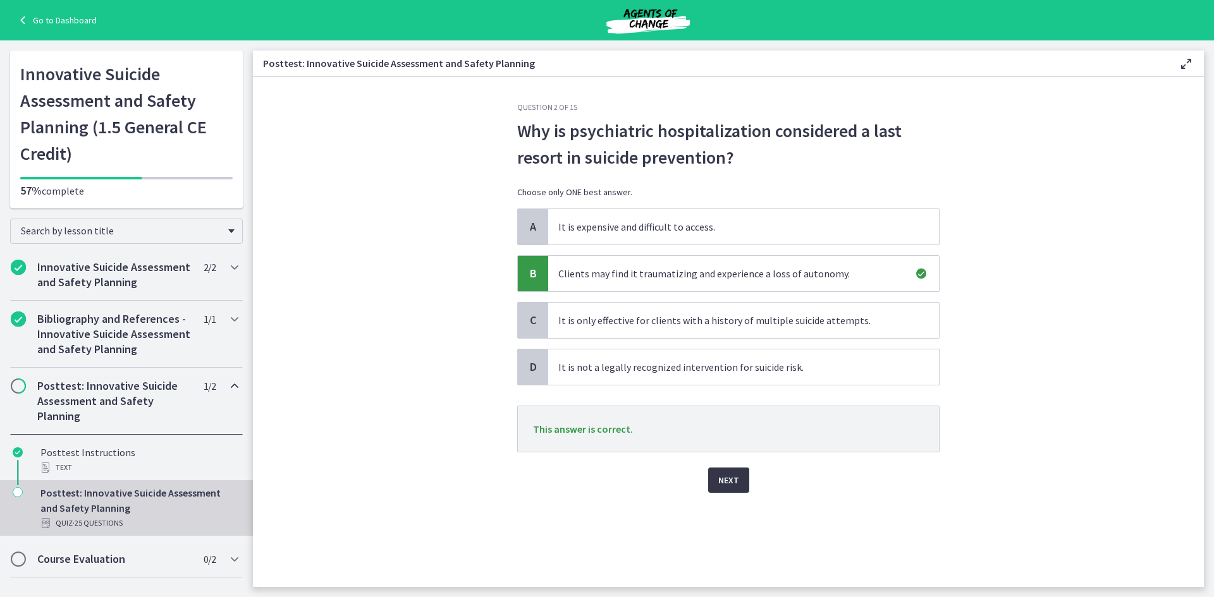
click at [725, 486] on span "Next" at bounding box center [728, 480] width 21 height 15
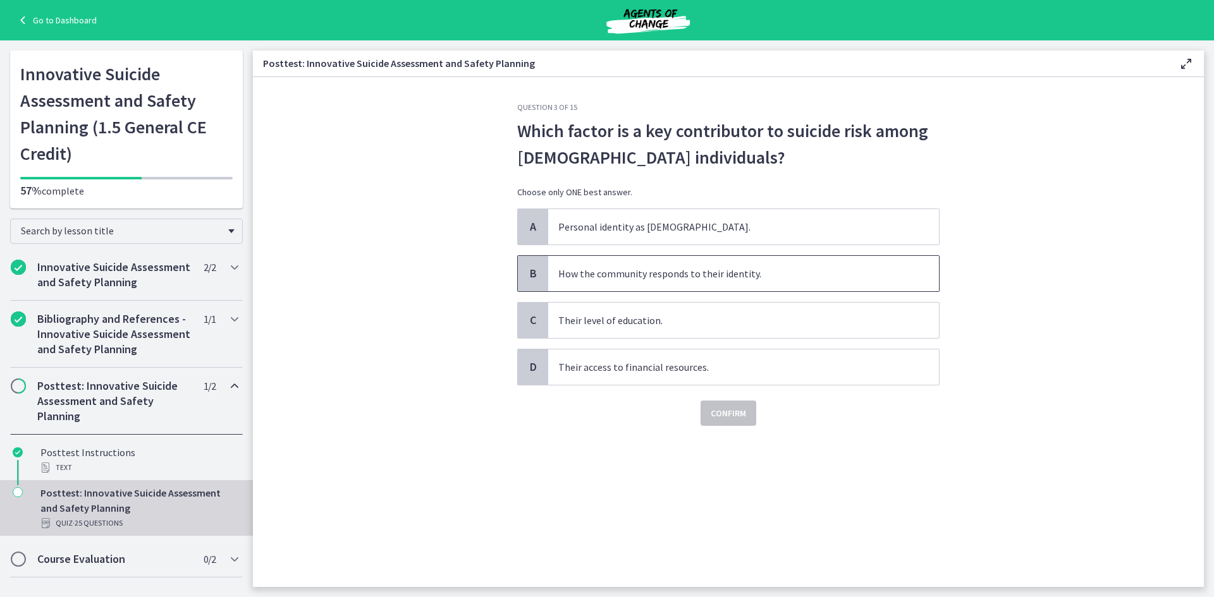
click at [659, 277] on span "How the community responds to their identity." at bounding box center [743, 273] width 391 height 35
click at [721, 405] on button "Confirm" at bounding box center [728, 413] width 56 height 25
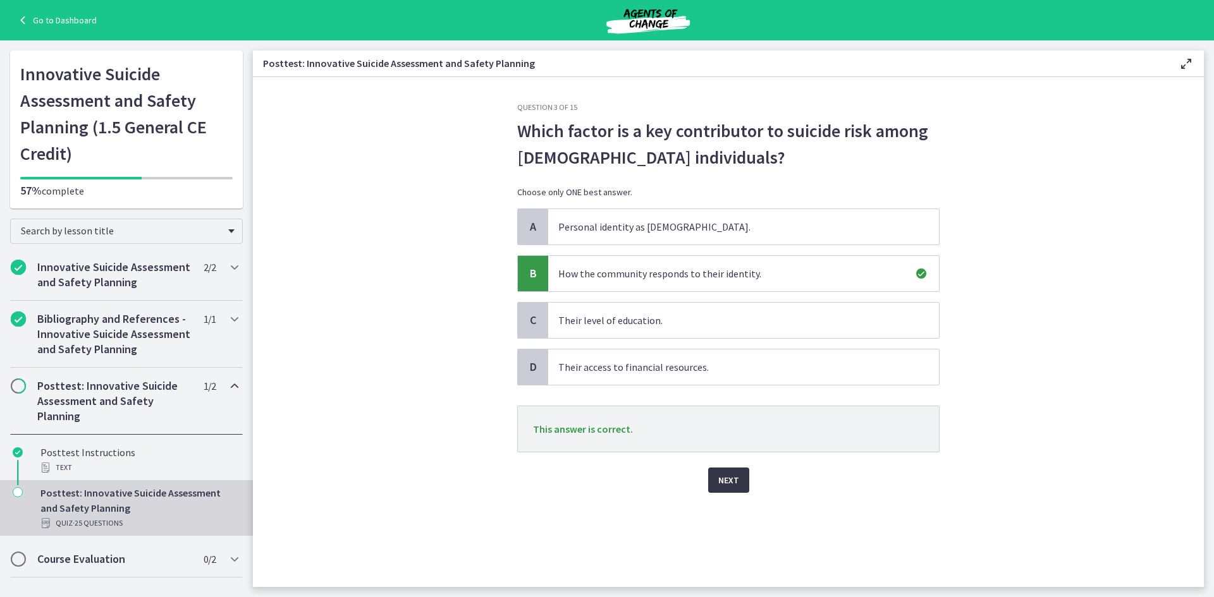
click at [721, 488] on button "Next" at bounding box center [728, 480] width 41 height 25
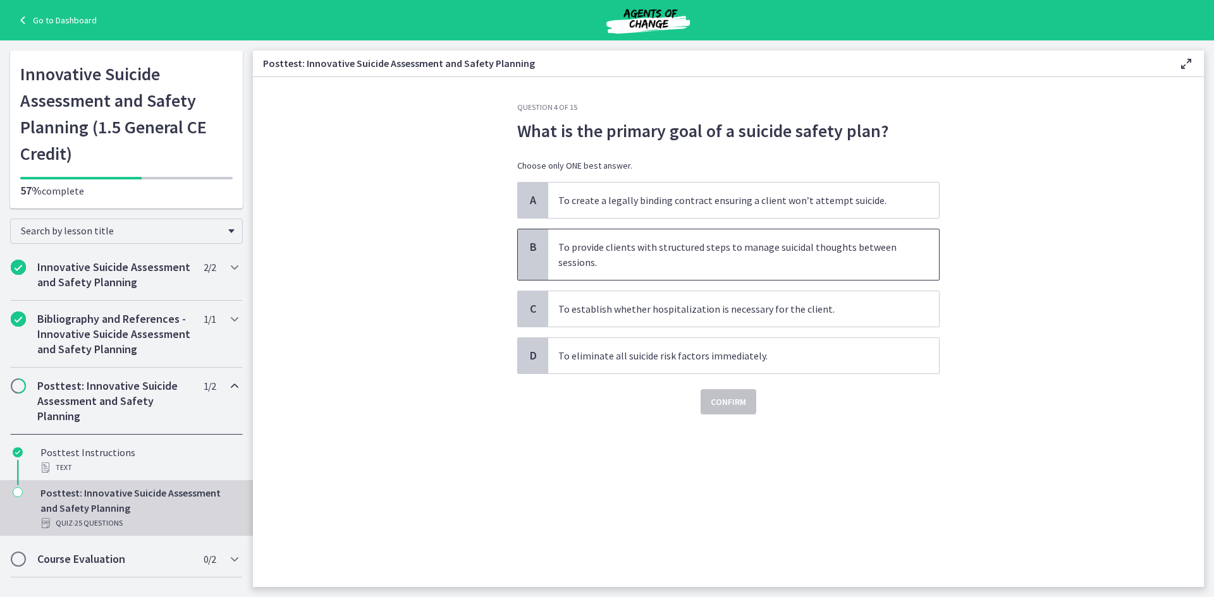
click at [610, 255] on span "To provide clients with structured steps to manage suicidal thoughts between se…" at bounding box center [743, 254] width 391 height 51
click at [722, 411] on button "Confirm" at bounding box center [728, 401] width 56 height 25
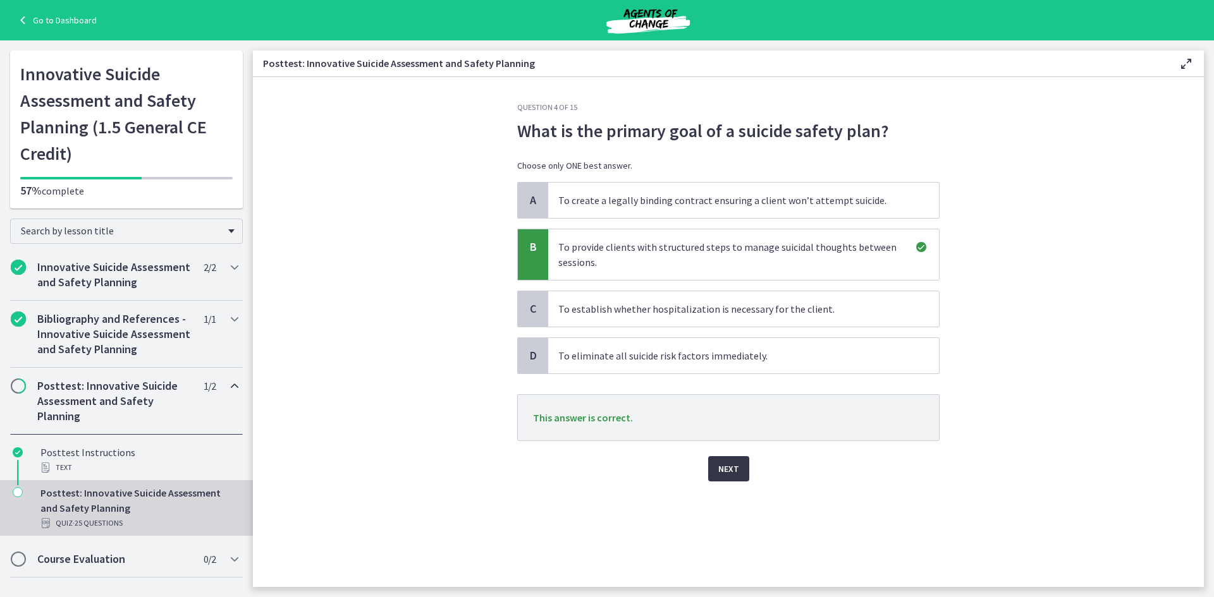
click at [722, 473] on span "Next" at bounding box center [728, 468] width 21 height 15
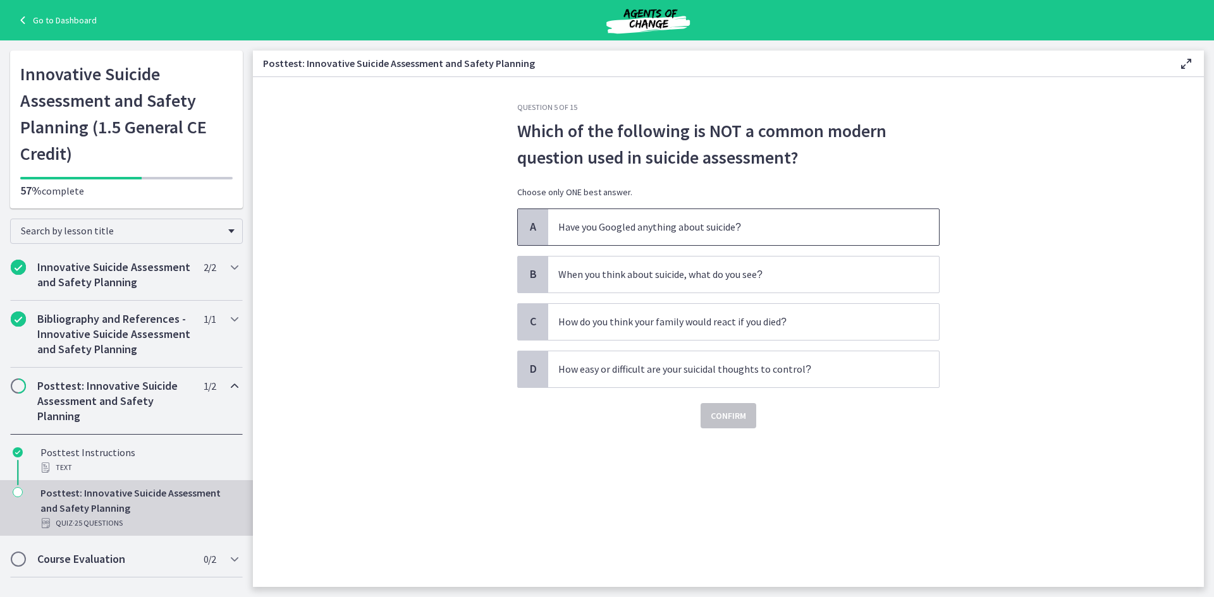
click at [595, 226] on p "Have you Googled anything about suicide ?" at bounding box center [730, 227] width 345 height 16
click at [719, 410] on span "Confirm" at bounding box center [727, 415] width 35 height 15
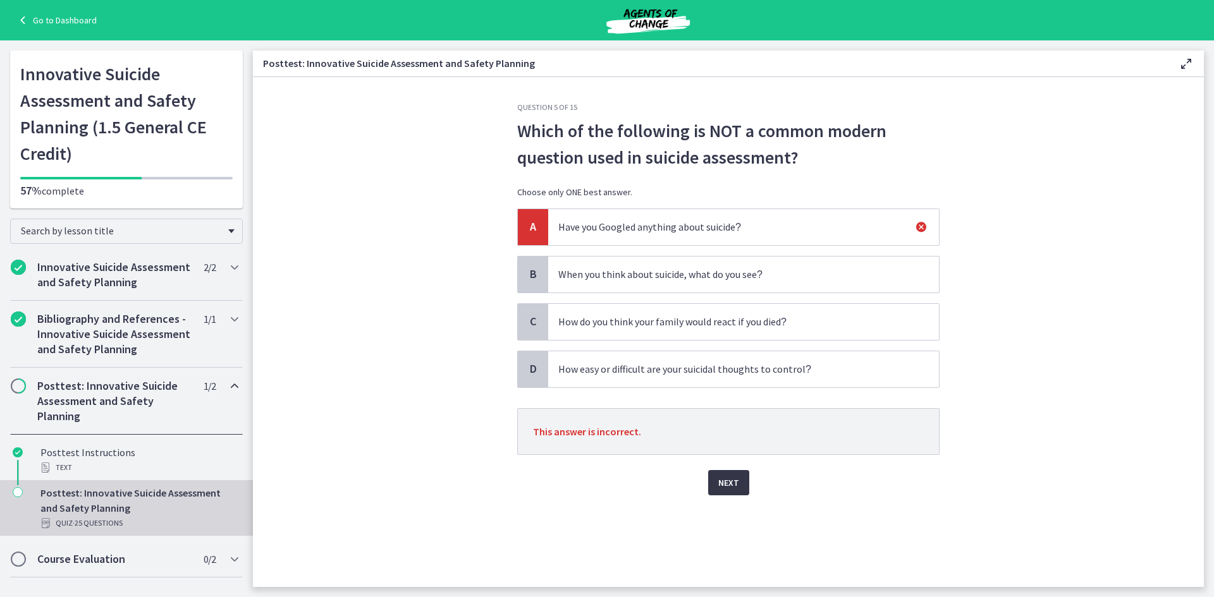
click at [725, 485] on span "Next" at bounding box center [728, 482] width 21 height 15
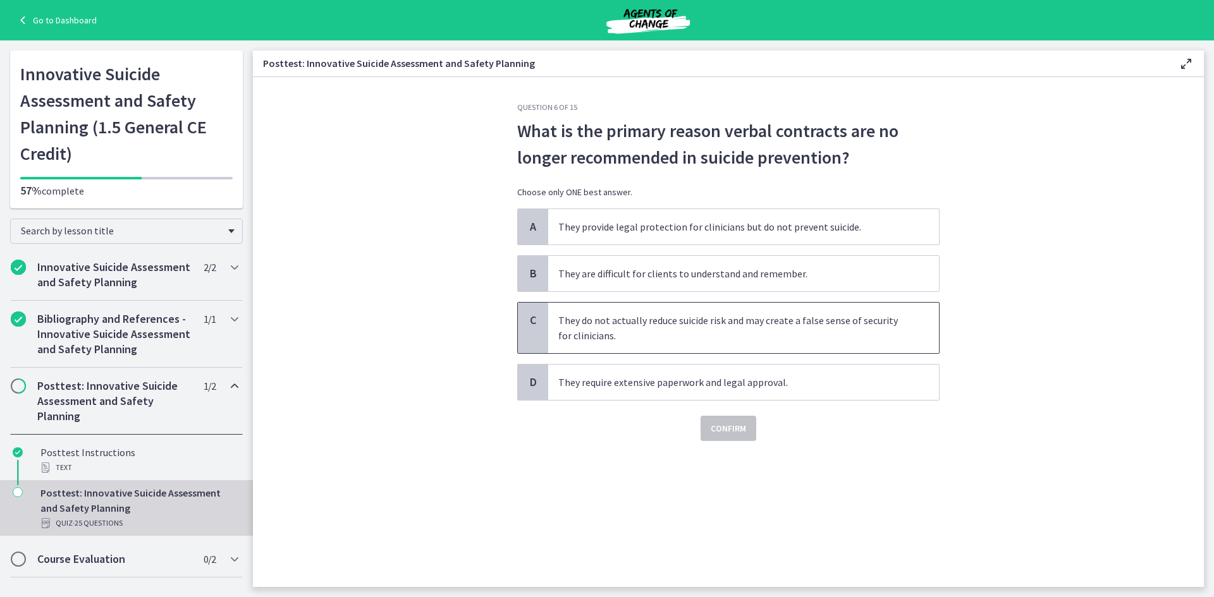
click at [583, 329] on span "They do not actually reduce suicide risk and may create a false sense of securi…" at bounding box center [743, 328] width 391 height 51
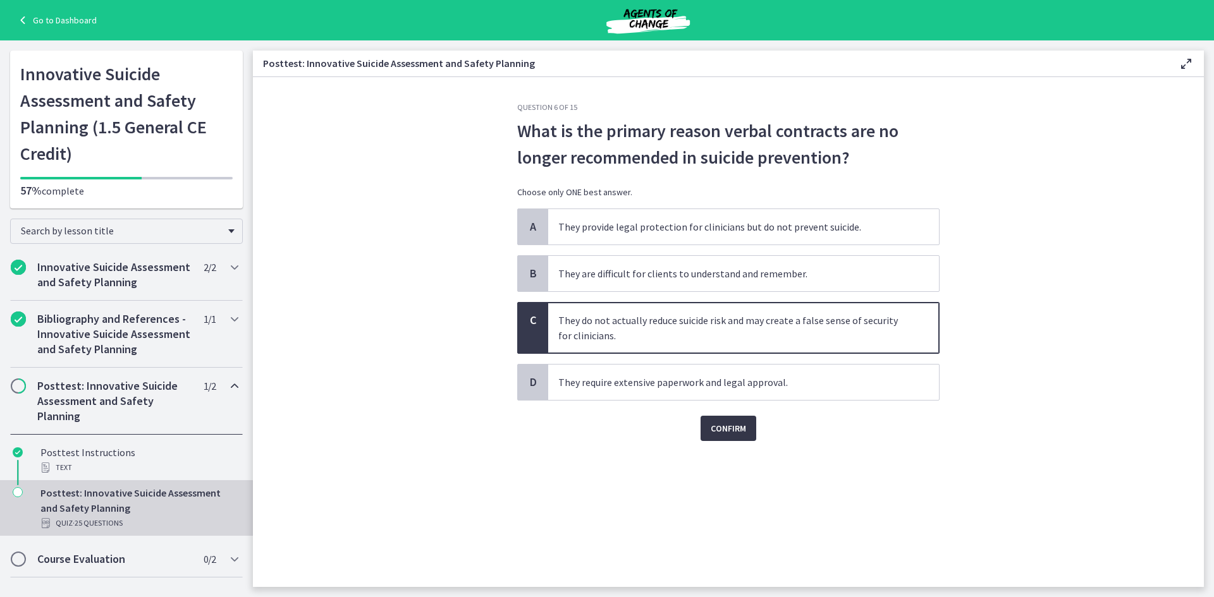
click at [728, 428] on span "Confirm" at bounding box center [727, 428] width 35 height 15
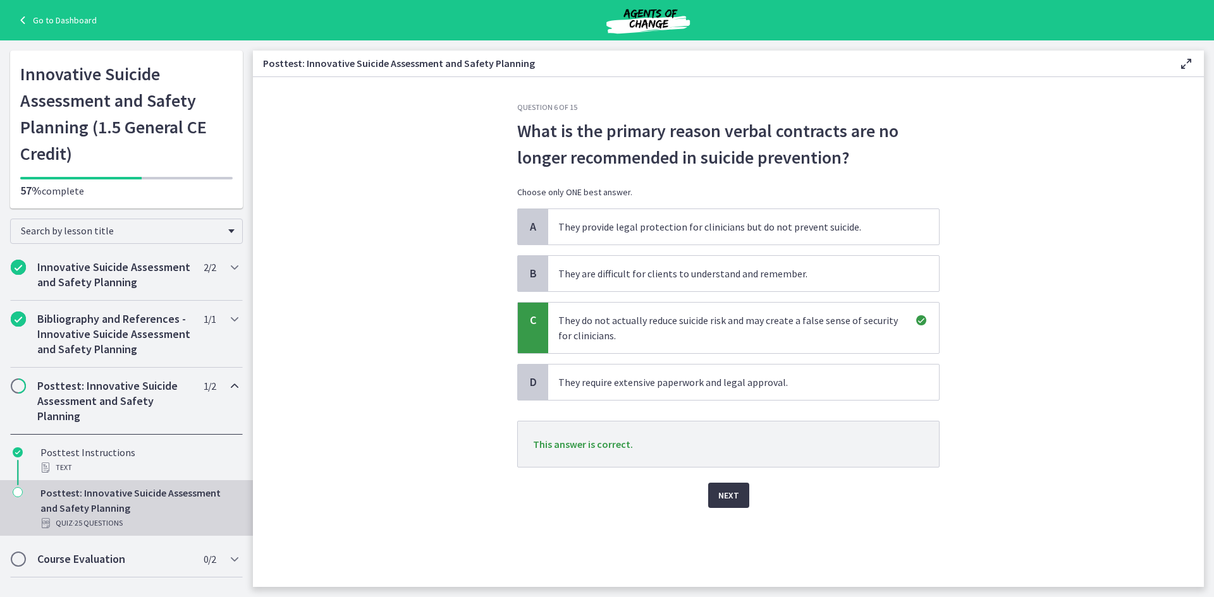
click at [735, 492] on span "Next" at bounding box center [728, 495] width 21 height 15
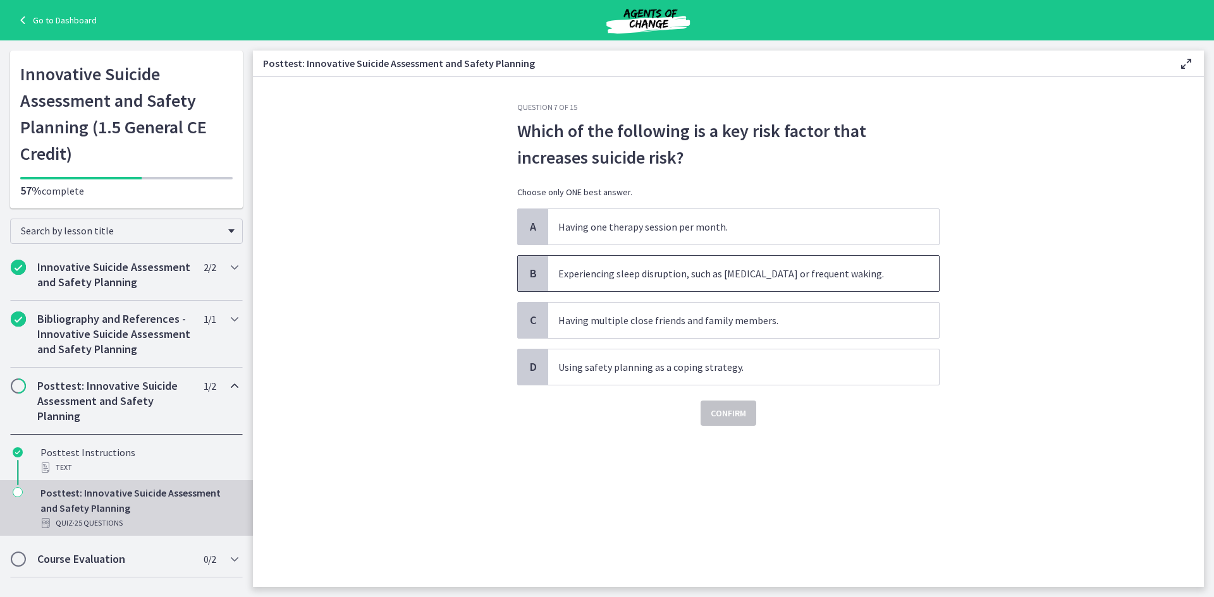
click at [657, 281] on span "Experiencing sleep disruption, such as insomnia or frequent waking." at bounding box center [743, 273] width 391 height 35
click at [716, 416] on span "Confirm" at bounding box center [727, 413] width 35 height 15
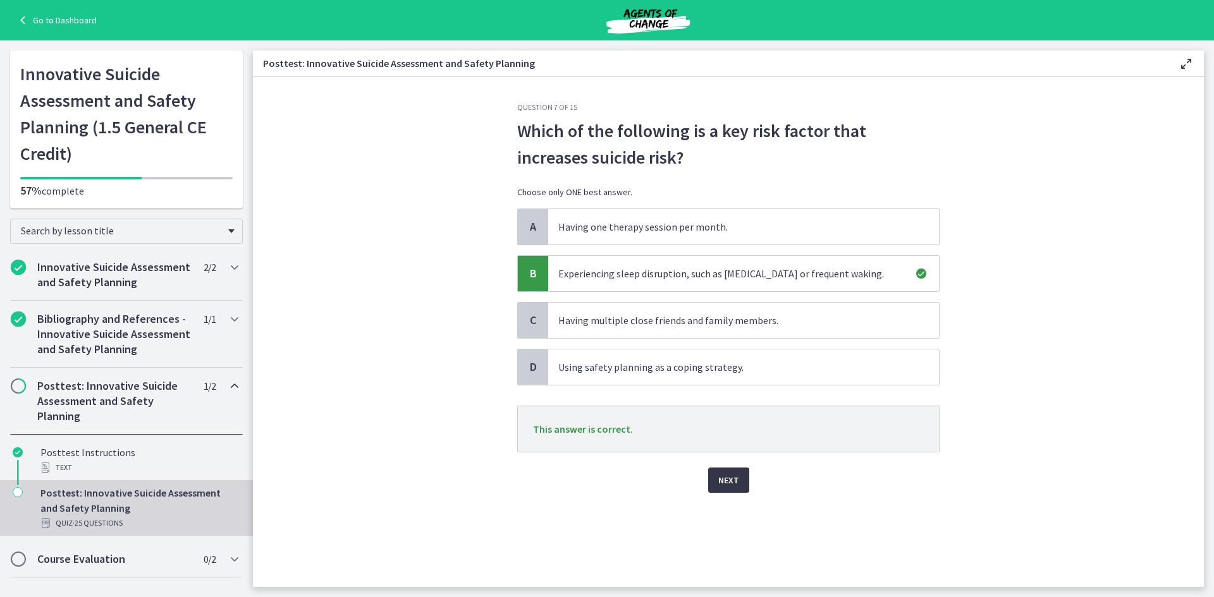
click at [714, 489] on button "Next" at bounding box center [728, 480] width 41 height 25
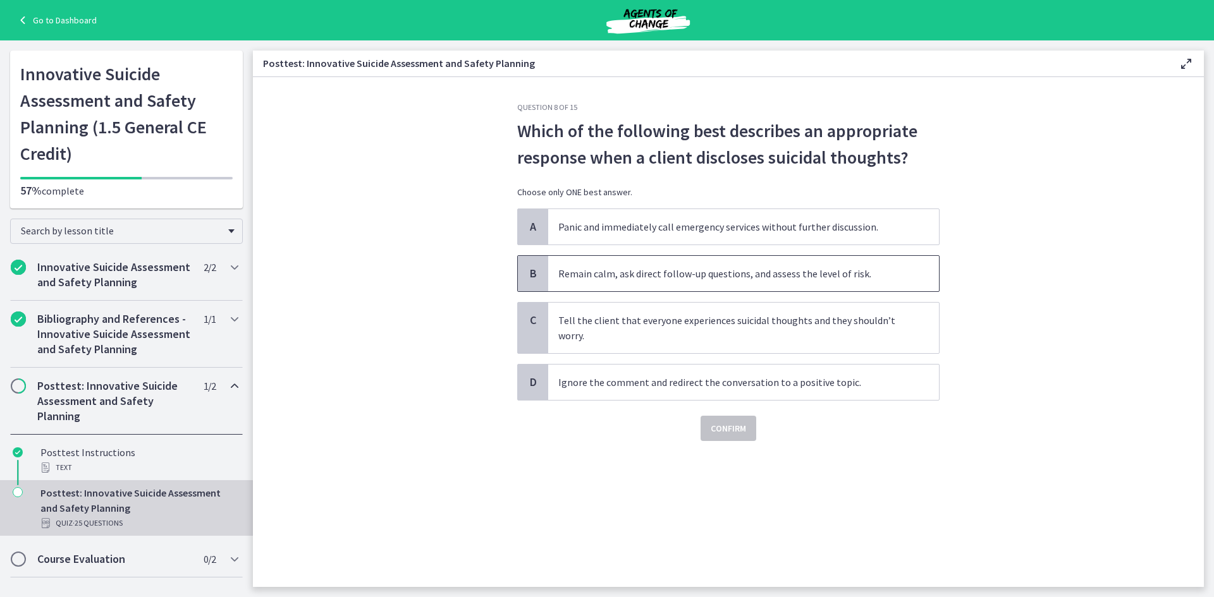
click at [594, 259] on span "Remain calm, ask direct follow-up questions, and assess the level of risk." at bounding box center [743, 273] width 391 height 35
click at [722, 436] on button "Confirm" at bounding box center [728, 428] width 56 height 25
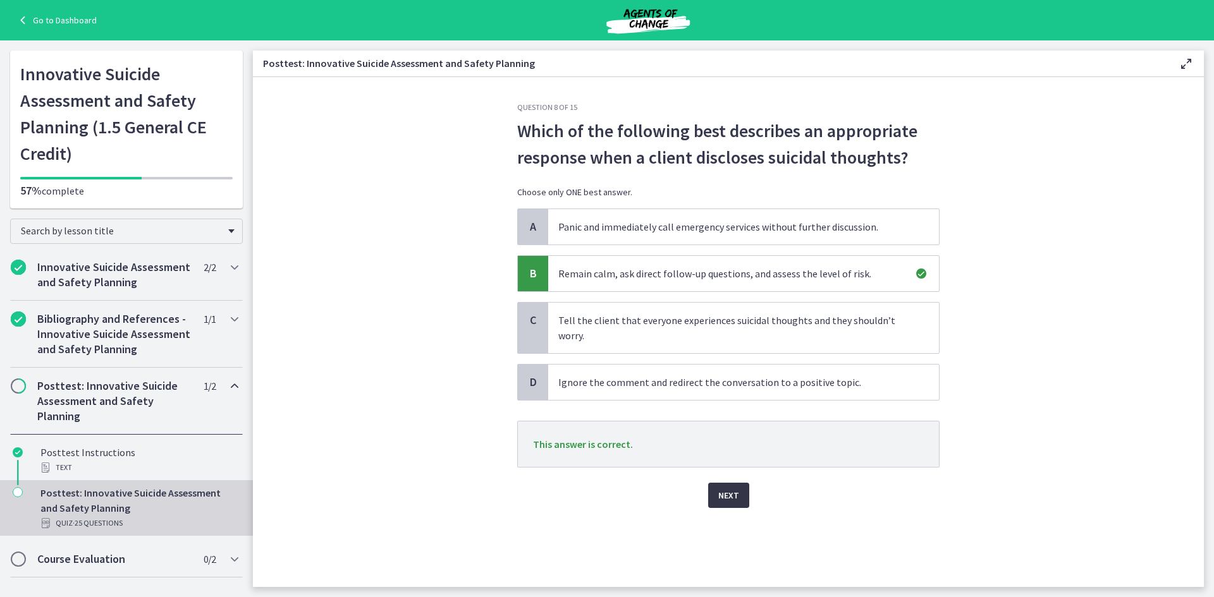
click at [716, 488] on button "Next" at bounding box center [728, 495] width 41 height 25
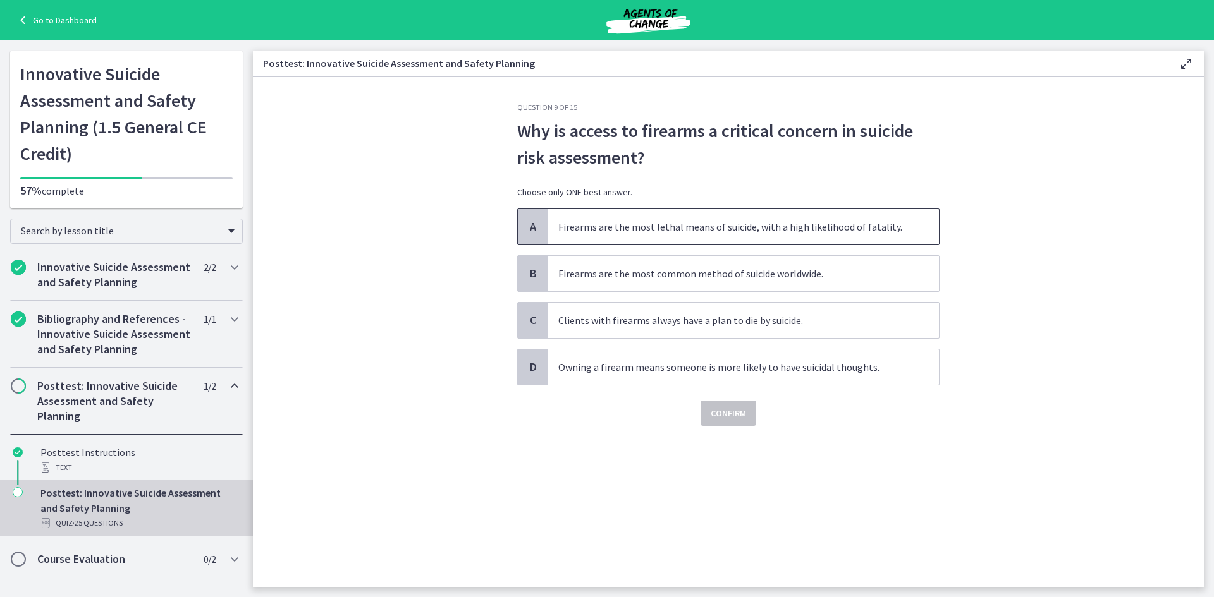
click at [627, 225] on span "Firearms are the most lethal means of suicide, with a high likelihood of fatali…" at bounding box center [743, 226] width 391 height 35
click at [713, 405] on button "Confirm" at bounding box center [728, 413] width 56 height 25
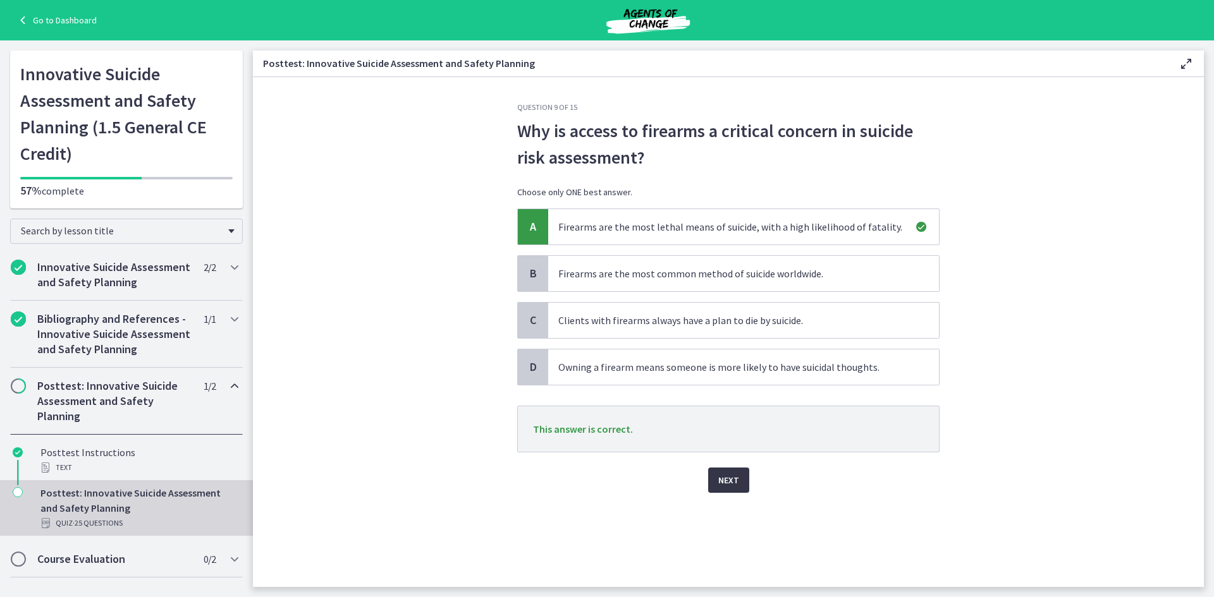
click at [711, 471] on button "Next" at bounding box center [728, 480] width 41 height 25
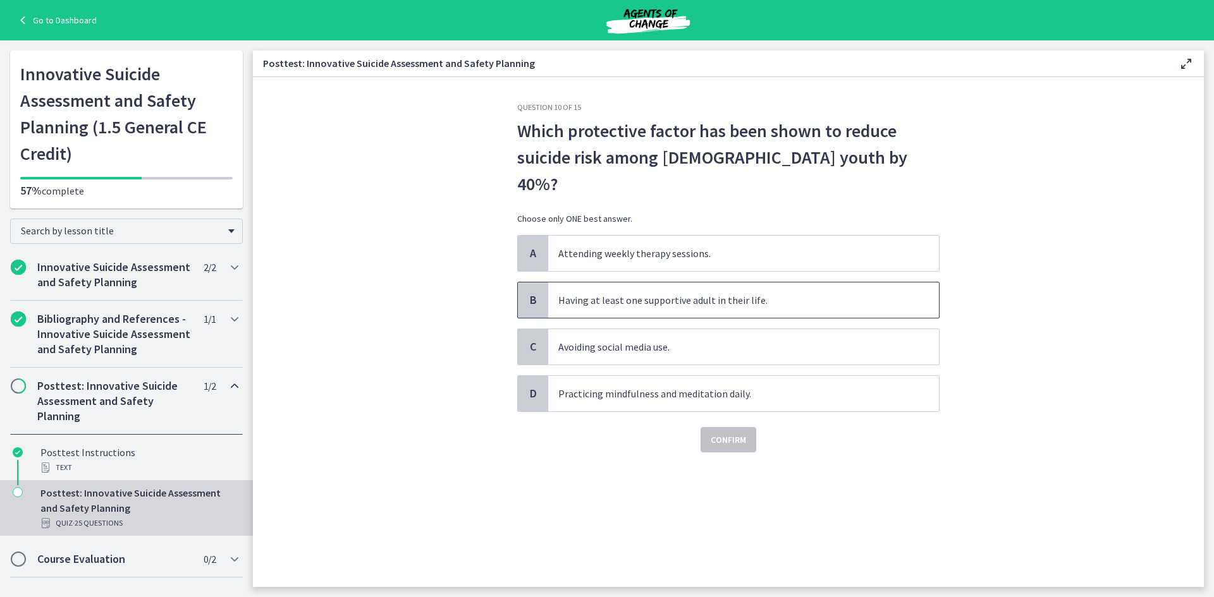
click at [638, 283] on span "Having at least one supportive adult in their life." at bounding box center [743, 300] width 391 height 35
click at [719, 432] on span "Confirm" at bounding box center [727, 439] width 35 height 15
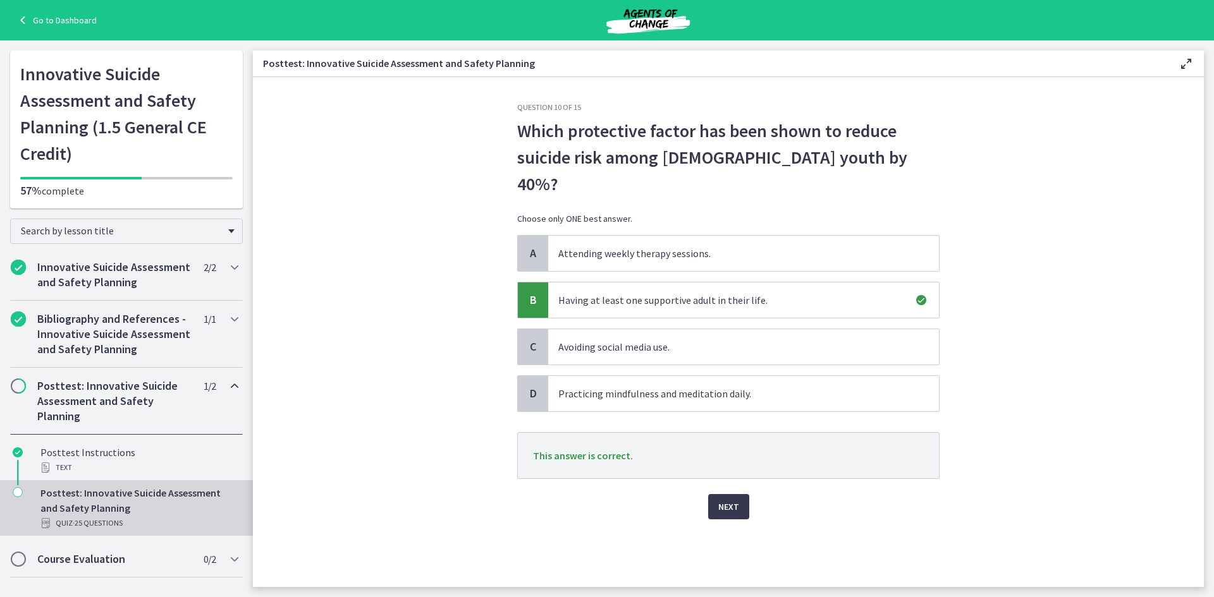
click at [707, 481] on div "Next" at bounding box center [728, 499] width 422 height 40
click at [724, 499] on span "Next" at bounding box center [728, 506] width 21 height 15
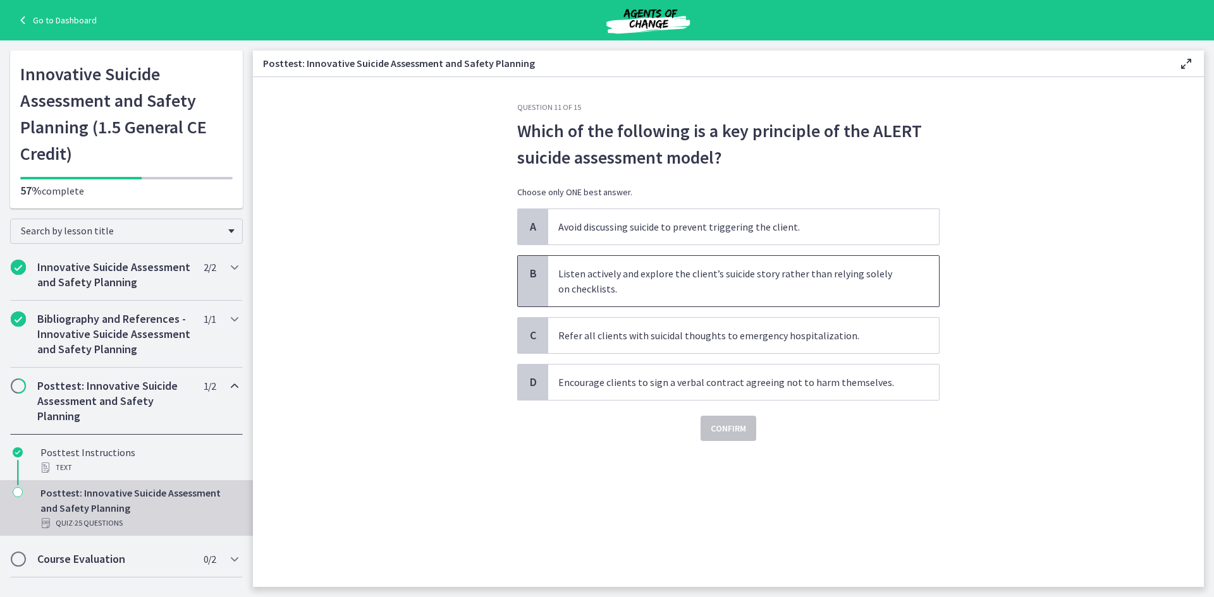
click at [714, 282] on span "Listen actively and explore the client’s suicide story rather than relying sole…" at bounding box center [743, 281] width 391 height 51
click at [734, 439] on button "Confirm" at bounding box center [728, 428] width 56 height 25
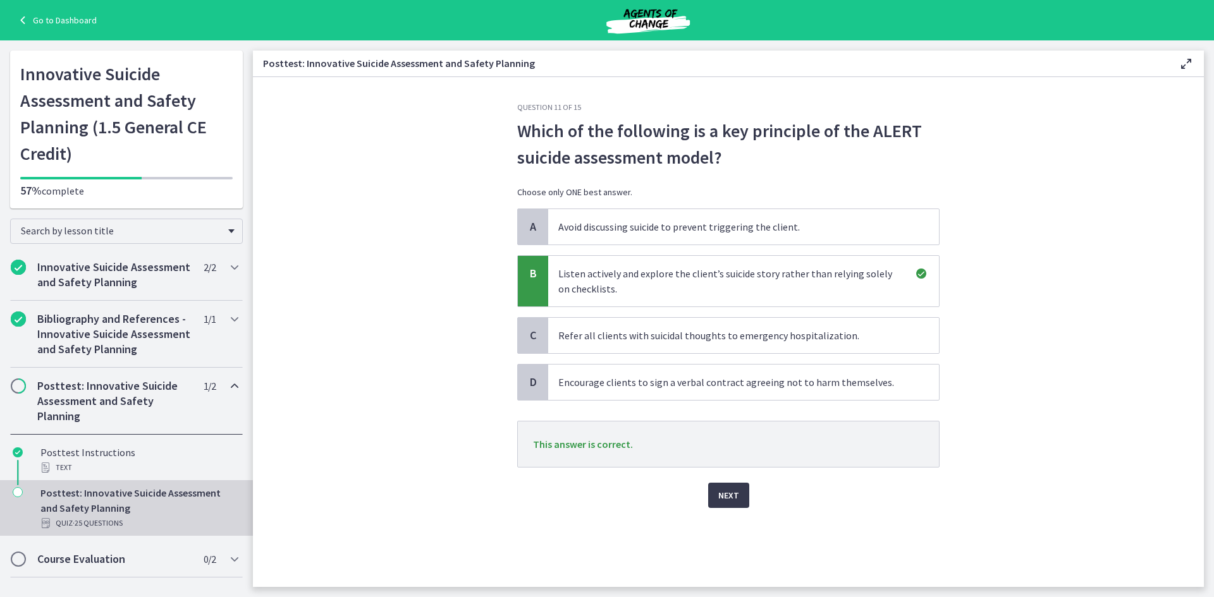
click at [707, 492] on div "Next" at bounding box center [728, 488] width 422 height 40
click at [729, 494] on span "Next" at bounding box center [728, 495] width 21 height 15
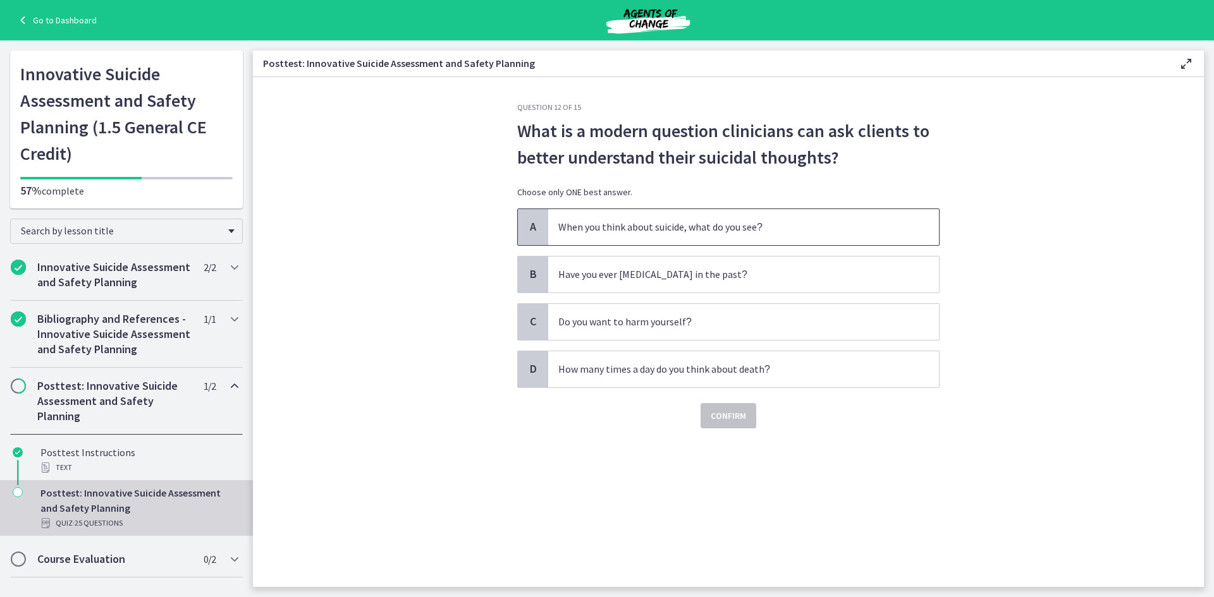
click at [686, 235] on span "When you think about suicide, what do you see ?" at bounding box center [743, 227] width 391 height 36
click at [729, 422] on span "Confirm" at bounding box center [727, 415] width 35 height 15
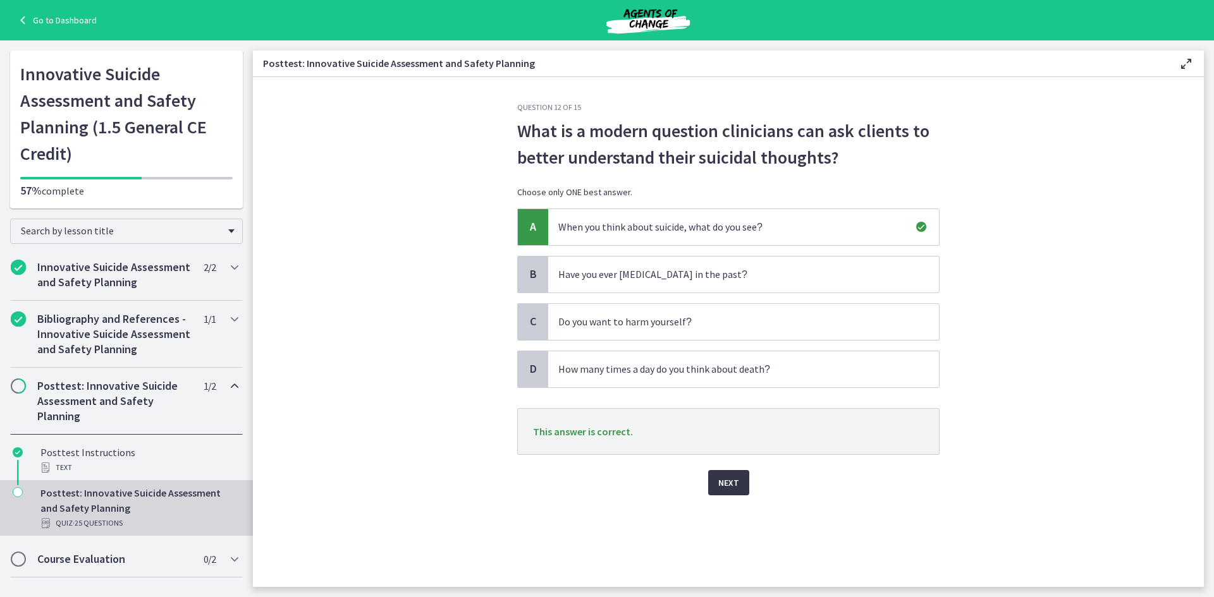
click at [725, 483] on span "Next" at bounding box center [728, 482] width 21 height 15
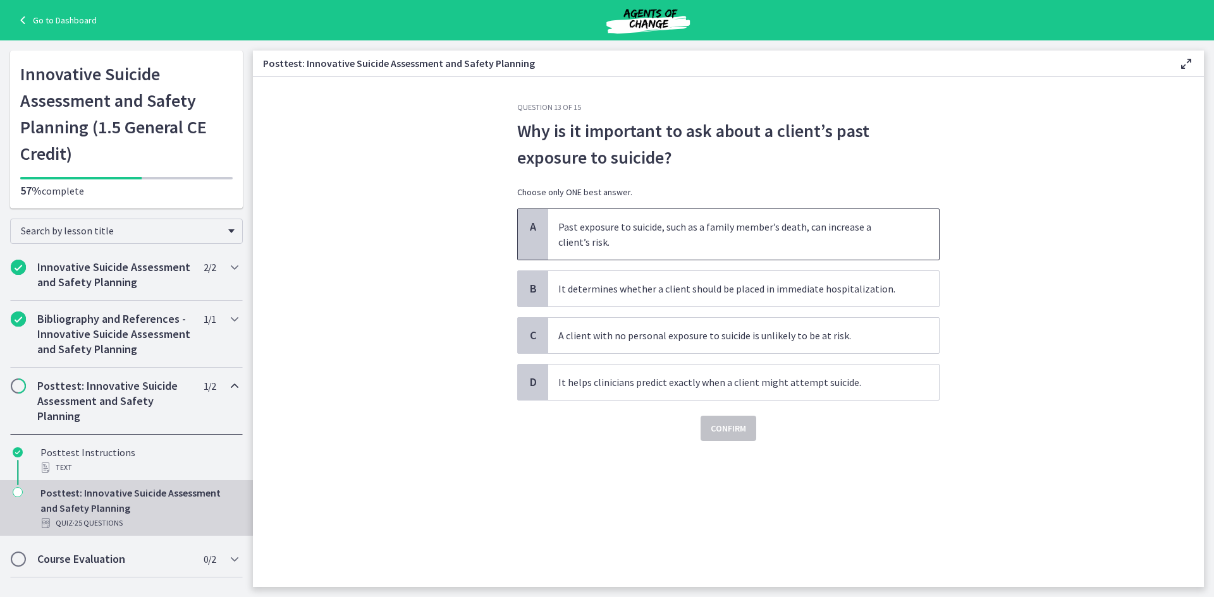
click at [649, 221] on span "Past exposure to suicide, such as a family member’s death, can increase a clien…" at bounding box center [743, 234] width 391 height 51
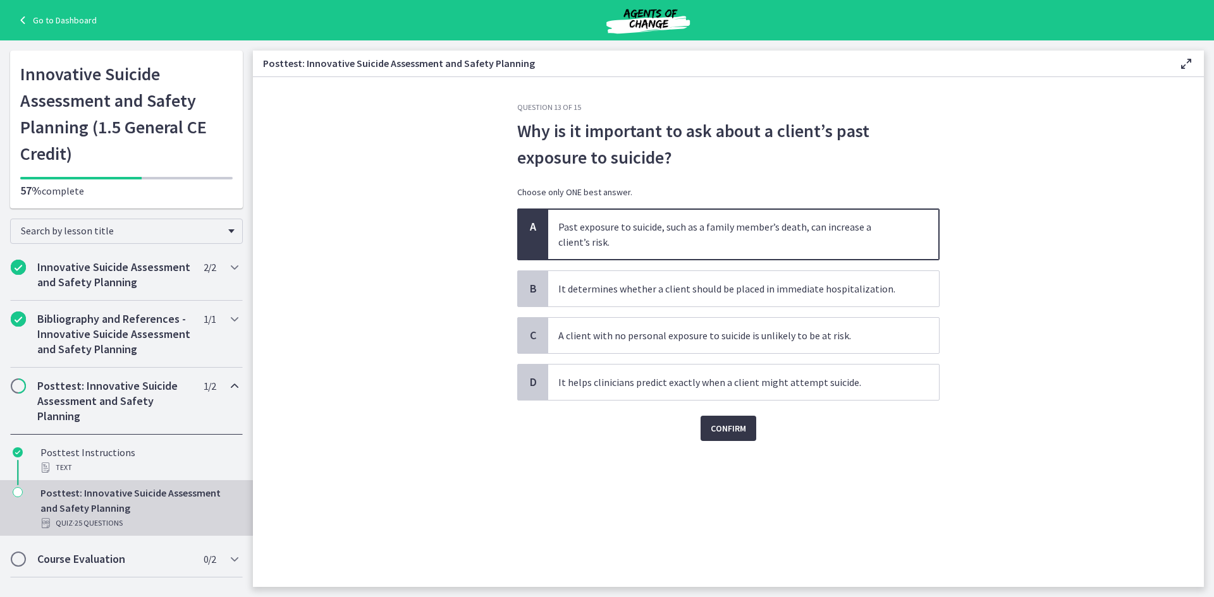
click at [713, 429] on span "Confirm" at bounding box center [727, 428] width 35 height 15
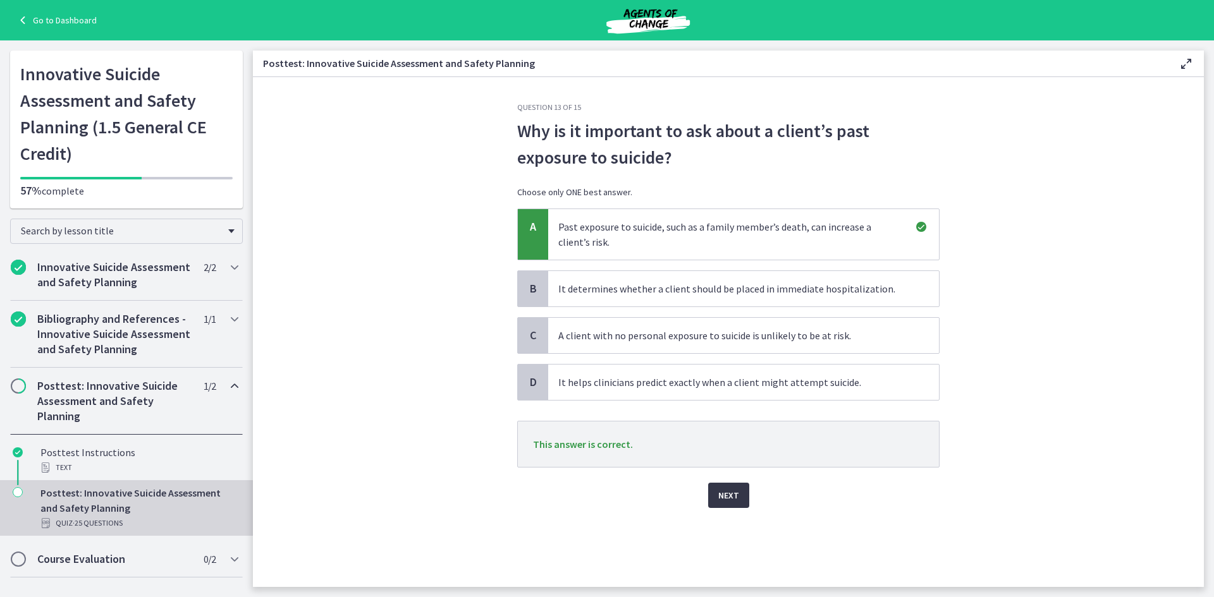
click at [724, 491] on span "Next" at bounding box center [728, 495] width 21 height 15
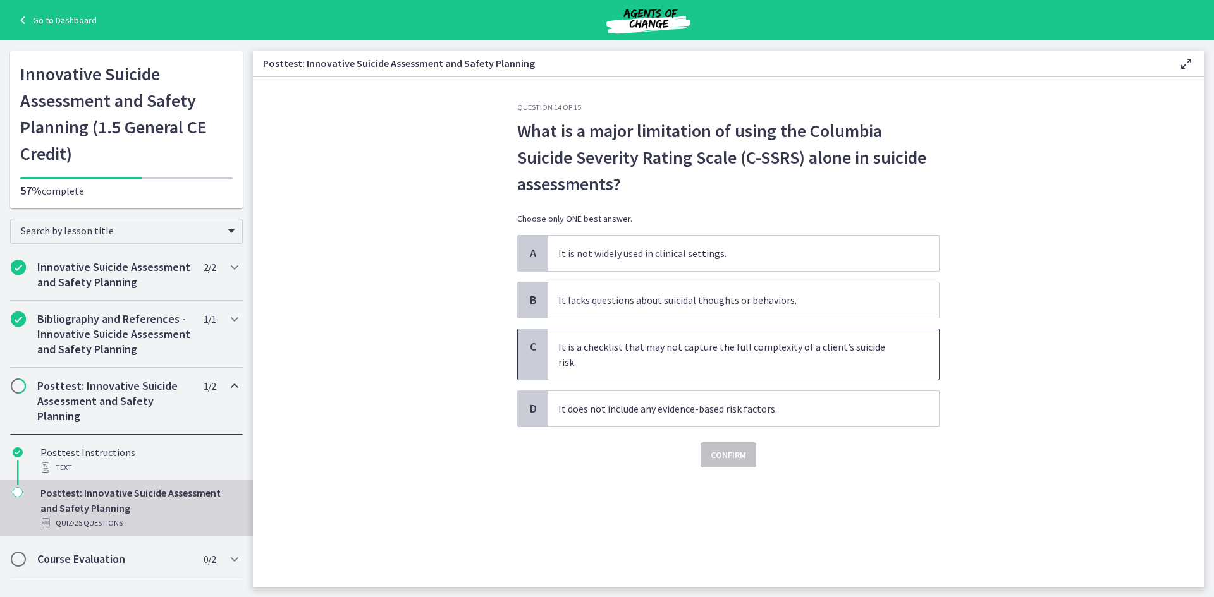
click at [669, 350] on span "It is a checklist that may not capture the full complexity of a client’s suicid…" at bounding box center [743, 354] width 391 height 51
click at [728, 442] on button "Confirm" at bounding box center [728, 454] width 56 height 25
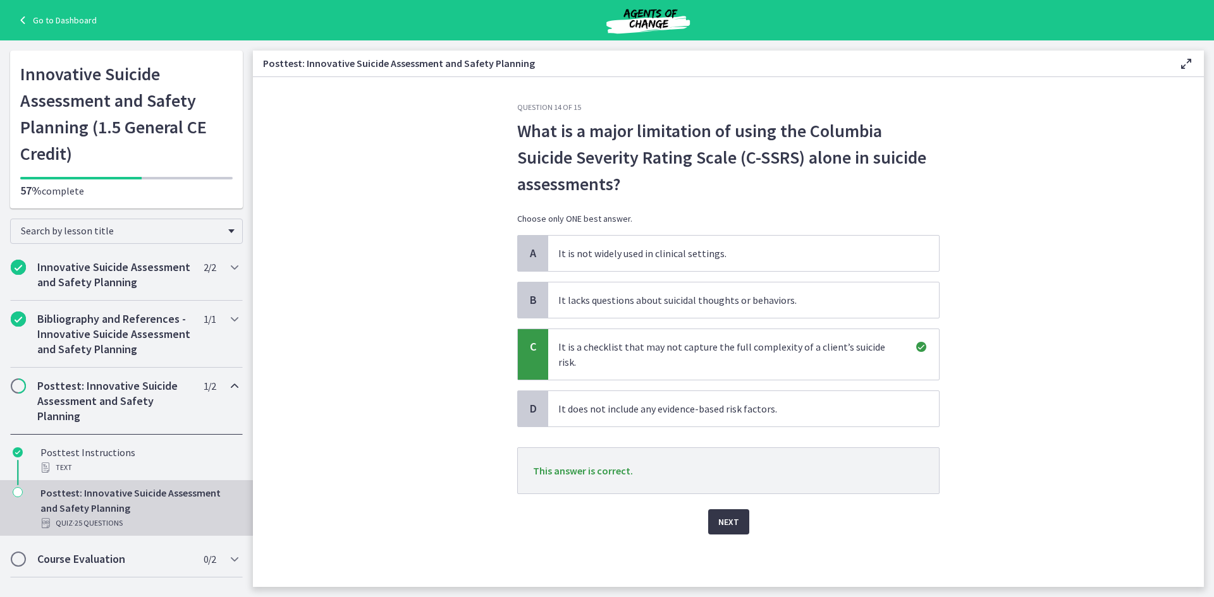
click at [728, 515] on span "Next" at bounding box center [728, 522] width 21 height 15
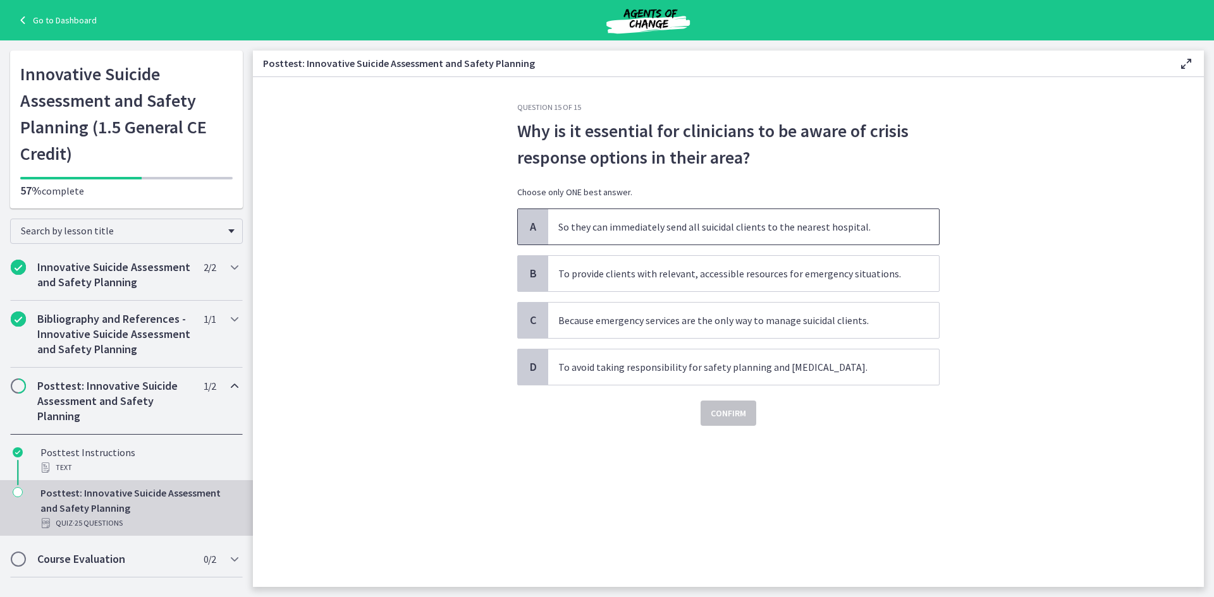
click at [585, 216] on span "So they can immediately send all suicidal clients to the nearest hospital." at bounding box center [743, 226] width 391 height 35
click at [738, 419] on span "Confirm" at bounding box center [727, 413] width 35 height 15
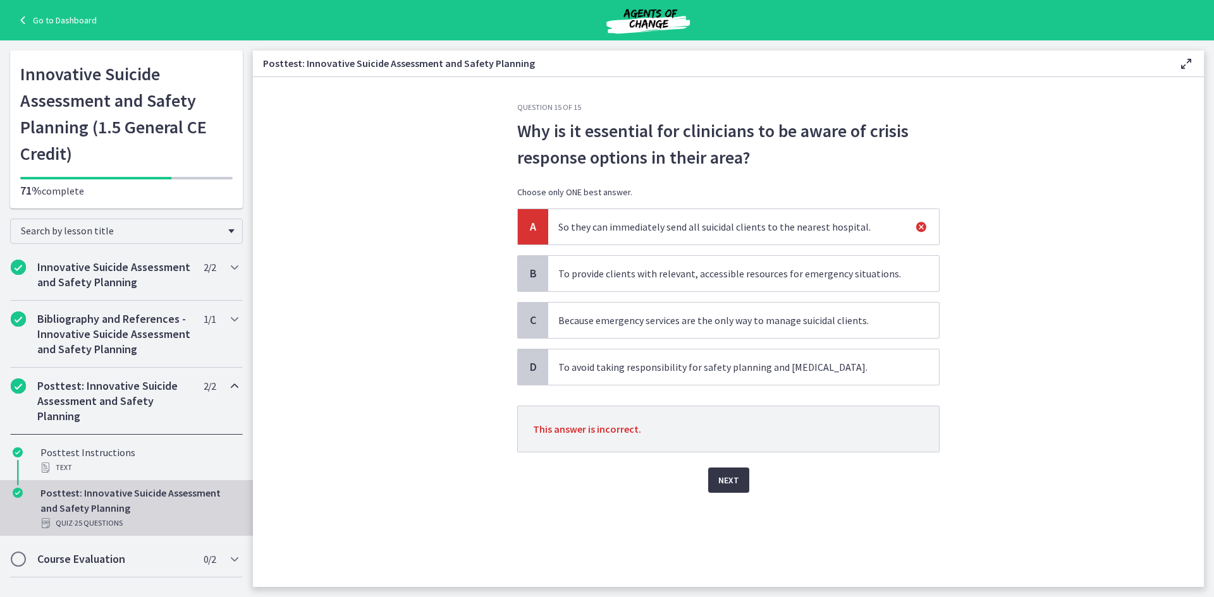
click at [732, 476] on span "Next" at bounding box center [728, 480] width 21 height 15
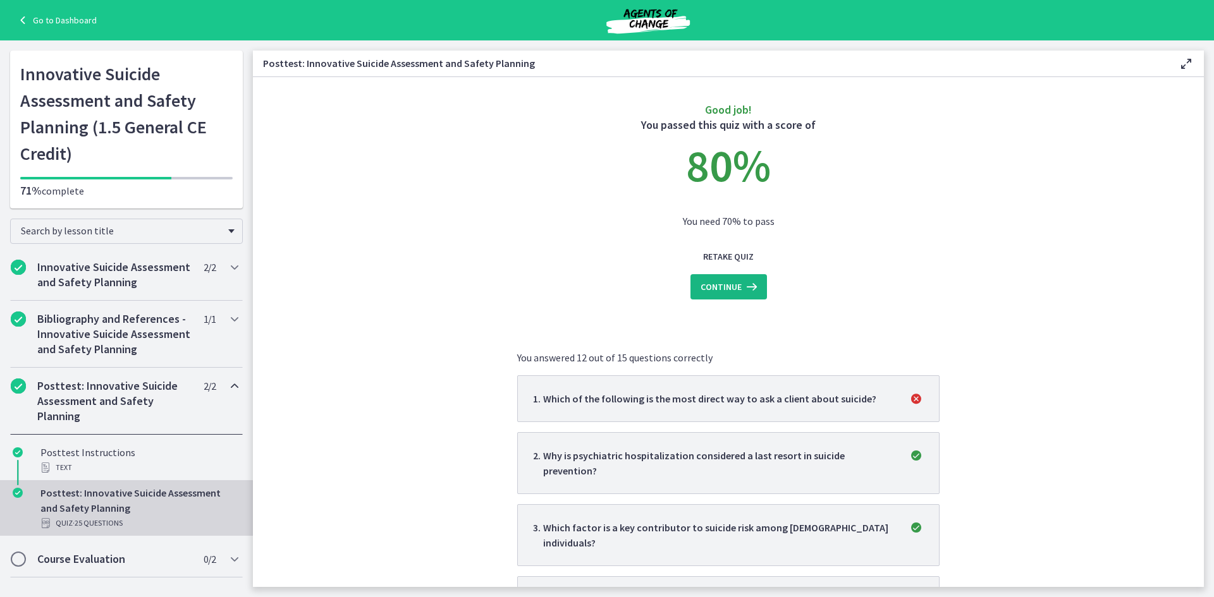
click at [710, 286] on span "Continue" at bounding box center [720, 286] width 41 height 15
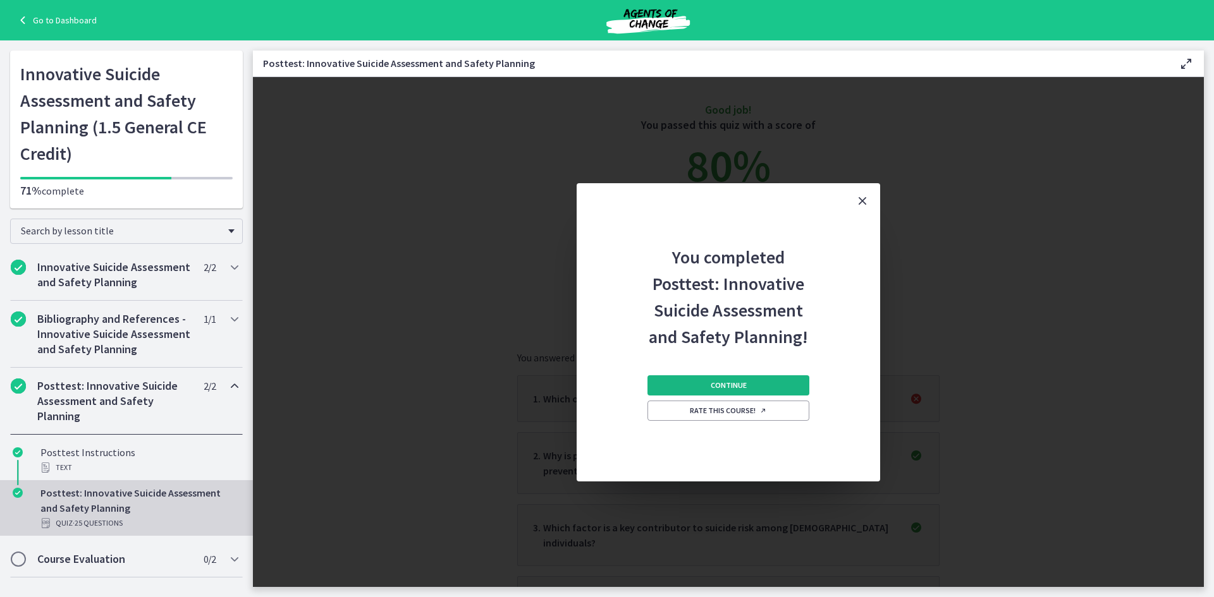
click at [722, 382] on span "Continue" at bounding box center [728, 386] width 36 height 10
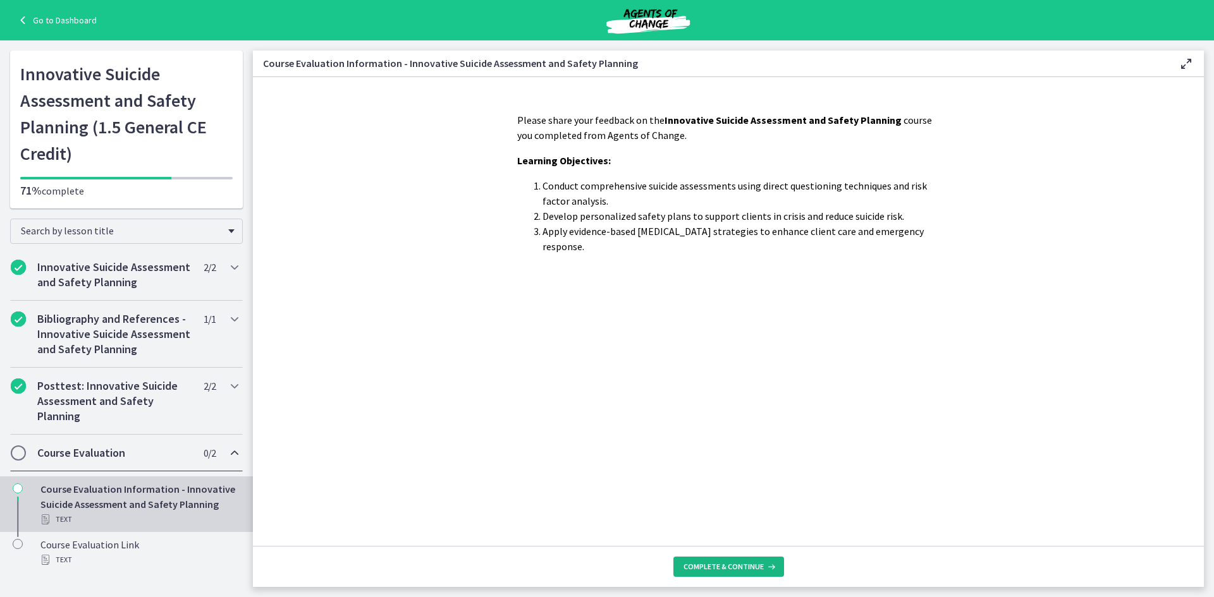
click at [731, 557] on button "Complete & continue" at bounding box center [728, 567] width 111 height 20
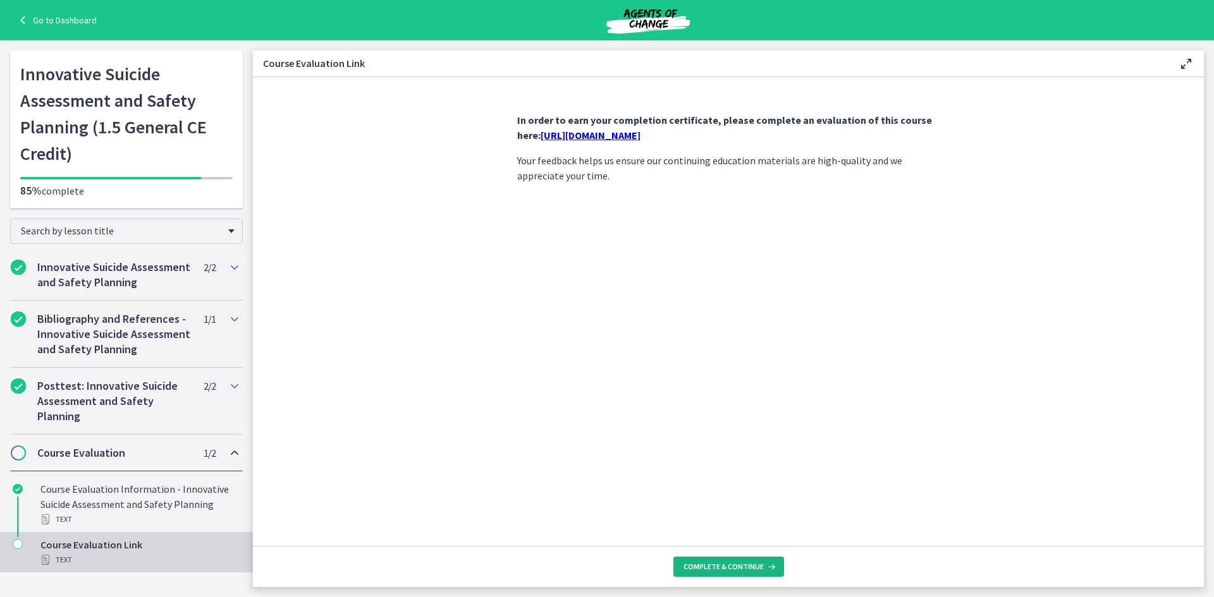
click at [709, 559] on button "Complete & continue" at bounding box center [728, 567] width 111 height 20
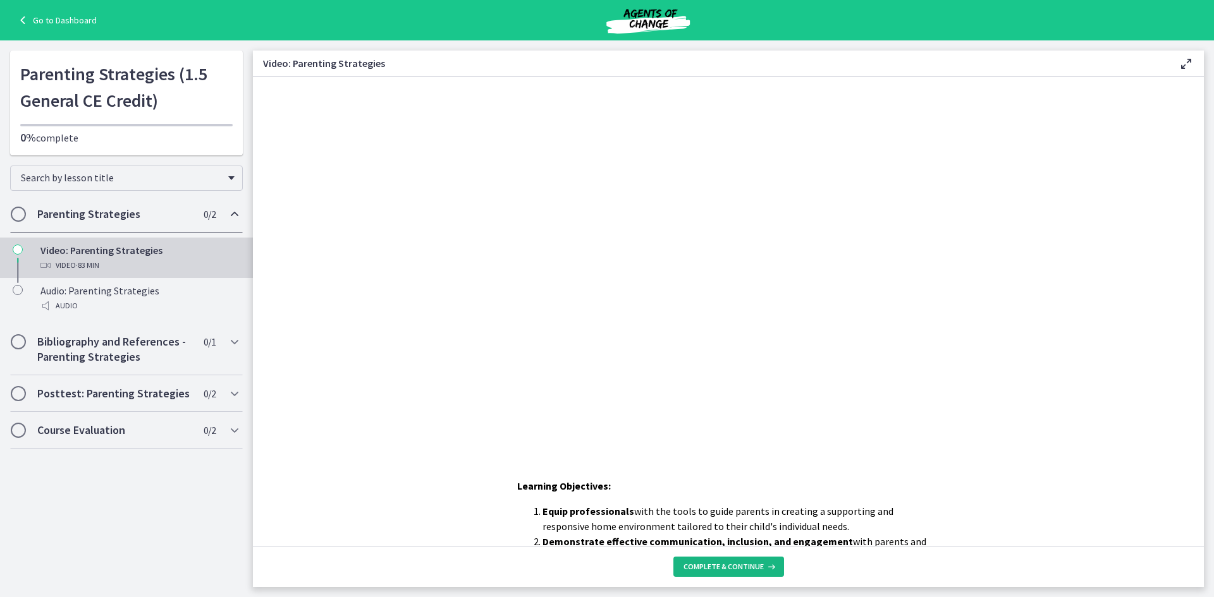
click at [695, 569] on span "Complete & continue" at bounding box center [723, 567] width 80 height 10
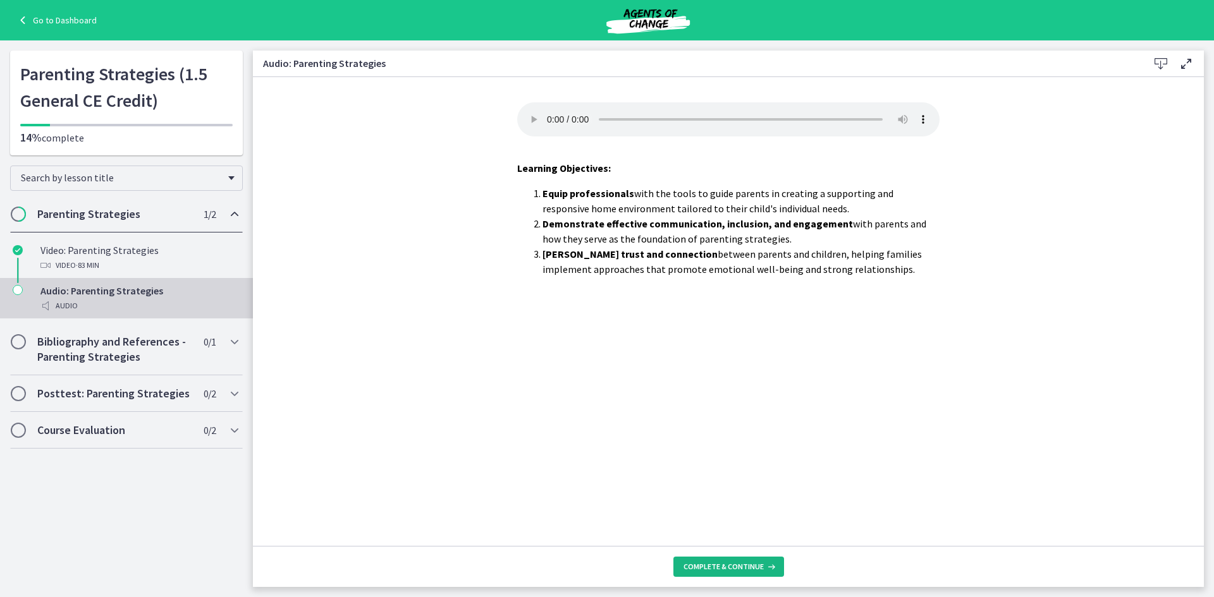
click at [723, 576] on button "Complete & continue" at bounding box center [728, 567] width 111 height 20
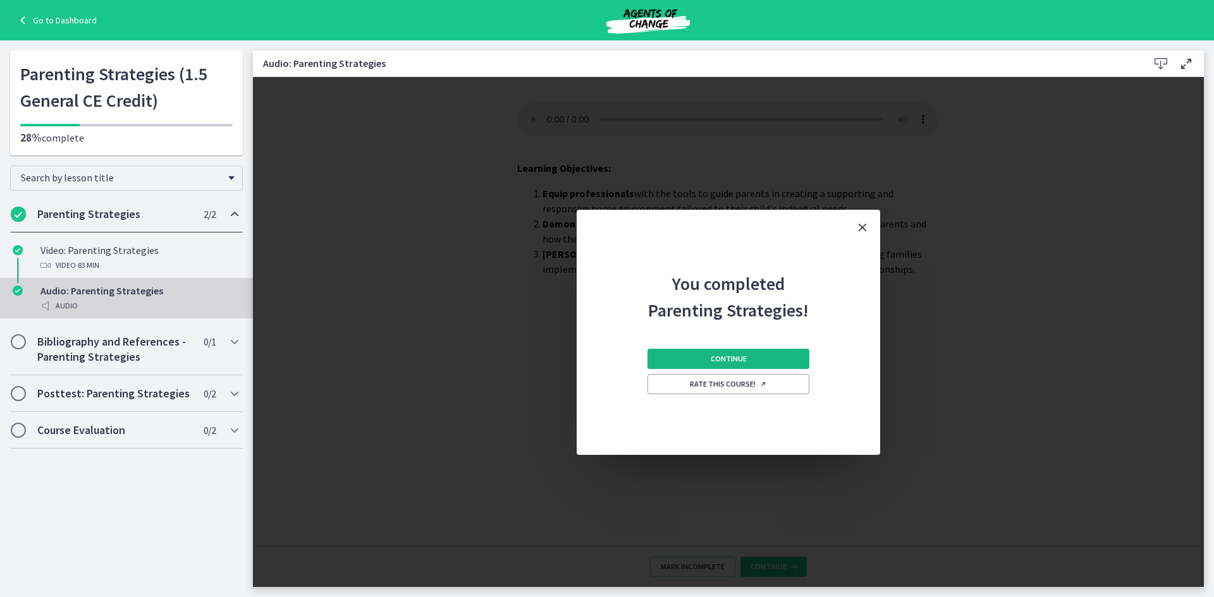
click at [707, 357] on button "Continue" at bounding box center [728, 359] width 162 height 20
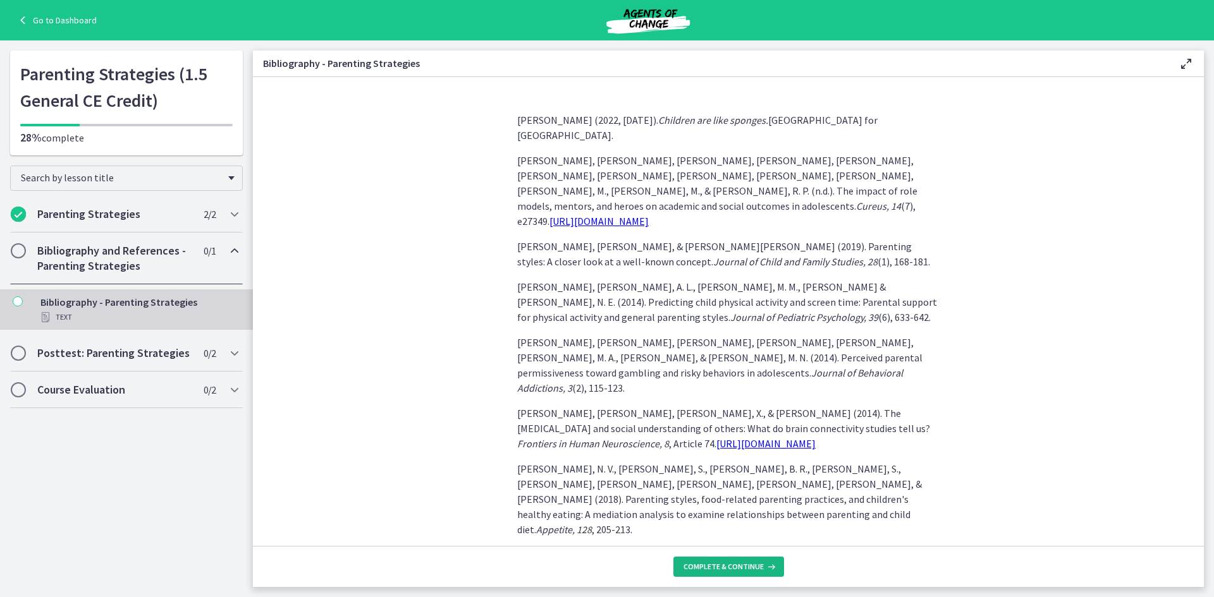
click at [709, 568] on span "Complete & continue" at bounding box center [723, 567] width 80 height 10
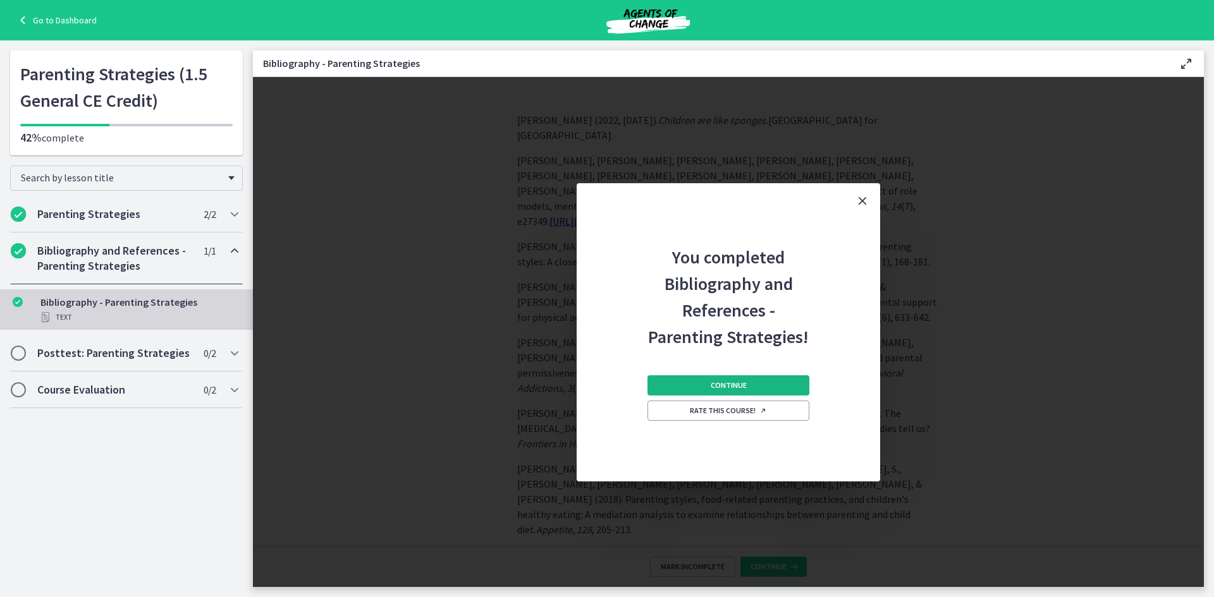
click at [740, 385] on span "Continue" at bounding box center [728, 386] width 36 height 10
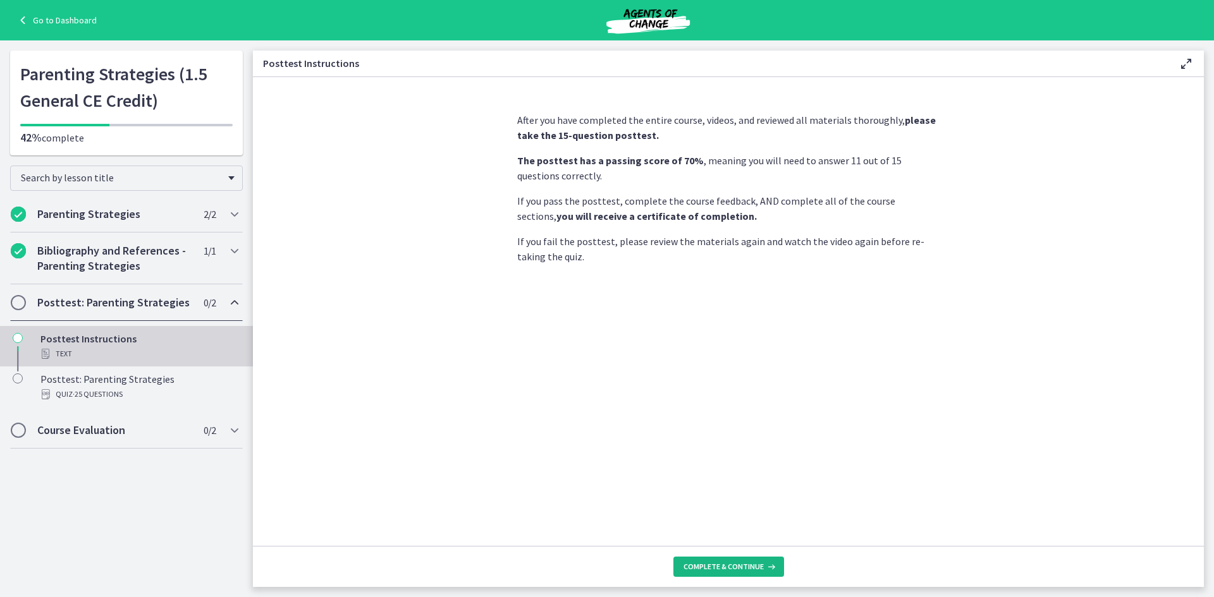
click at [724, 564] on span "Complete & continue" at bounding box center [723, 567] width 80 height 10
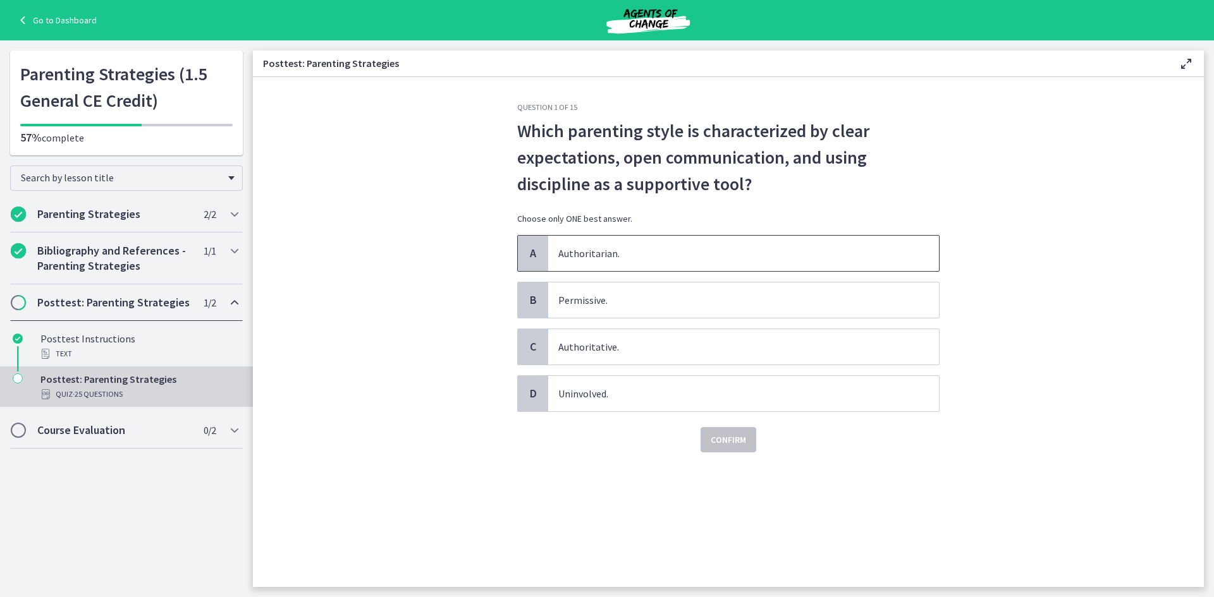
click at [632, 249] on span "Authoritarian." at bounding box center [743, 253] width 391 height 35
click at [707, 446] on button "Confirm" at bounding box center [728, 439] width 56 height 25
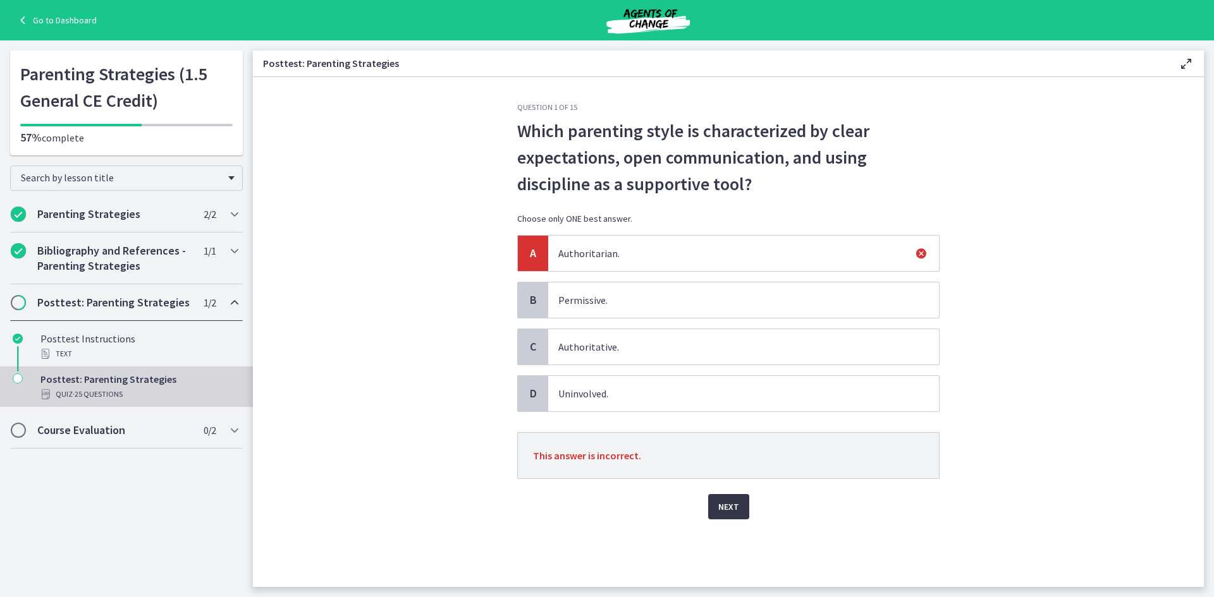
click at [736, 502] on span "Next" at bounding box center [728, 506] width 21 height 15
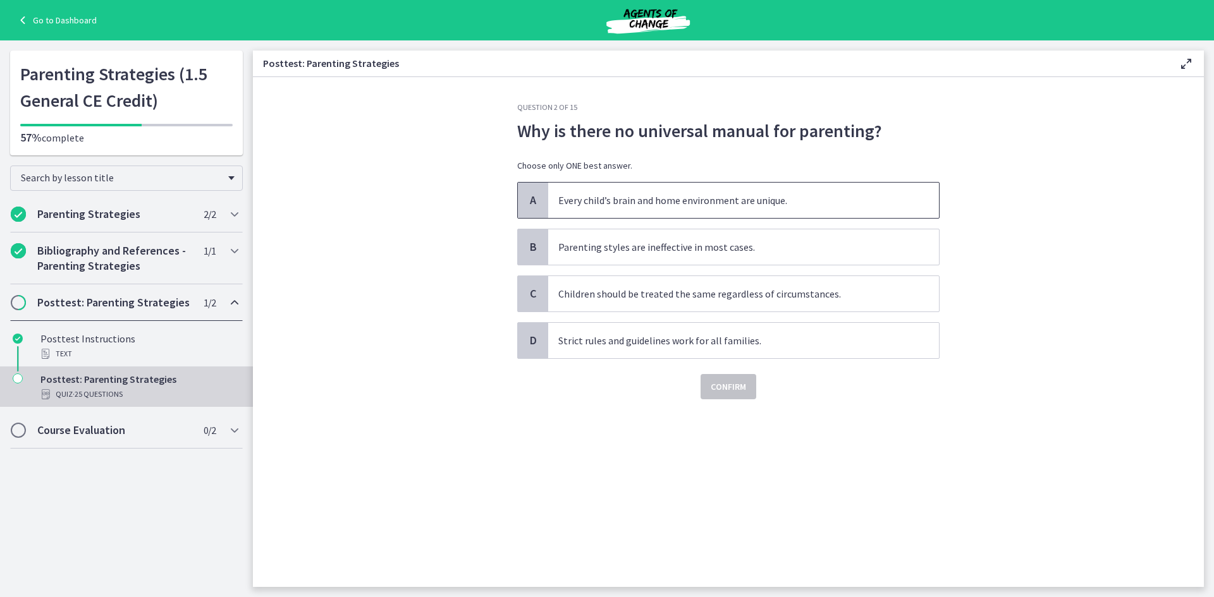
click at [672, 210] on span "Every child’s brain and home environment are unique." at bounding box center [743, 200] width 391 height 35
click at [741, 386] on span "Confirm" at bounding box center [727, 386] width 35 height 15
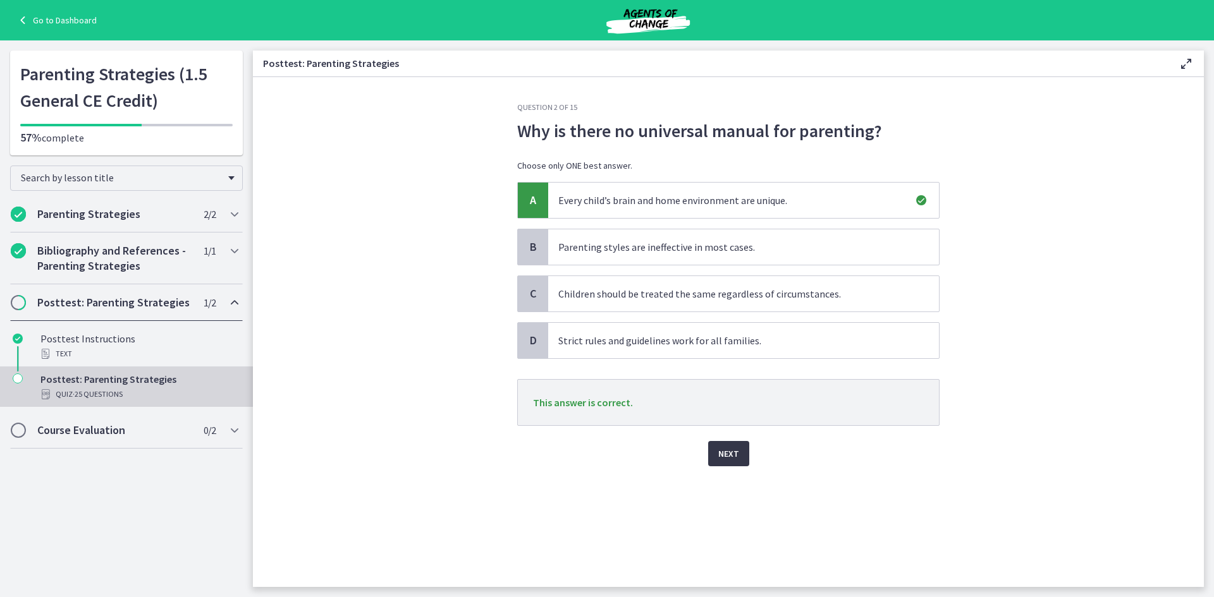
click at [729, 447] on span "Next" at bounding box center [728, 453] width 21 height 15
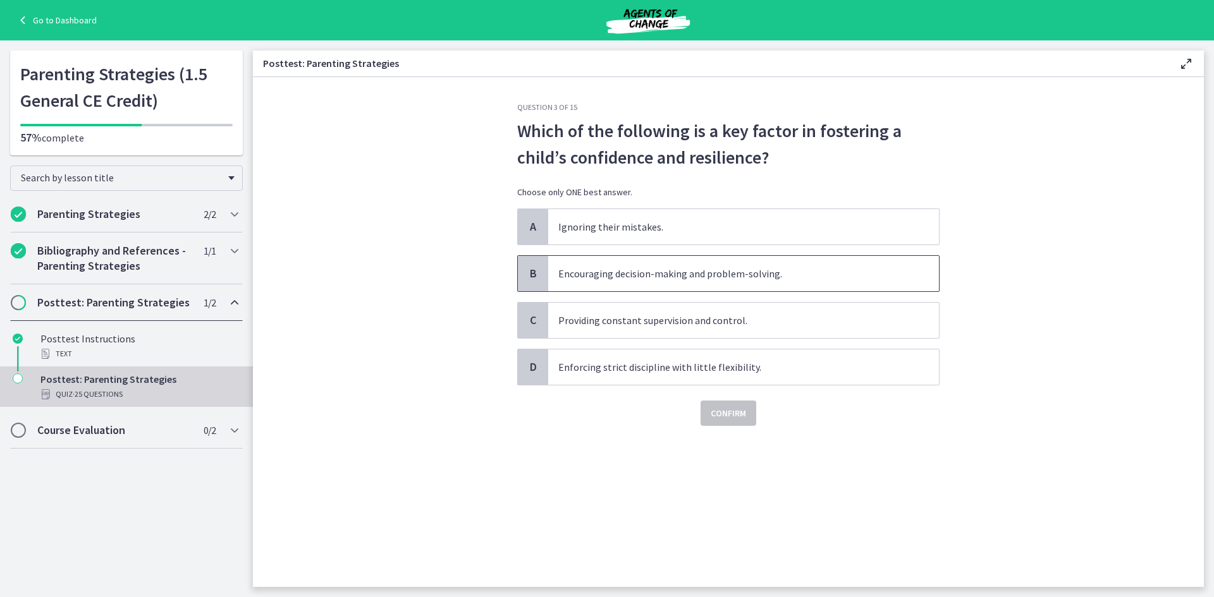
click at [650, 274] on span "Encouraging decision-making and problem-solving." at bounding box center [743, 273] width 391 height 35
click at [731, 408] on span "Confirm" at bounding box center [727, 413] width 35 height 15
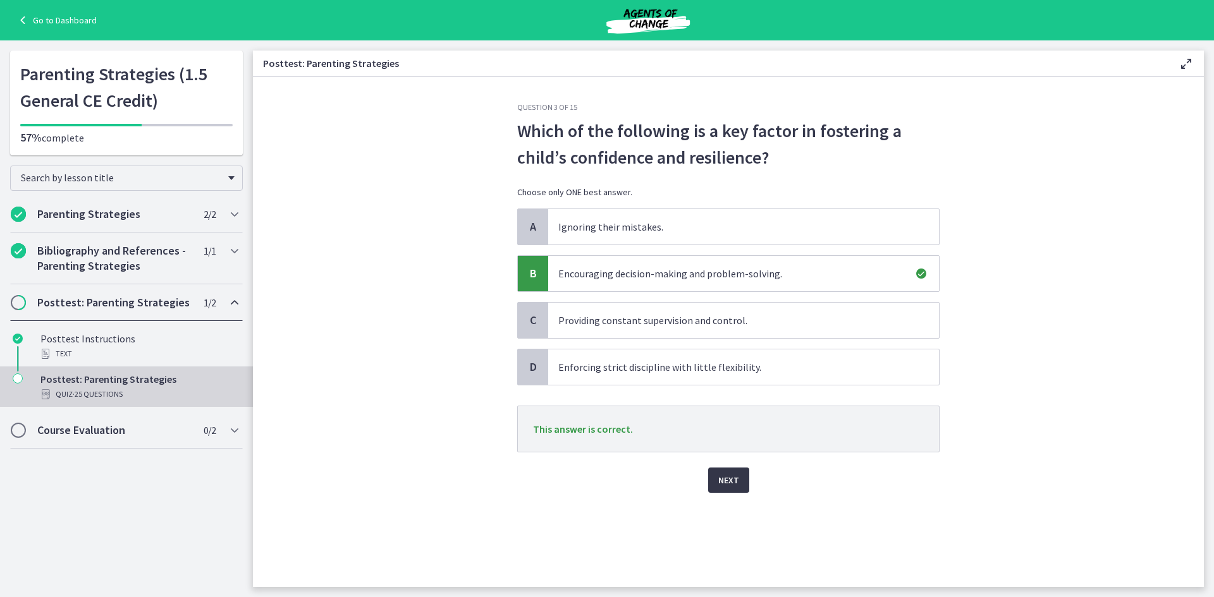
click at [734, 485] on span "Next" at bounding box center [728, 480] width 21 height 15
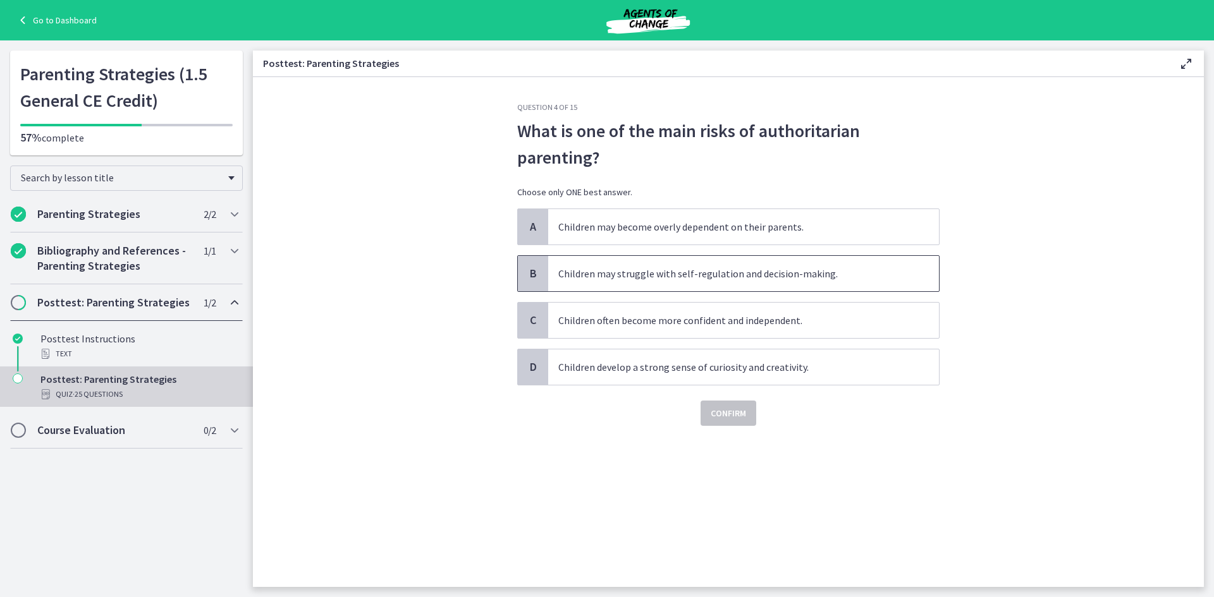
click at [700, 272] on span "Children may struggle with self-regulation and decision-making." at bounding box center [743, 273] width 391 height 35
click at [734, 411] on span "Confirm" at bounding box center [727, 413] width 35 height 15
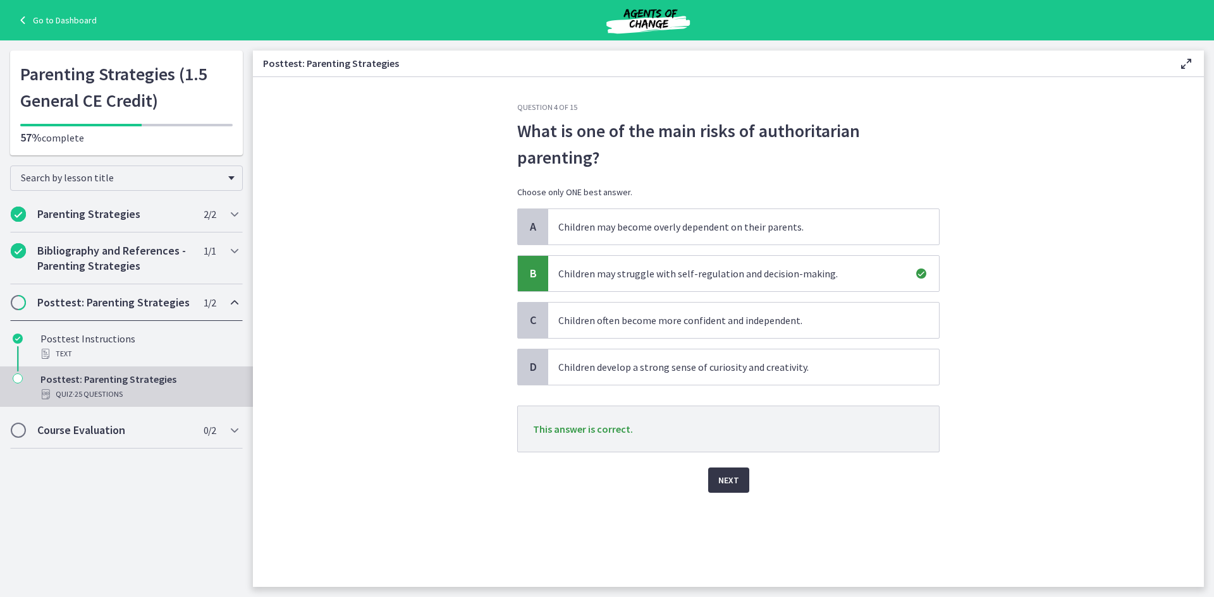
click at [719, 482] on span "Next" at bounding box center [728, 480] width 21 height 15
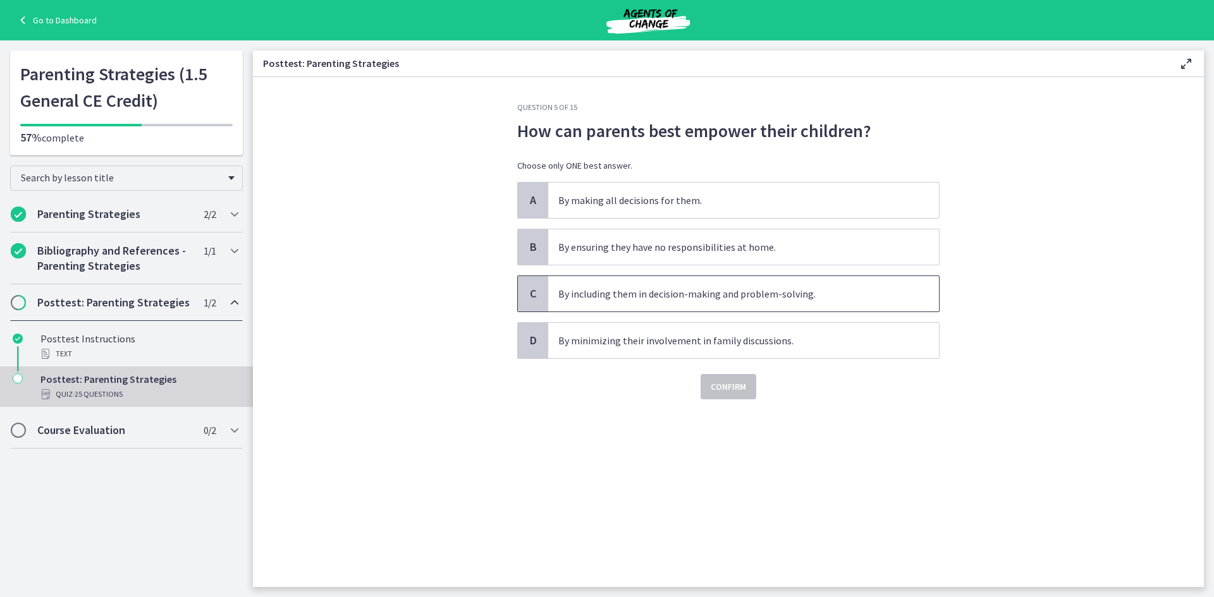
click at [686, 298] on span "By including them in decision-making and problem-solving." at bounding box center [743, 293] width 391 height 35
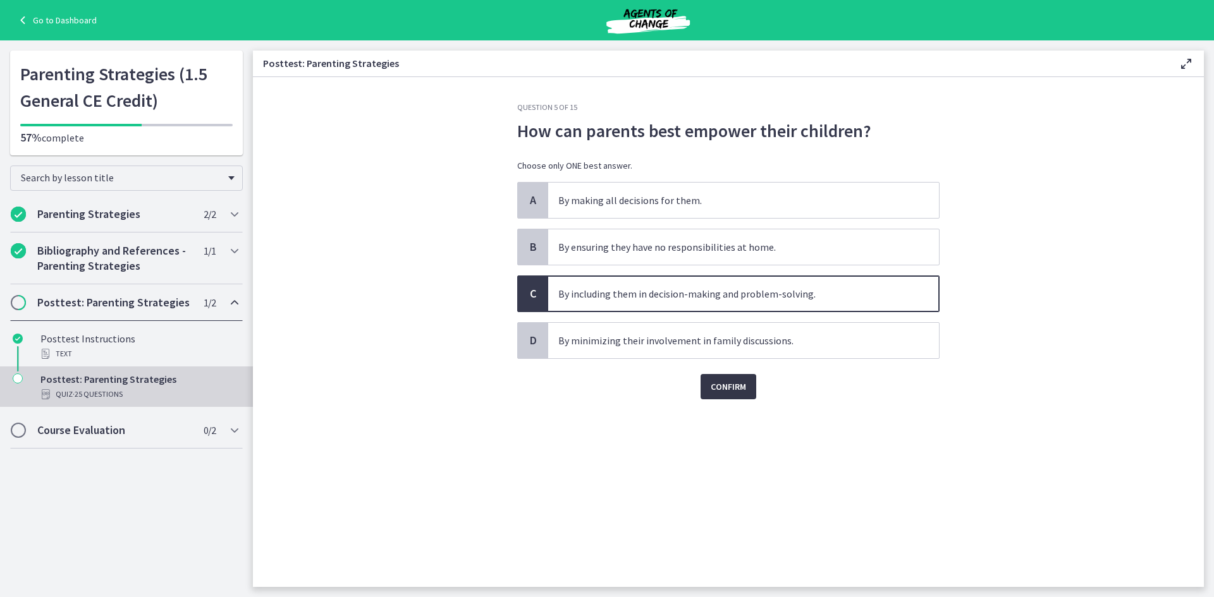
click at [741, 379] on span "Confirm" at bounding box center [727, 386] width 35 height 15
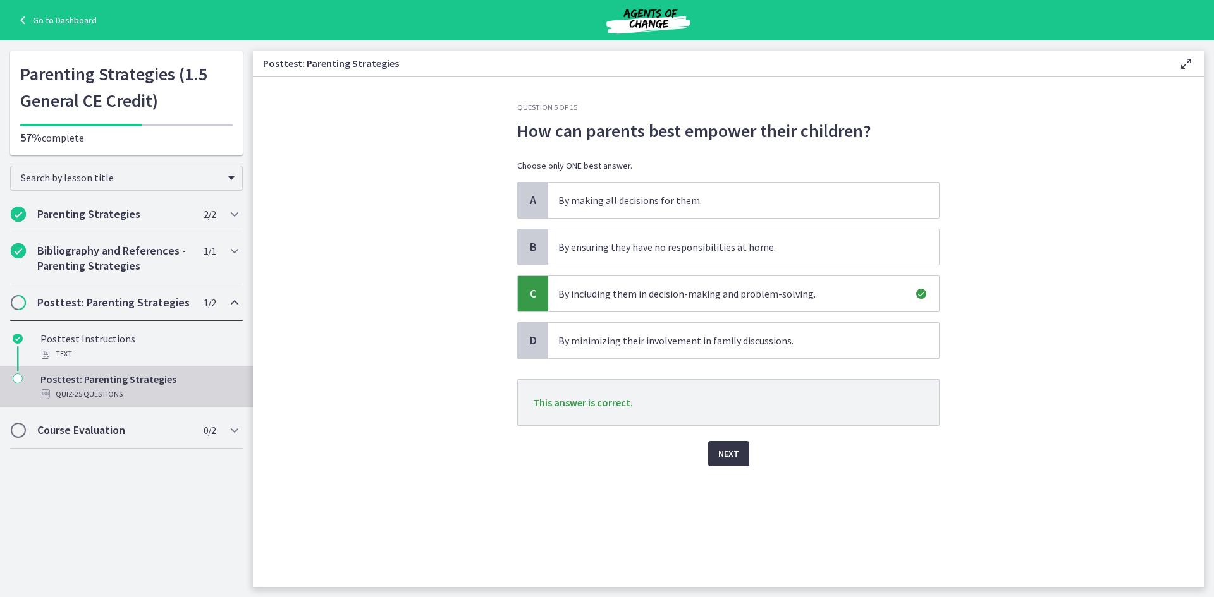
click at [738, 460] on span "Next" at bounding box center [728, 453] width 21 height 15
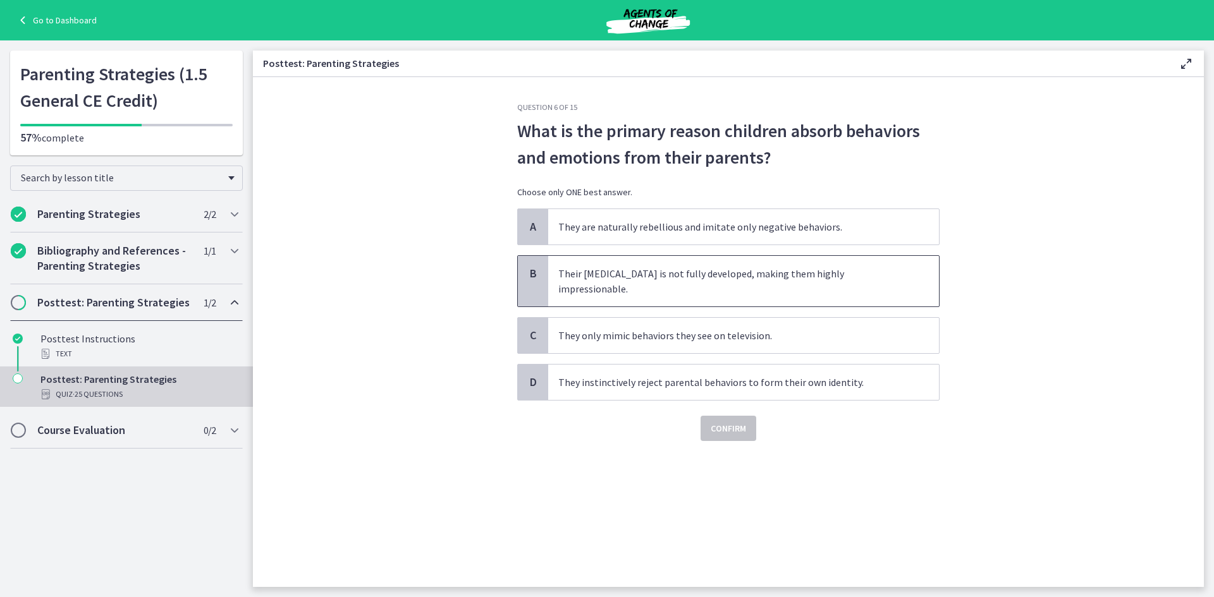
click at [670, 280] on span "Their prefrontal cortex is not fully developed, making them highly impressionab…" at bounding box center [743, 281] width 391 height 51
click at [726, 421] on span "Confirm" at bounding box center [727, 428] width 35 height 15
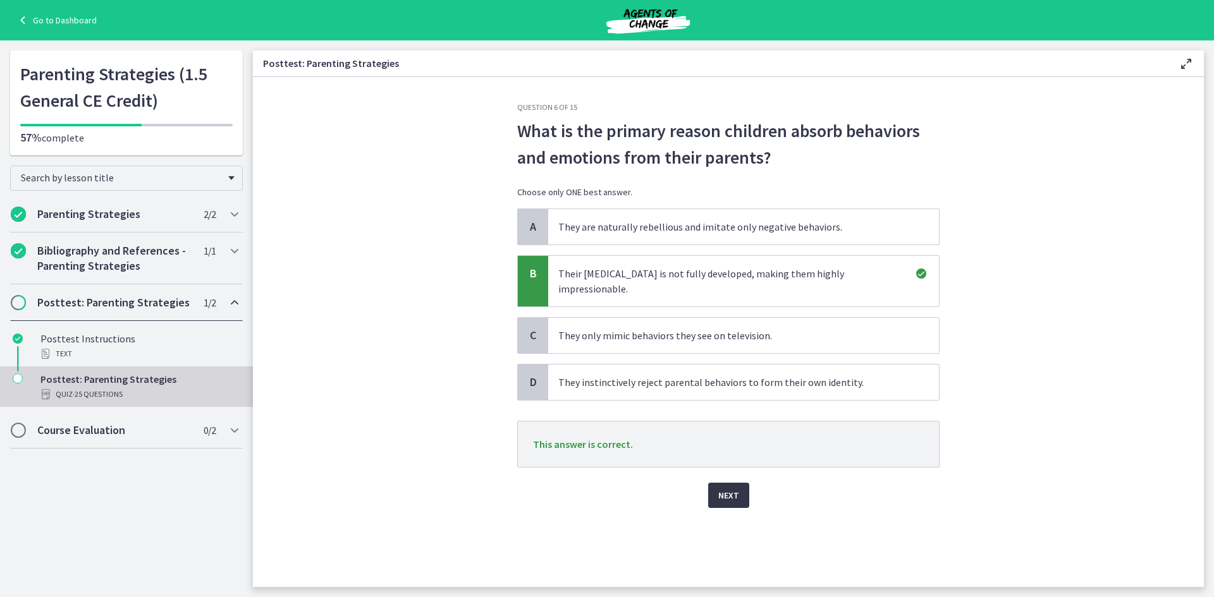
click at [738, 484] on button "Next" at bounding box center [728, 495] width 41 height 25
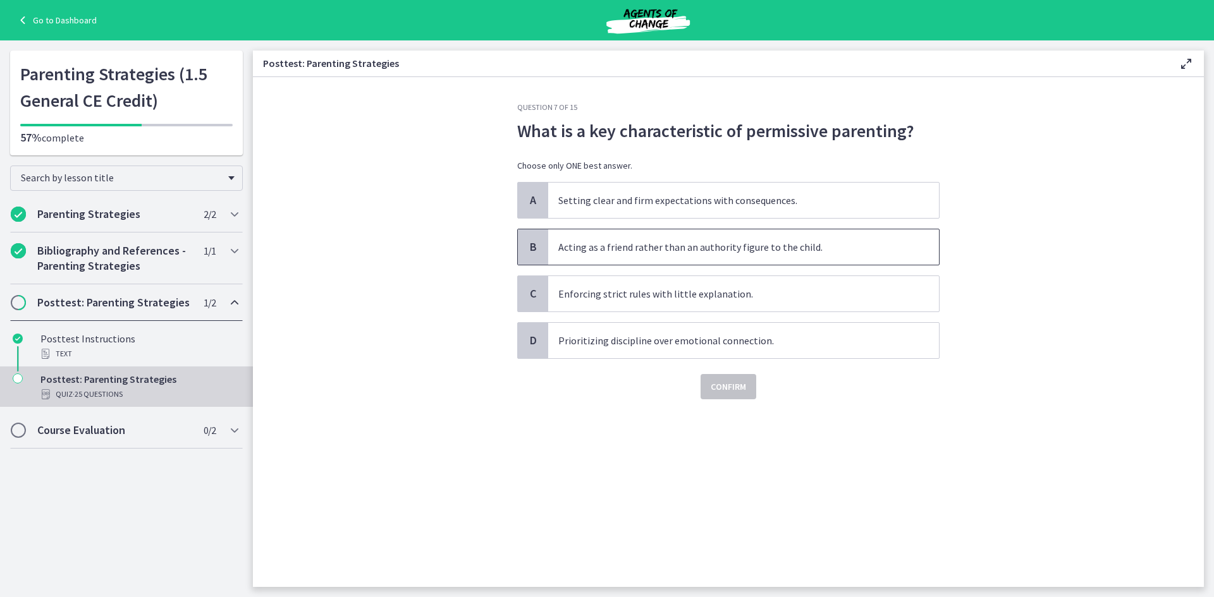
click at [626, 250] on span "Acting as a friend rather than an authority figure to the child." at bounding box center [743, 246] width 391 height 35
click at [740, 387] on span "Confirm" at bounding box center [727, 386] width 35 height 15
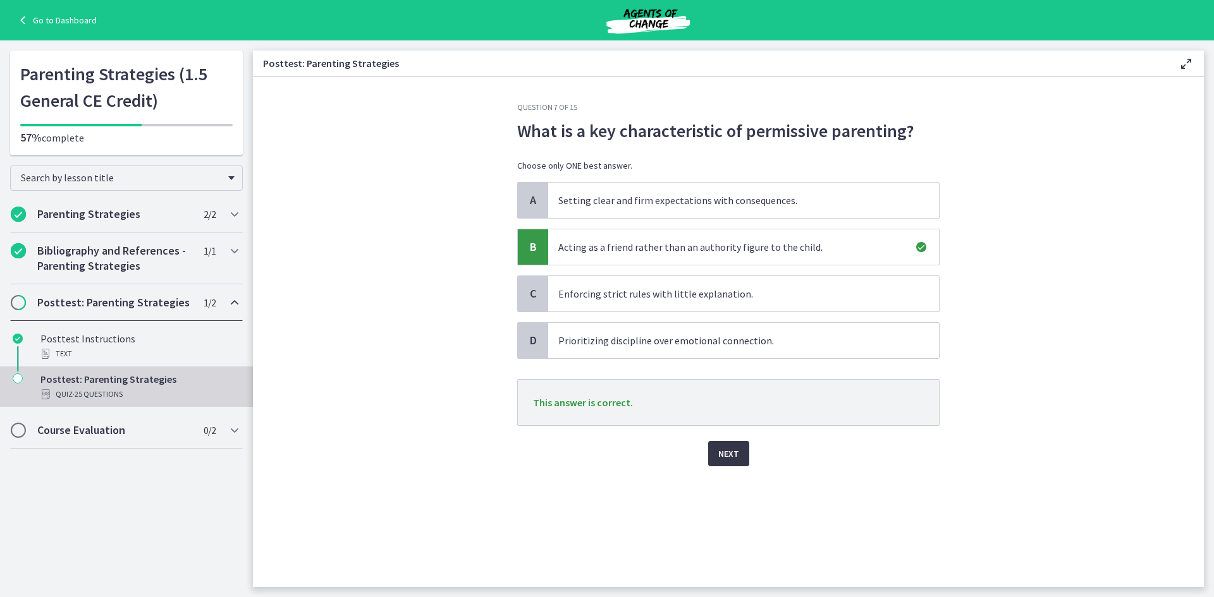
click at [740, 454] on button "Next" at bounding box center [728, 453] width 41 height 25
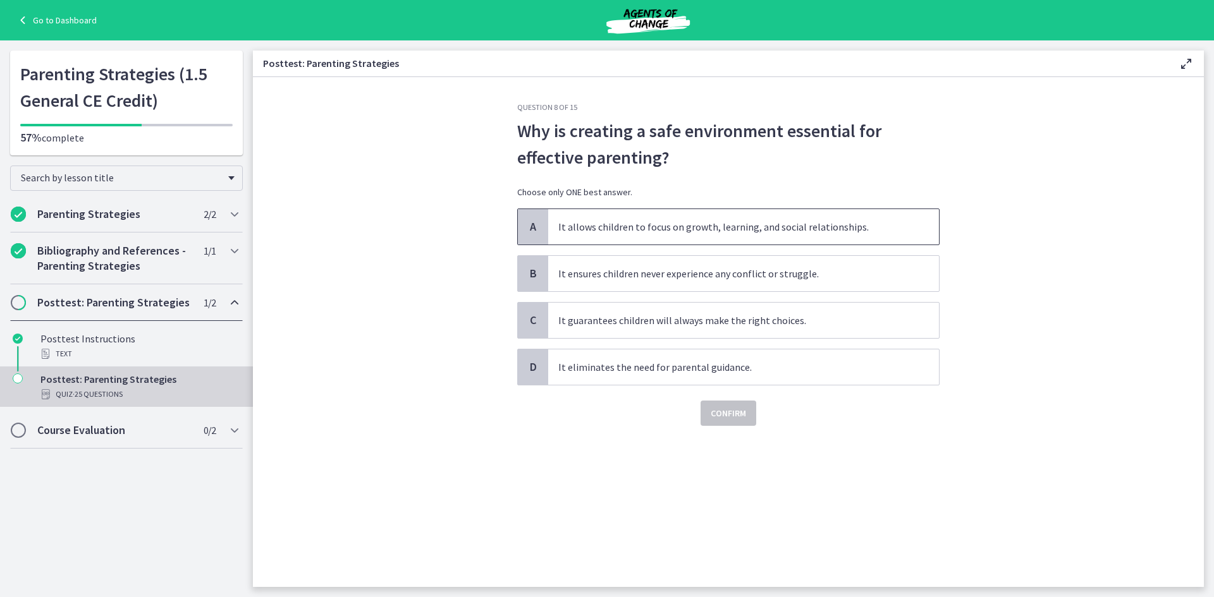
click at [699, 231] on span "It allows children to focus on growth, learning, and social relationships." at bounding box center [743, 226] width 391 height 35
click at [744, 415] on span "Confirm" at bounding box center [727, 413] width 35 height 15
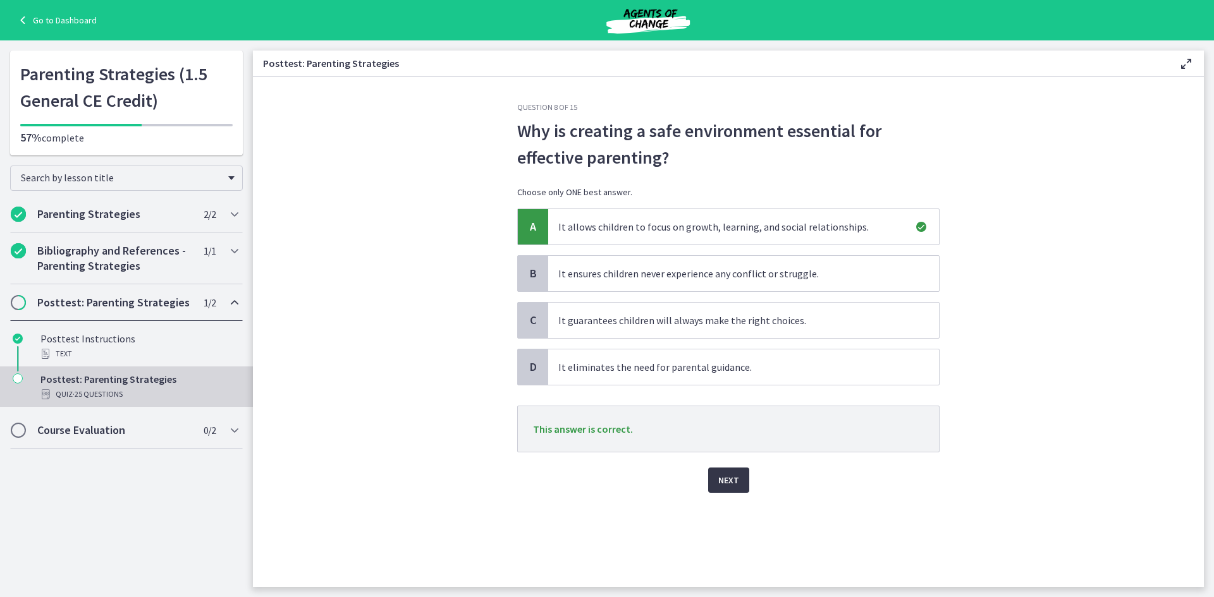
click at [725, 487] on span "Next" at bounding box center [728, 480] width 21 height 15
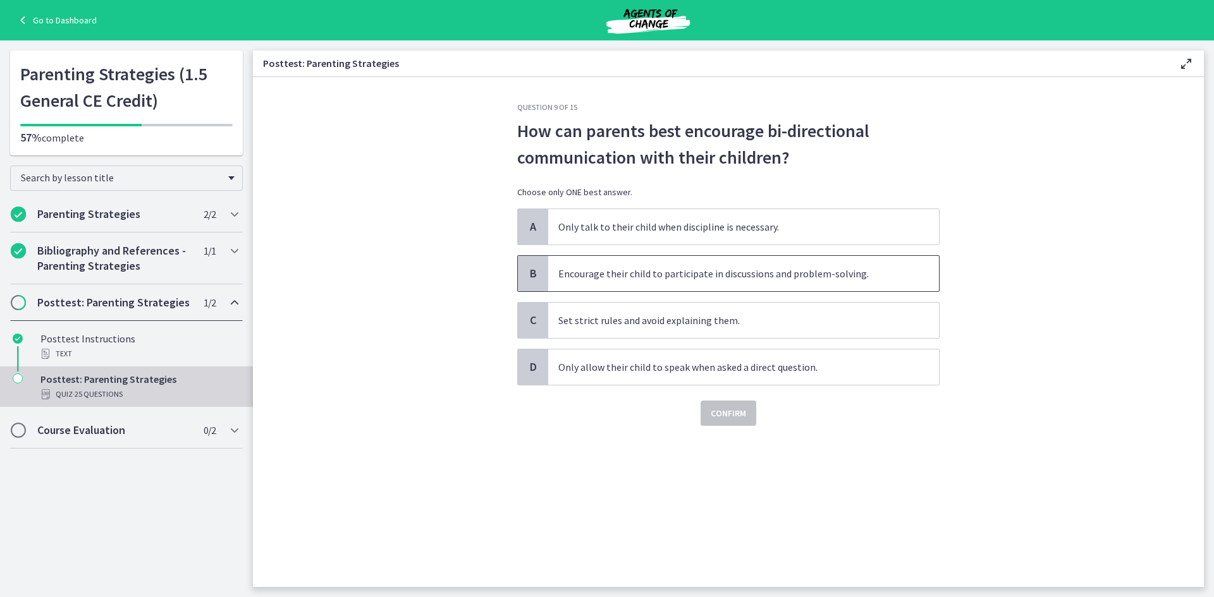
click at [673, 281] on span "Encourage their child to participate in discussions and problem-solving." at bounding box center [743, 273] width 391 height 35
click at [712, 418] on span "Confirm" at bounding box center [727, 413] width 35 height 15
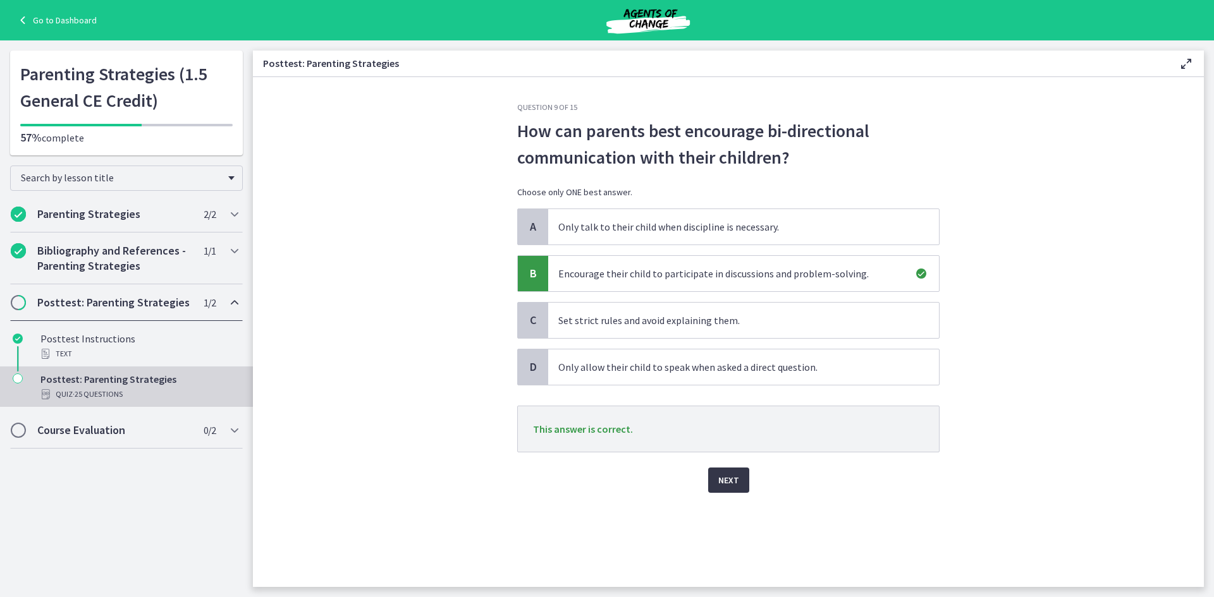
click at [731, 478] on span "Next" at bounding box center [728, 480] width 21 height 15
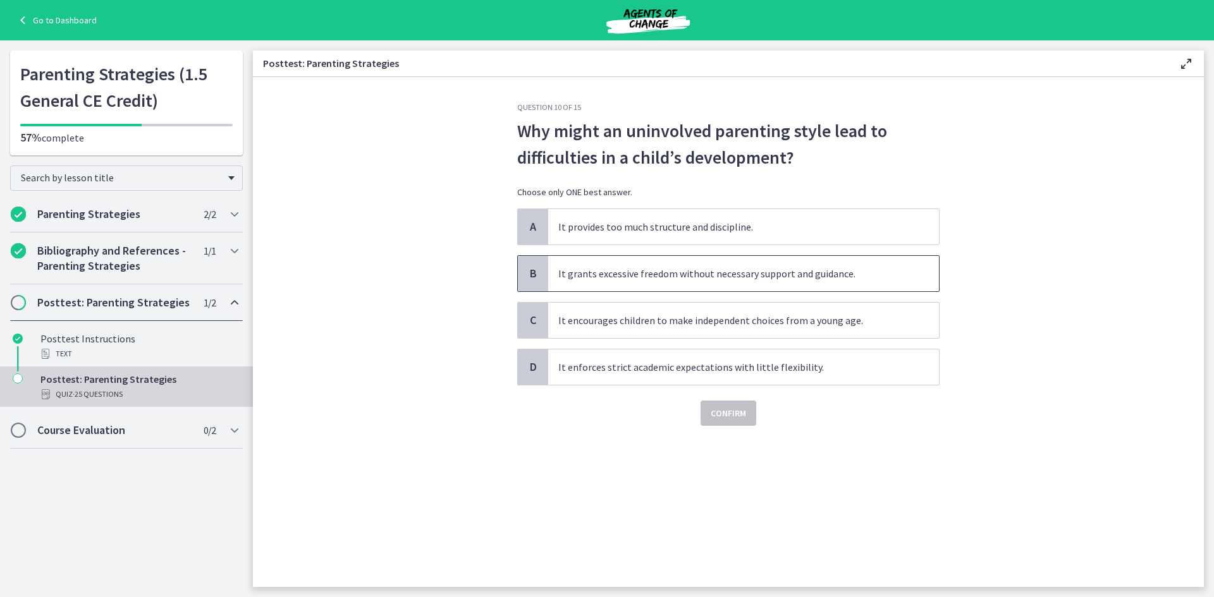
click at [708, 279] on span "It grants excessive freedom without necessary support and guidance." at bounding box center [743, 273] width 391 height 35
click at [718, 412] on span "Confirm" at bounding box center [727, 413] width 35 height 15
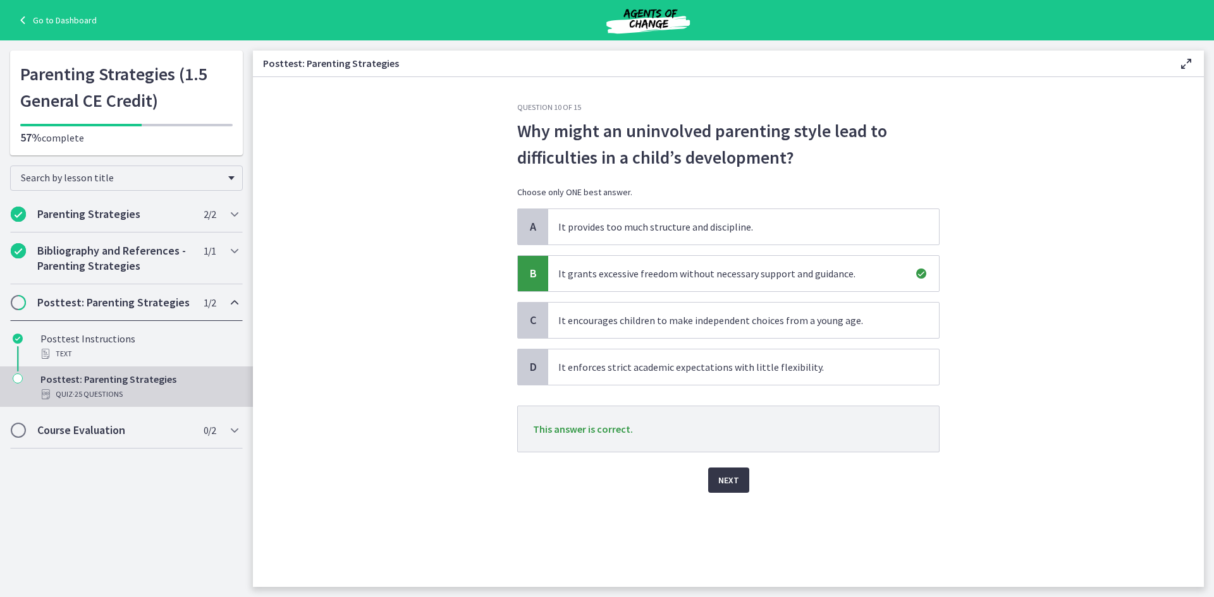
click at [722, 474] on span "Next" at bounding box center [728, 480] width 21 height 15
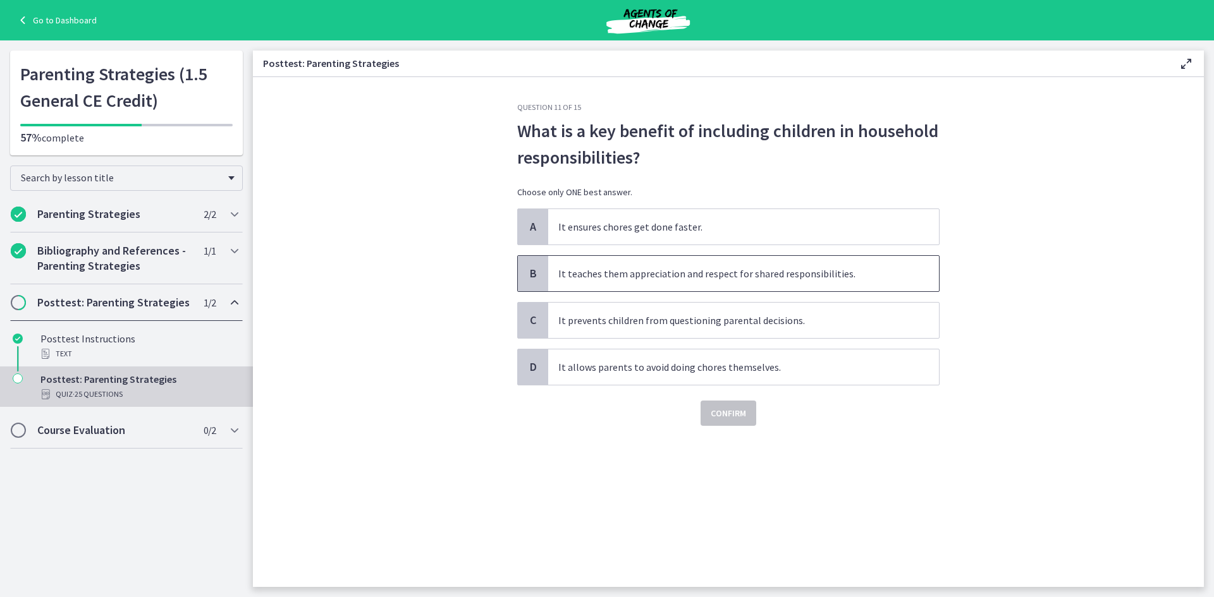
click at [714, 279] on span "It teaches them appreciation and respect for shared responsibilities." at bounding box center [743, 273] width 391 height 35
click at [727, 420] on span "Confirm" at bounding box center [727, 413] width 35 height 15
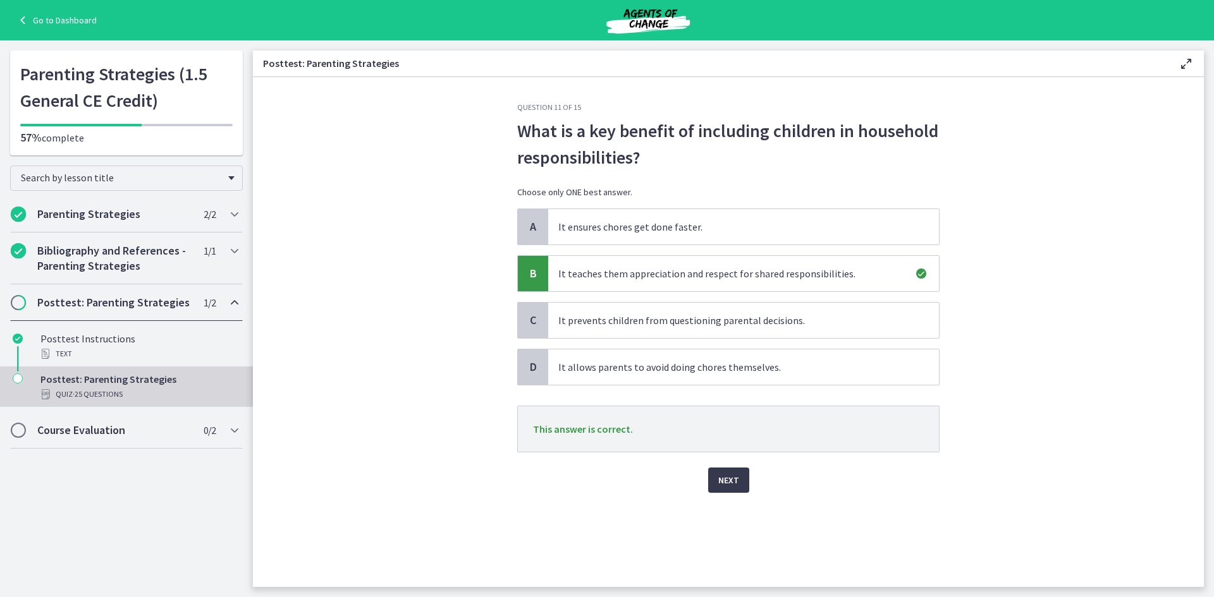
click at [729, 493] on div "Question 11 of 15 What is a key benefit of including children in household resp…" at bounding box center [728, 344] width 442 height 485
click at [728, 480] on span "Next" at bounding box center [728, 480] width 21 height 15
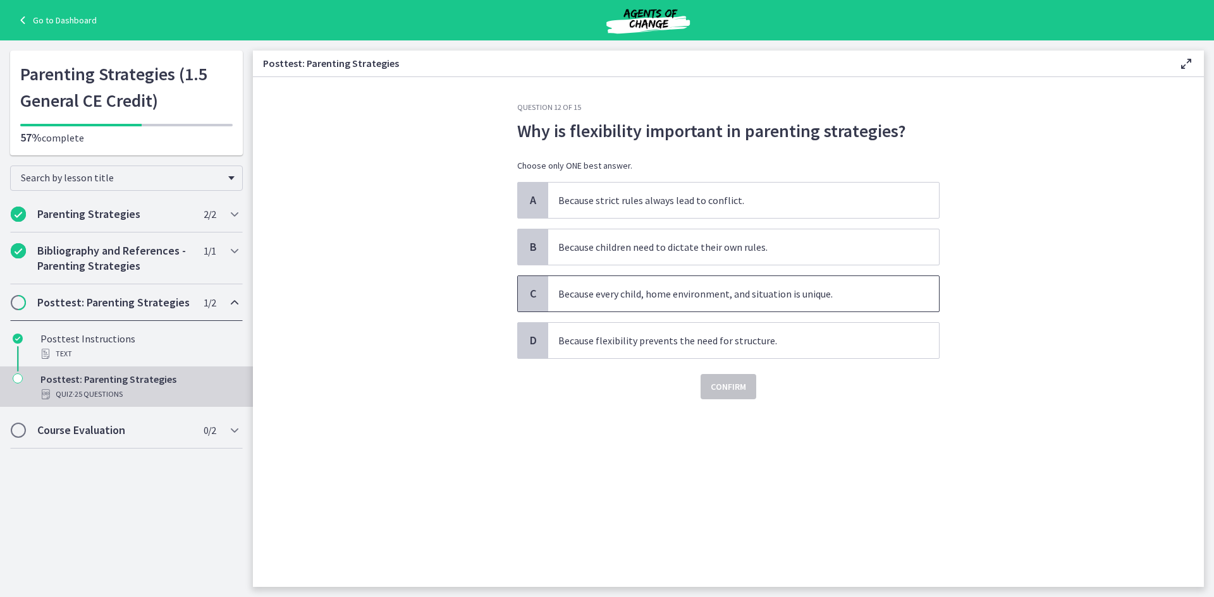
click at [710, 303] on span "Because every child, home environment, and situation is unique." at bounding box center [743, 293] width 391 height 35
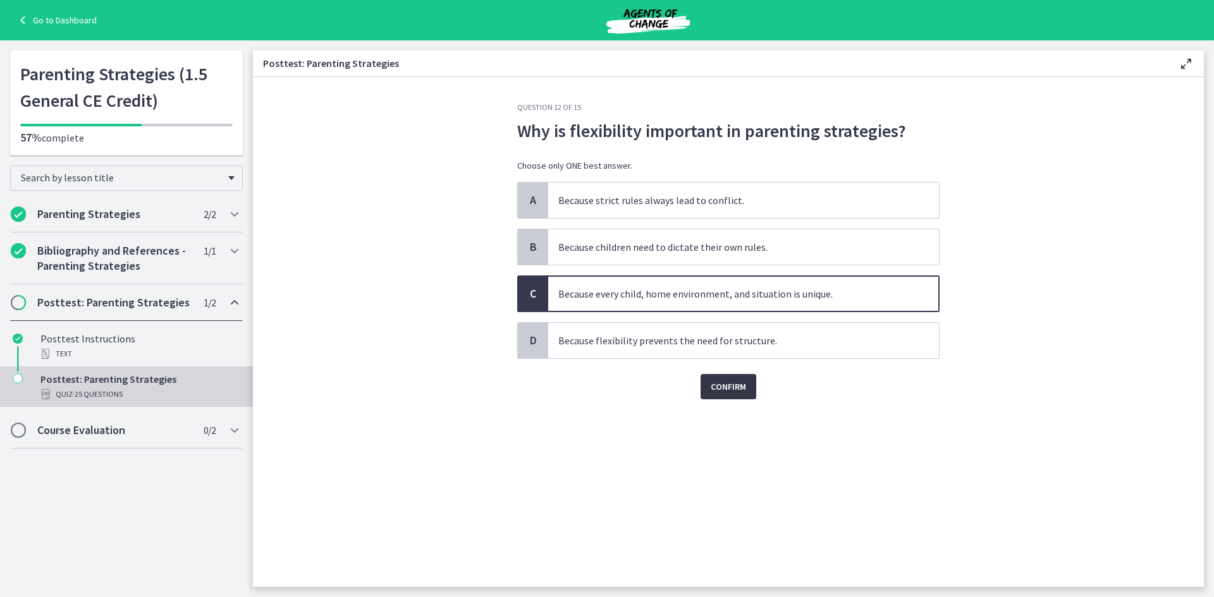
click at [726, 391] on span "Confirm" at bounding box center [727, 386] width 35 height 15
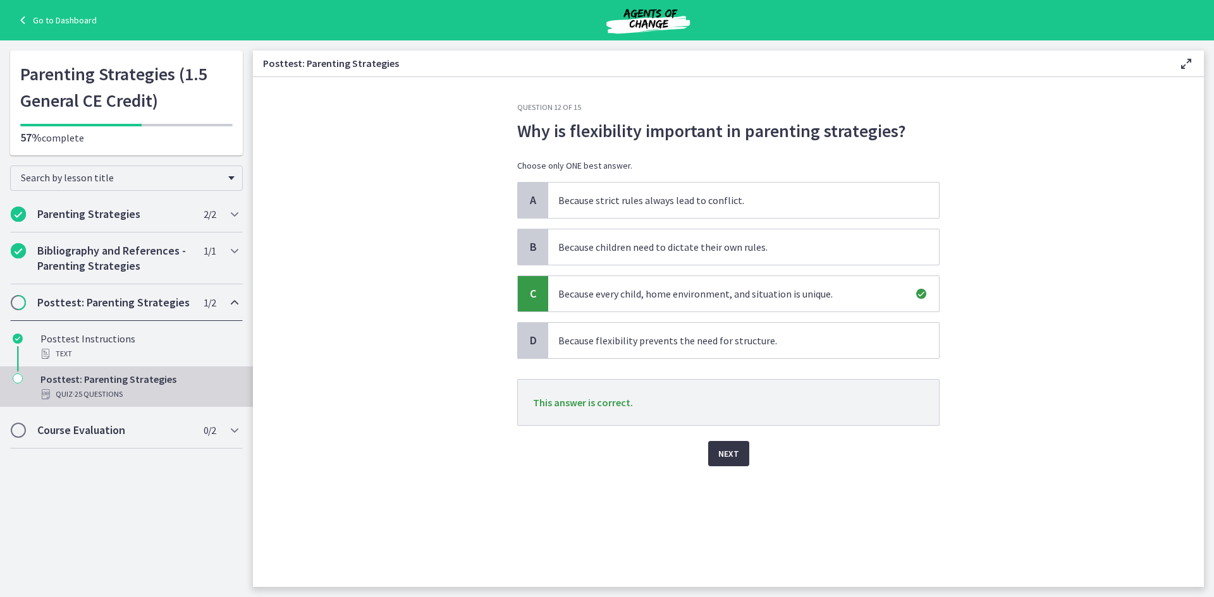
click at [726, 458] on span "Next" at bounding box center [728, 453] width 21 height 15
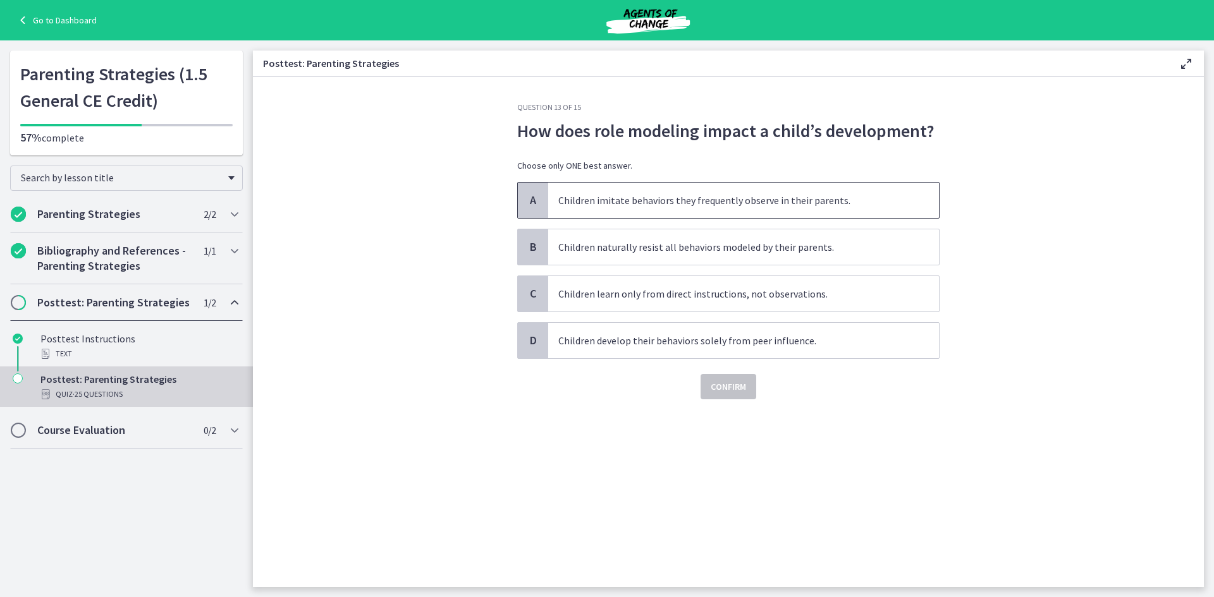
click at [695, 201] on span "Children imitate behaviors they frequently observe in their parents." at bounding box center [743, 200] width 391 height 35
click at [726, 392] on span "Confirm" at bounding box center [727, 386] width 35 height 15
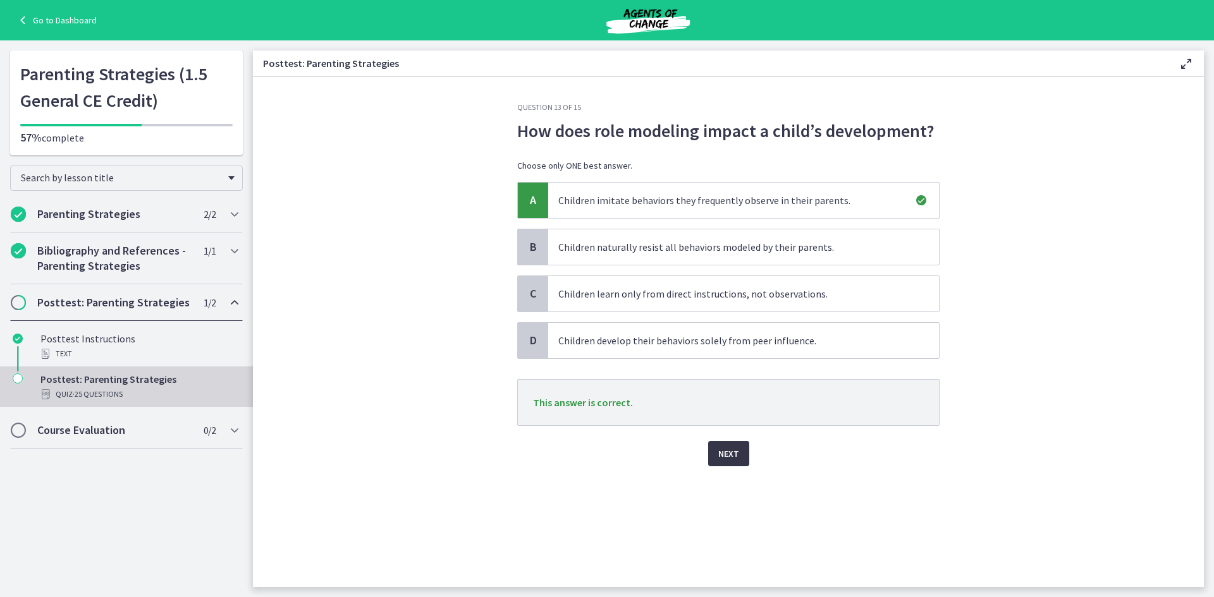
click at [719, 449] on span "Next" at bounding box center [728, 453] width 21 height 15
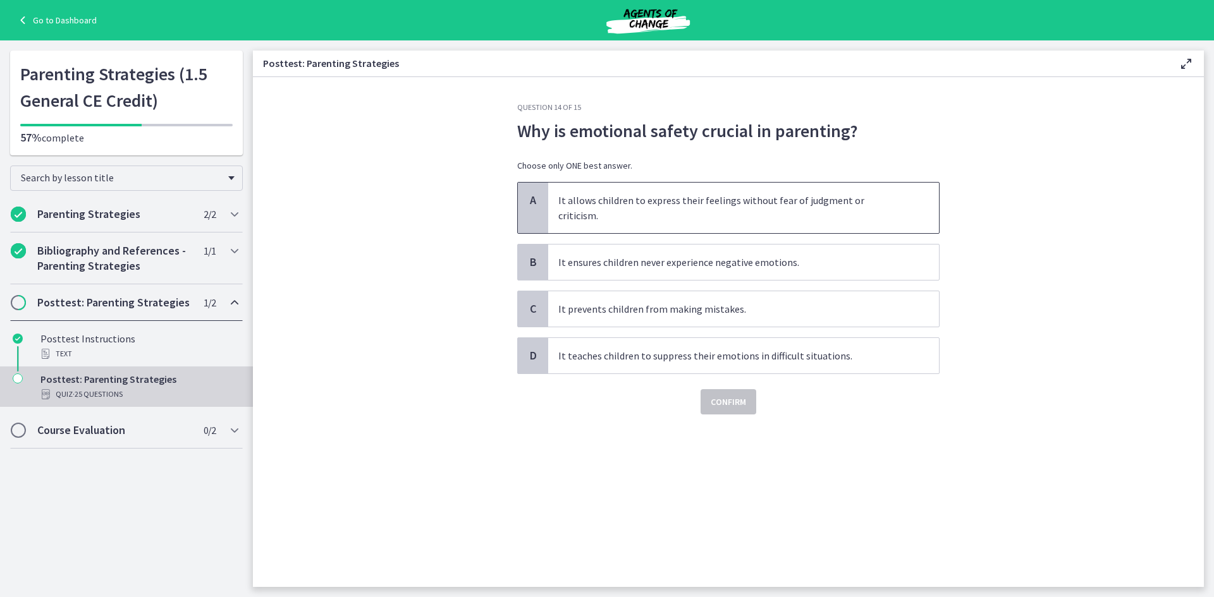
click at [652, 198] on span "It allows children to express their feelings without fear of judgment or critic…" at bounding box center [743, 208] width 391 height 51
click at [734, 394] on span "Confirm" at bounding box center [727, 401] width 35 height 15
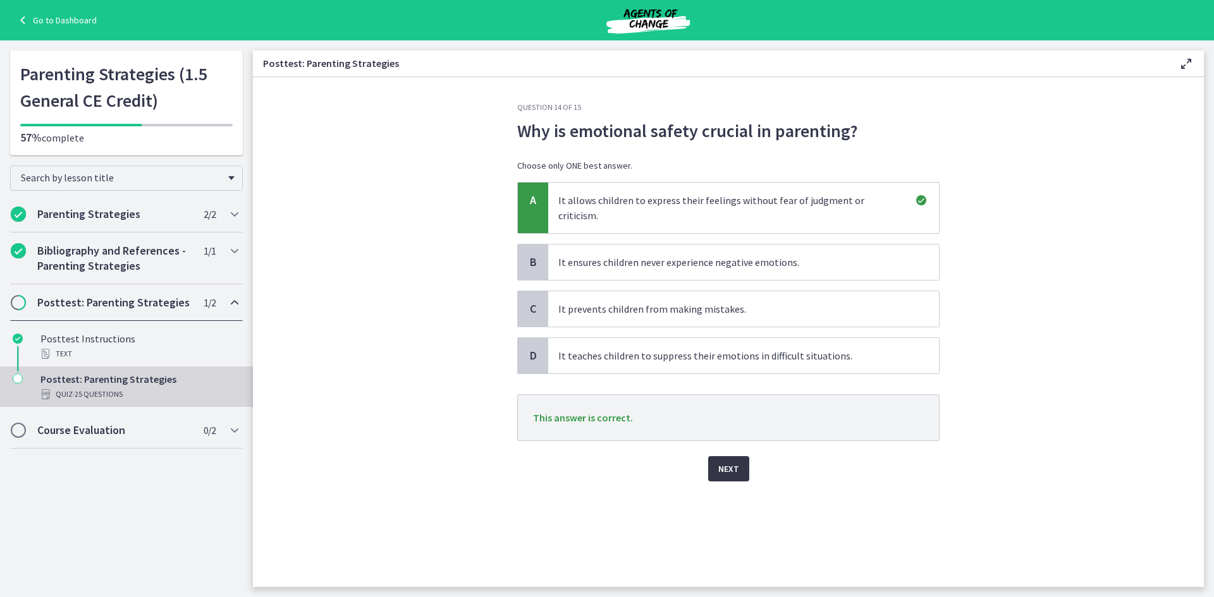
click at [718, 461] on span "Next" at bounding box center [728, 468] width 21 height 15
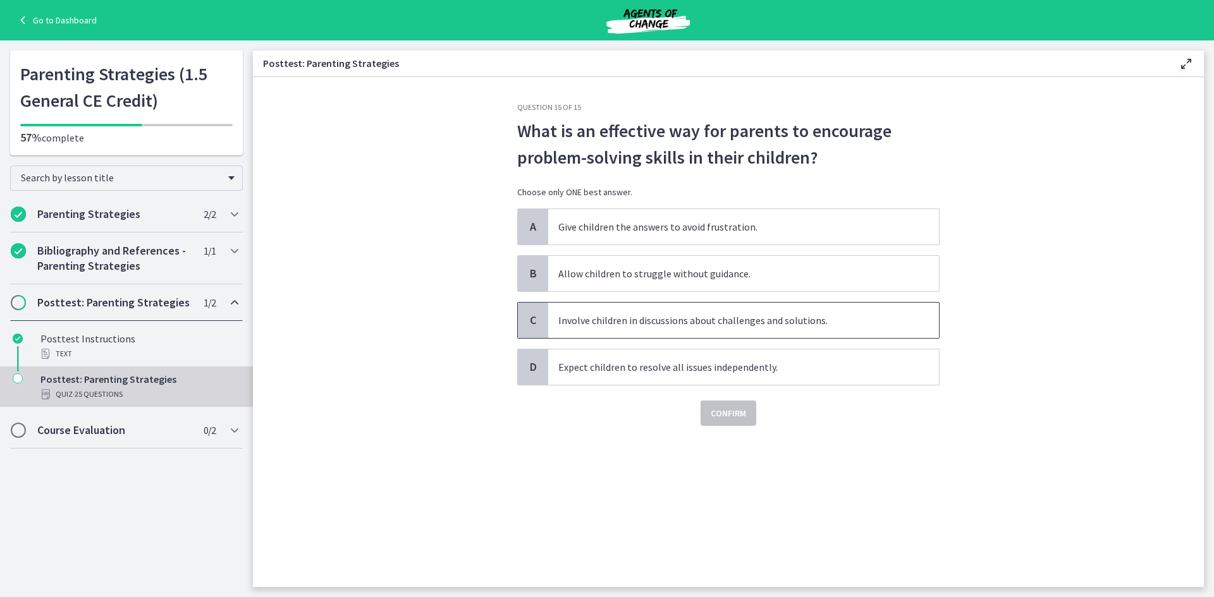
click at [690, 318] on span "Involve children in discussions about challenges and solutions." at bounding box center [743, 320] width 391 height 35
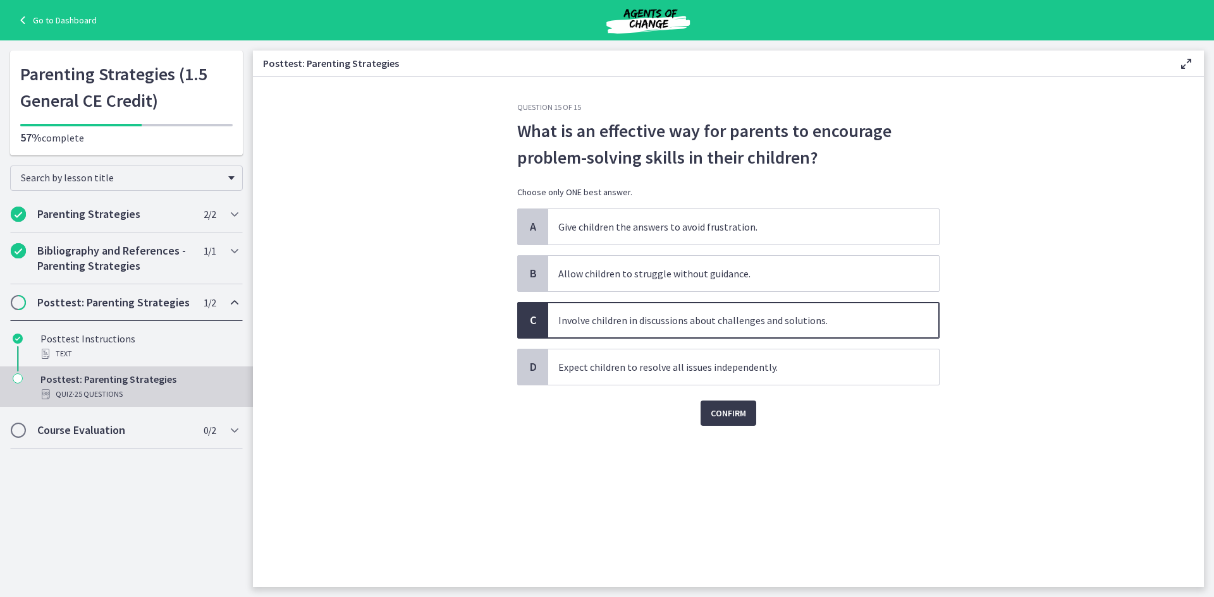
click at [738, 432] on div "Question 15 of 15 What is an effective way for parents to encourage problem-sol…" at bounding box center [728, 344] width 442 height 485
click at [728, 412] on span "Confirm" at bounding box center [727, 413] width 35 height 15
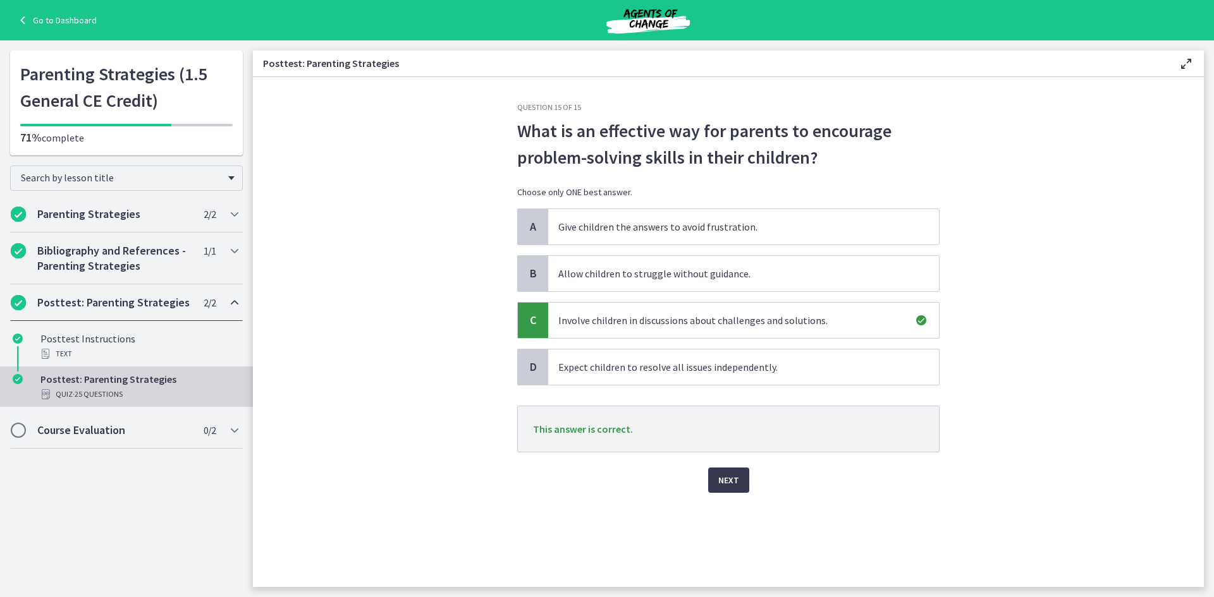
click at [725, 466] on div "Next" at bounding box center [728, 473] width 422 height 40
click at [725, 485] on span "Next" at bounding box center [728, 480] width 21 height 15
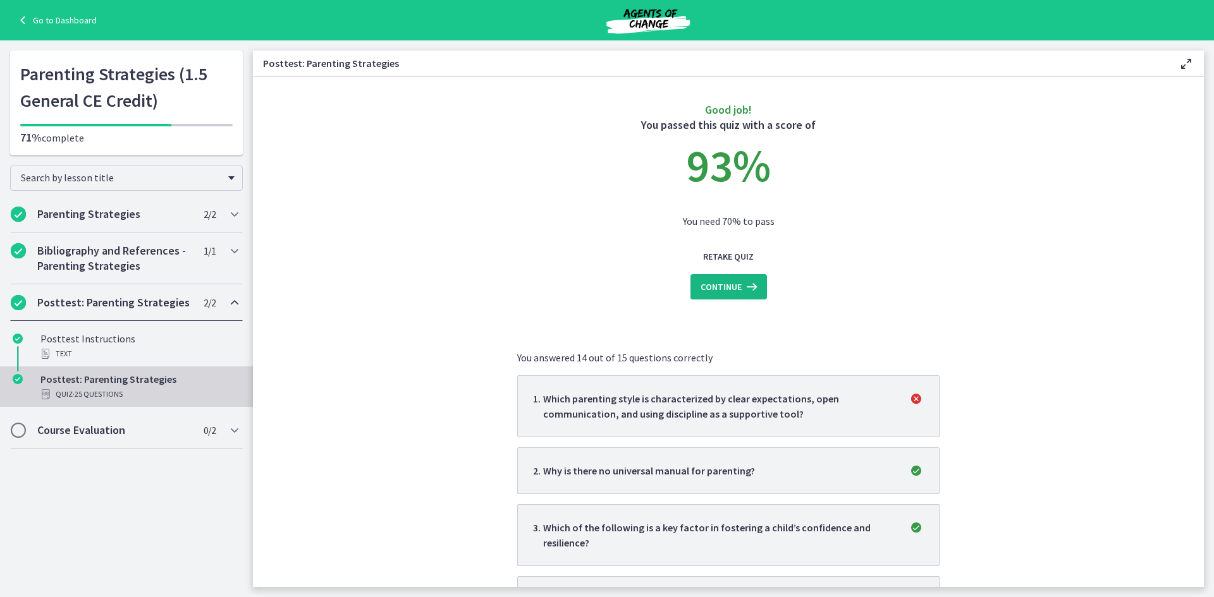
click at [715, 286] on span "Continue" at bounding box center [720, 286] width 41 height 15
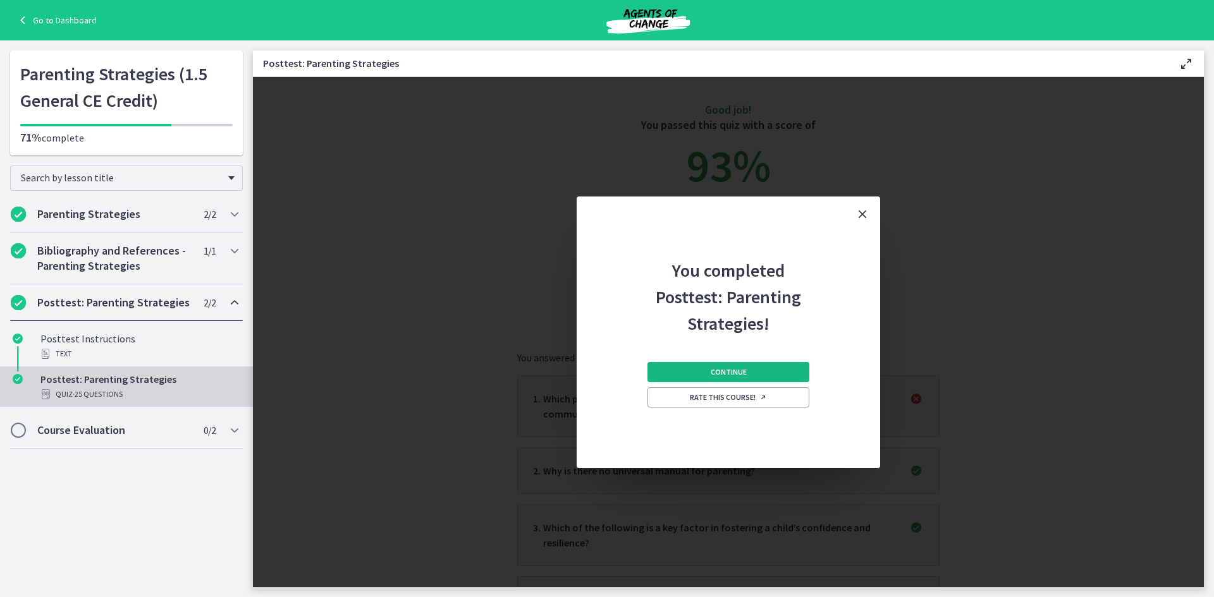
click at [726, 368] on span "Continue" at bounding box center [728, 372] width 36 height 10
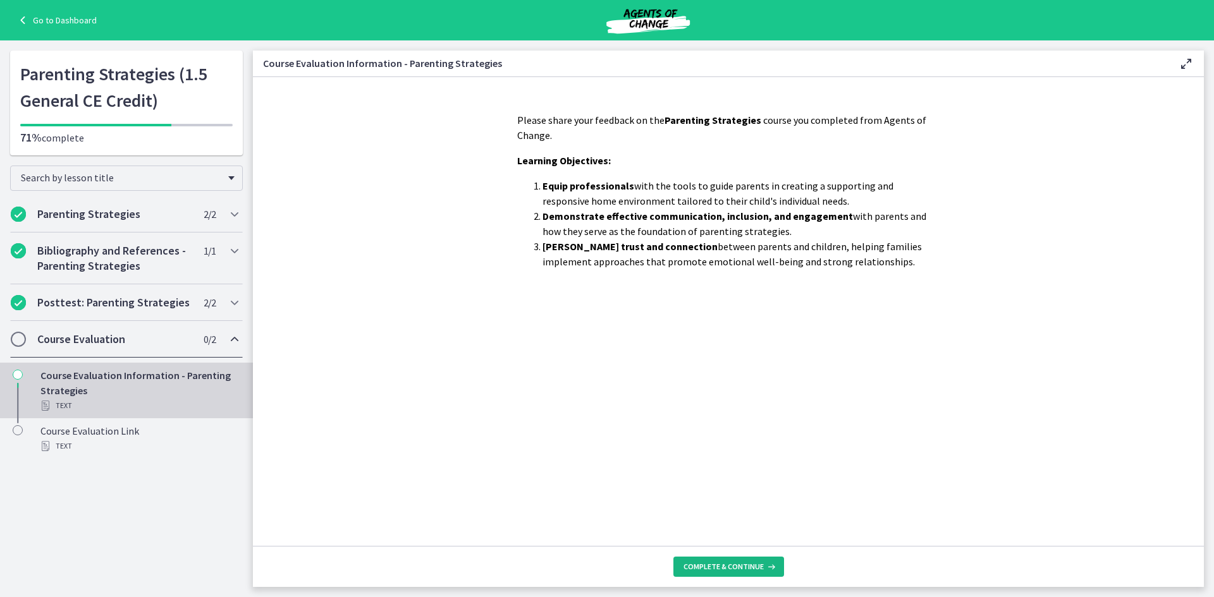
click at [713, 567] on span "Complete & continue" at bounding box center [723, 567] width 80 height 10
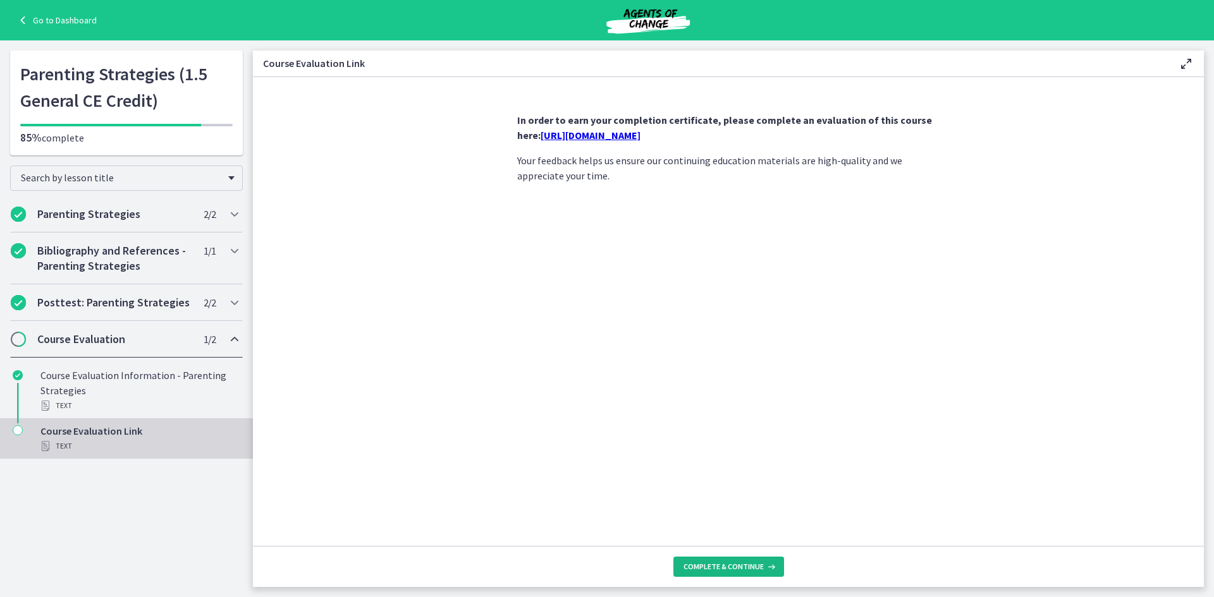
click at [728, 570] on span "Complete & continue" at bounding box center [723, 567] width 80 height 10
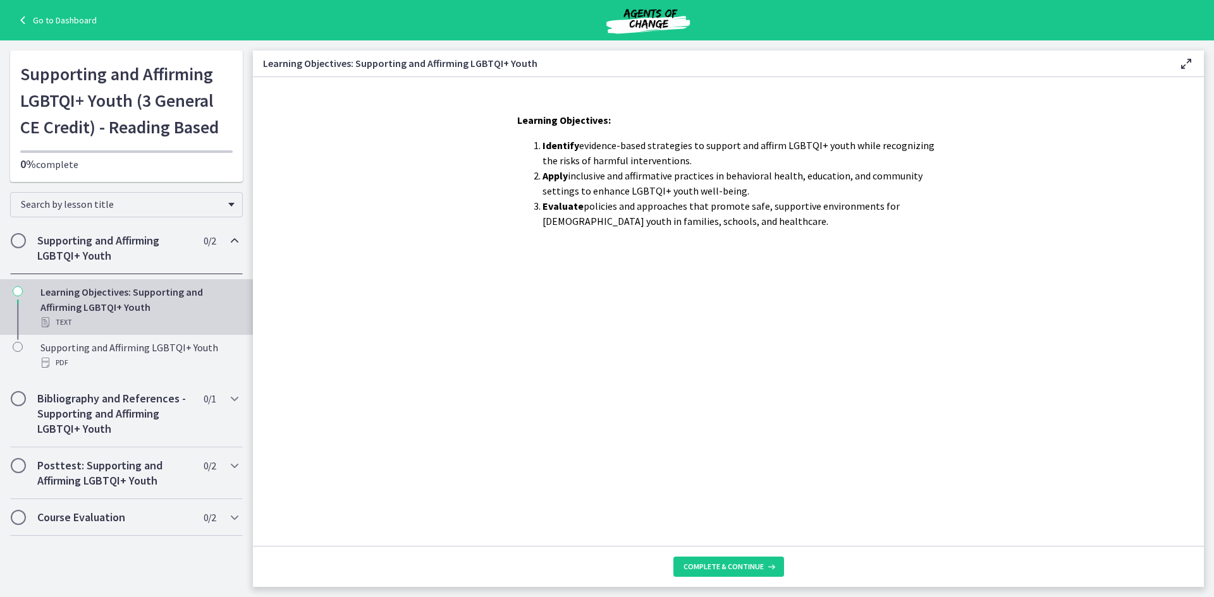
click at [729, 556] on footer "Complete & continue" at bounding box center [728, 566] width 951 height 41
click at [729, 564] on span "Complete & continue" at bounding box center [723, 567] width 80 height 10
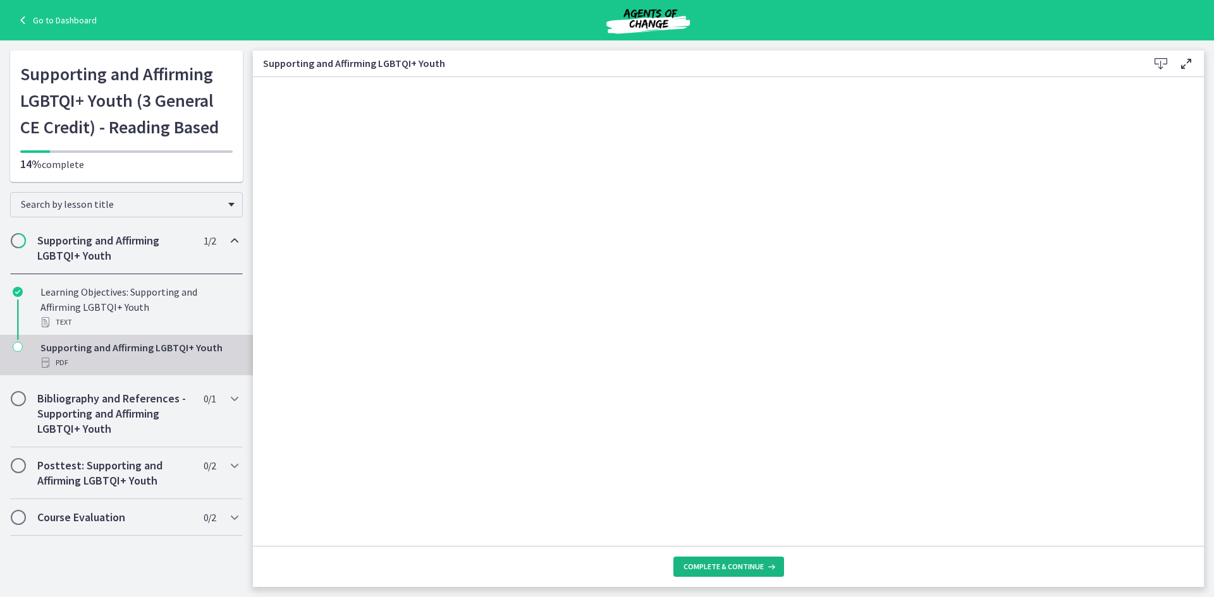
click at [729, 572] on button "Complete & continue" at bounding box center [728, 567] width 111 height 20
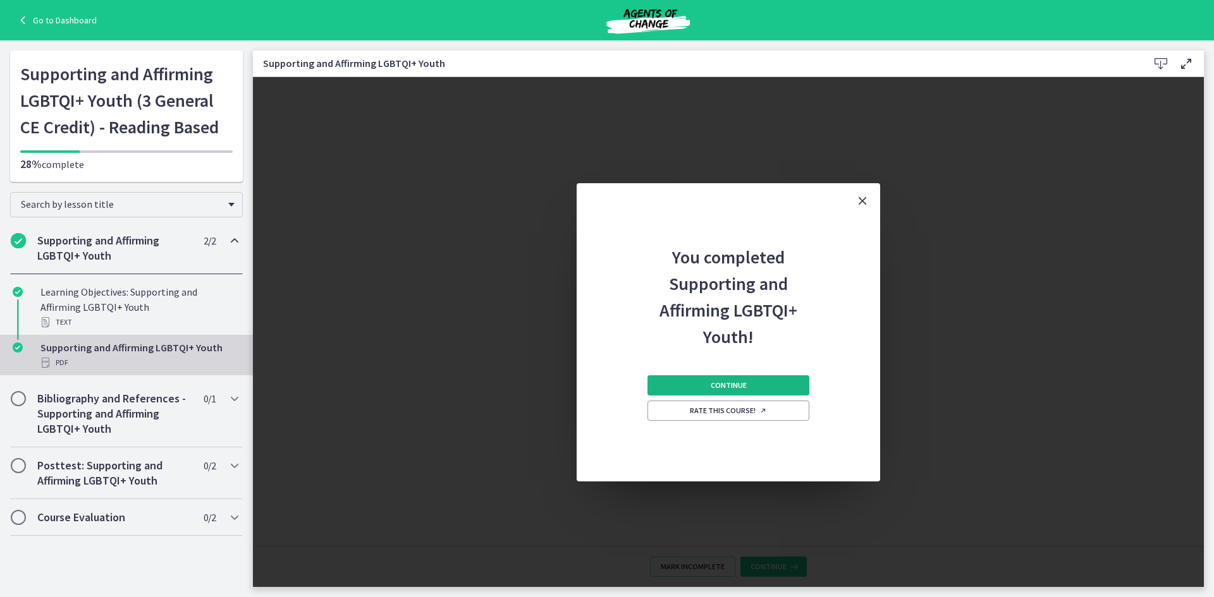
click at [689, 382] on button "Continue" at bounding box center [728, 385] width 162 height 20
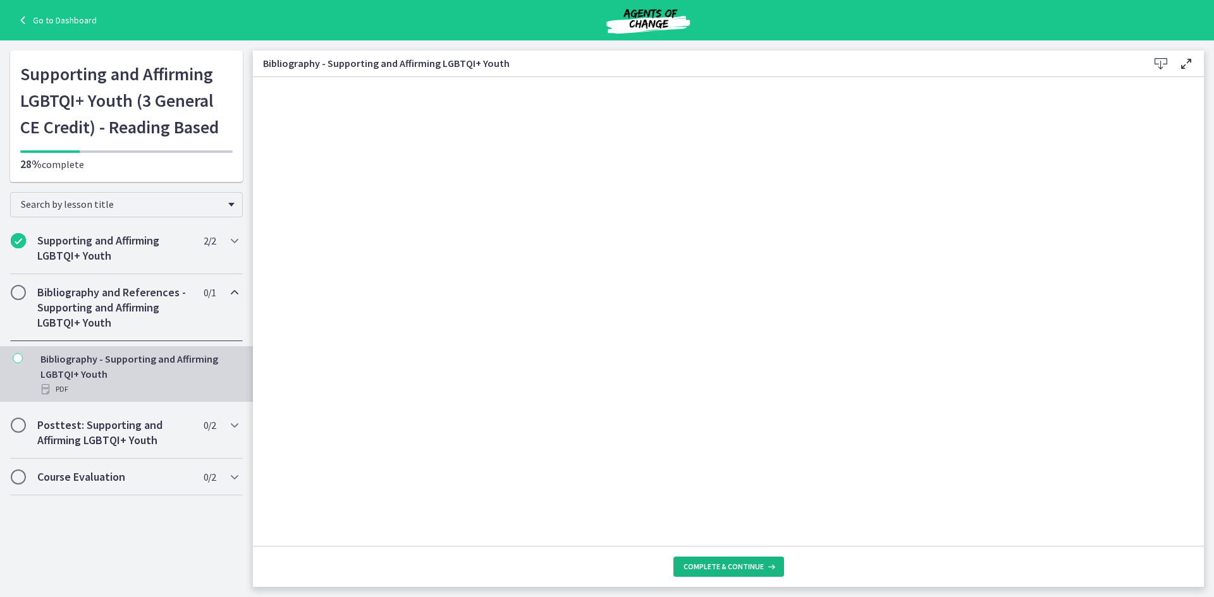
click at [709, 567] on span "Complete & continue" at bounding box center [723, 567] width 80 height 10
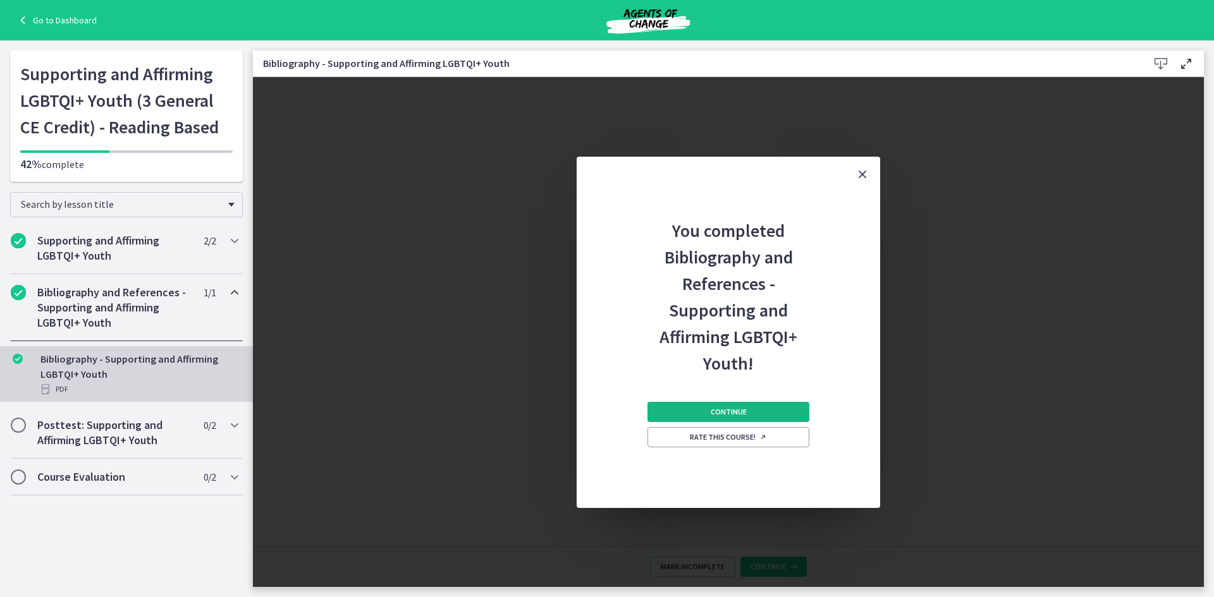
click at [709, 411] on button "Continue" at bounding box center [728, 412] width 162 height 20
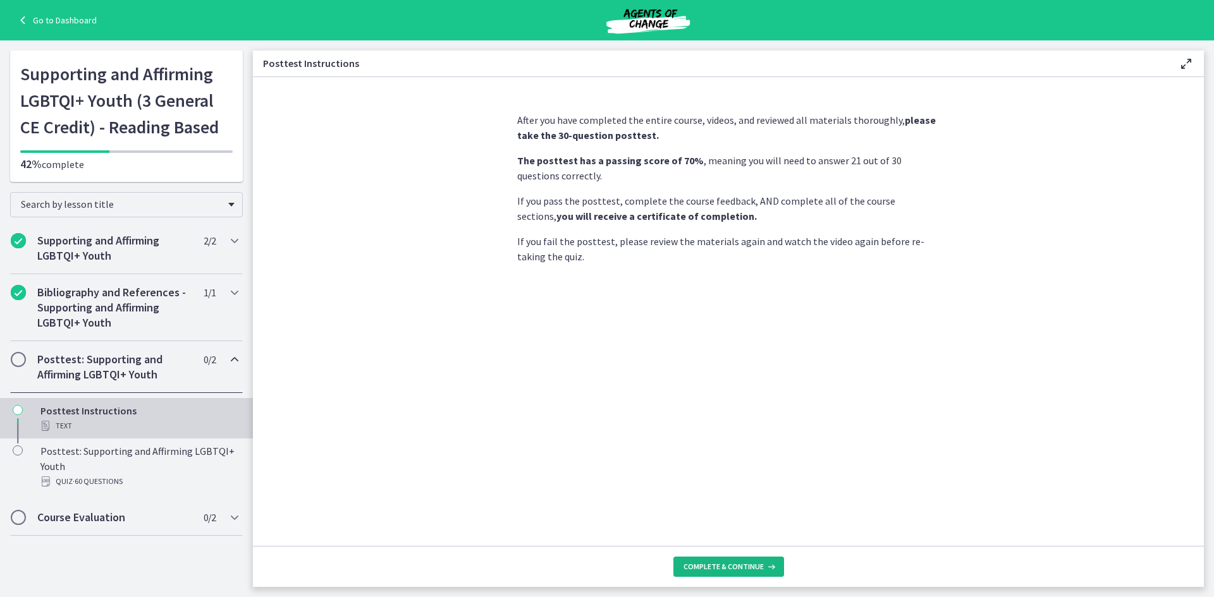
click at [715, 565] on span "Complete & continue" at bounding box center [723, 567] width 80 height 10
